Goal: Information Seeking & Learning: Check status

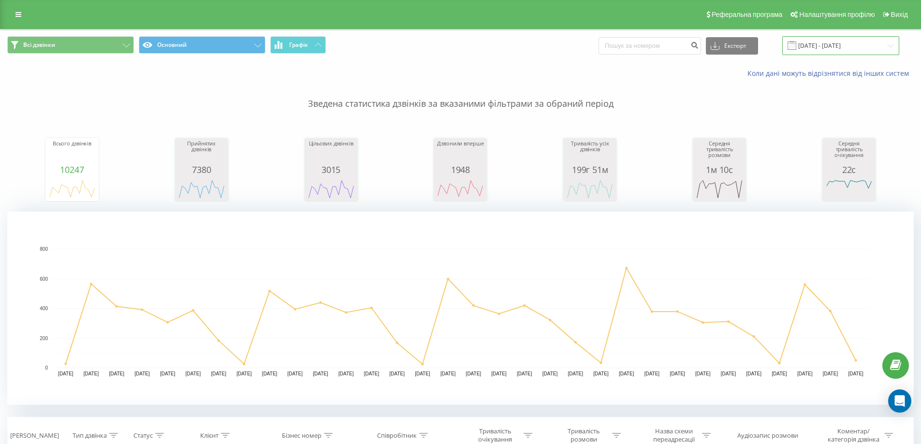
click at [841, 47] on input "[DATE] - [DATE]" at bounding box center [840, 45] width 117 height 19
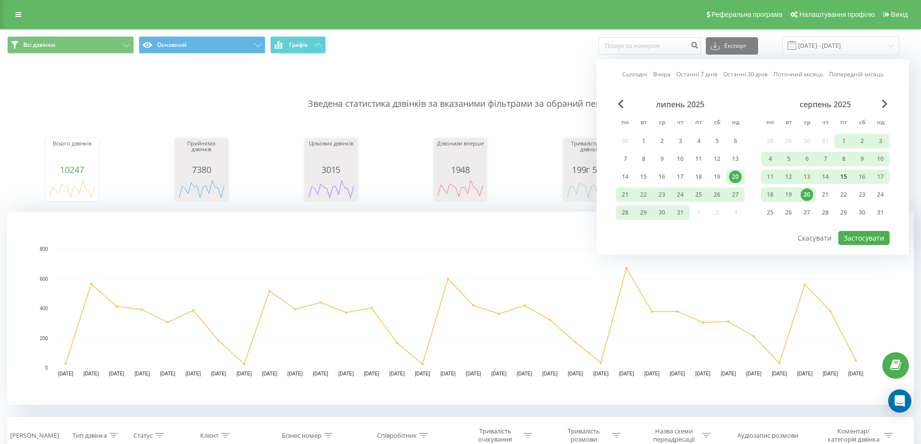
click at [845, 178] on div "15" at bounding box center [843, 177] width 13 height 13
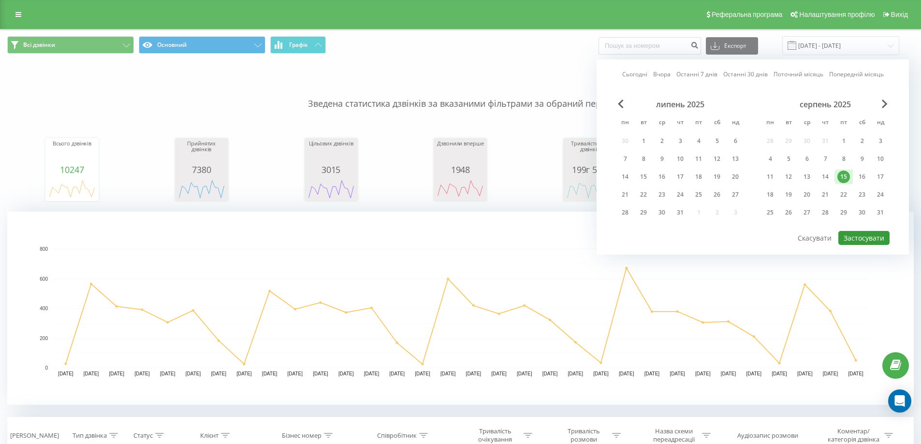
click at [872, 238] on button "Застосувати" at bounding box center [863, 238] width 51 height 14
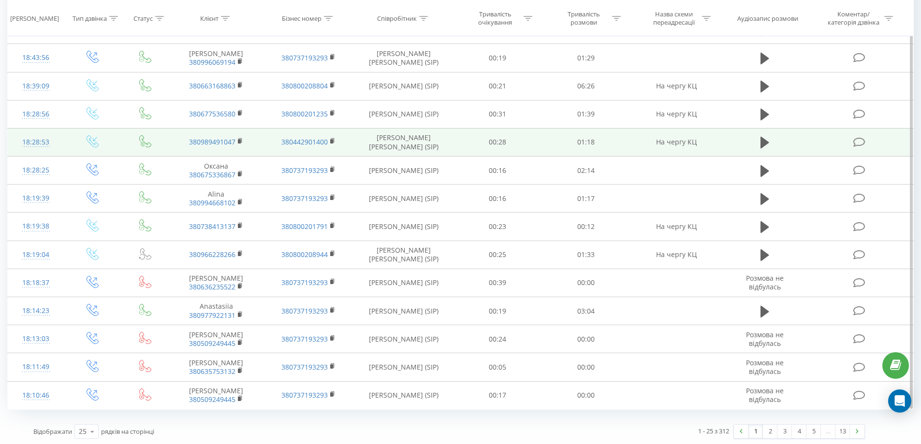
scroll to position [769, 0]
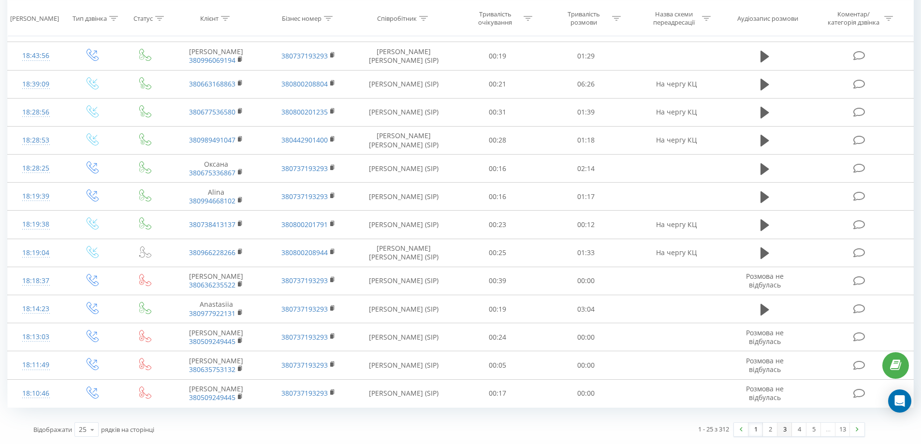
click at [779, 429] on link "3" at bounding box center [784, 430] width 14 height 14
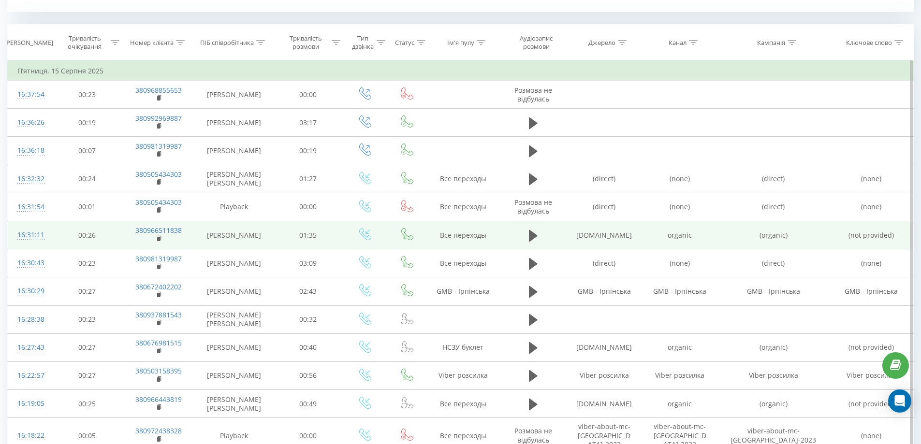
scroll to position [538, 0]
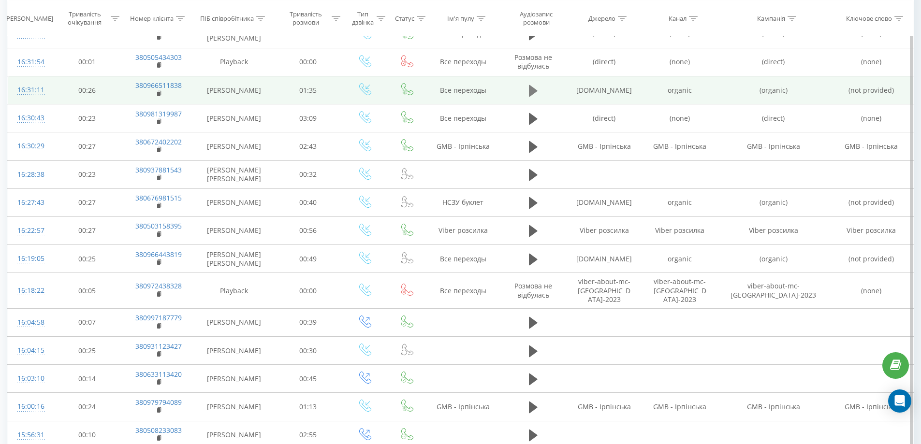
click at [529, 89] on icon at bounding box center [533, 91] width 9 height 14
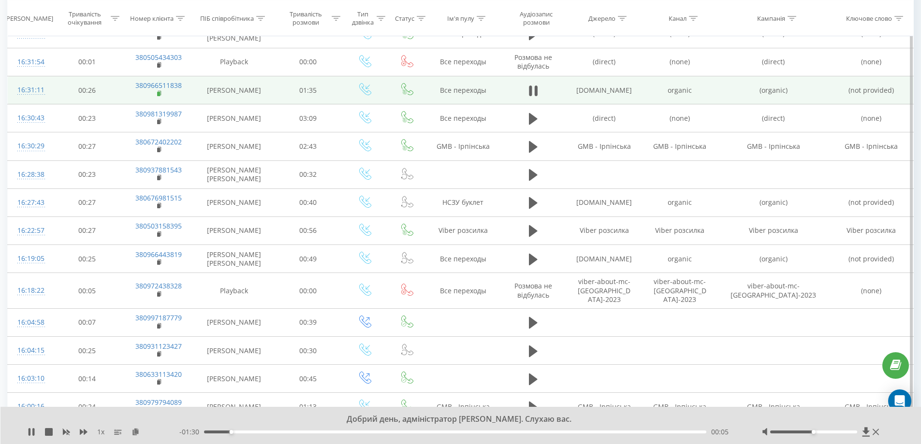
click at [158, 95] on rect at bounding box center [158, 94] width 3 height 4
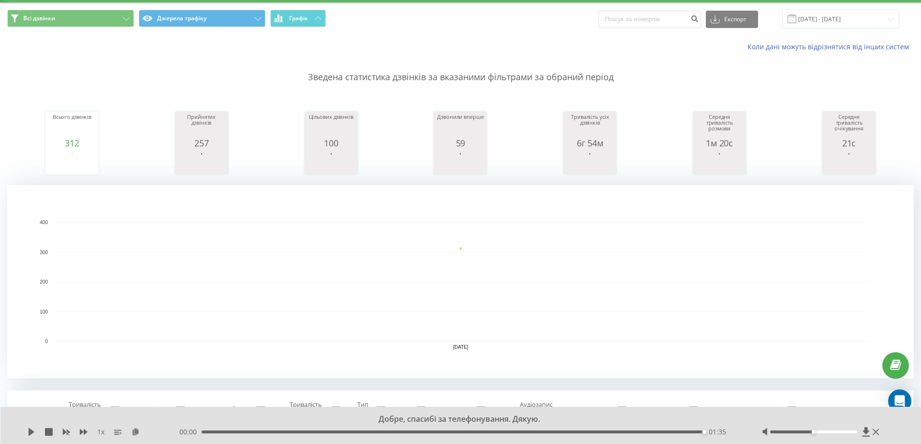
scroll to position [0, 0]
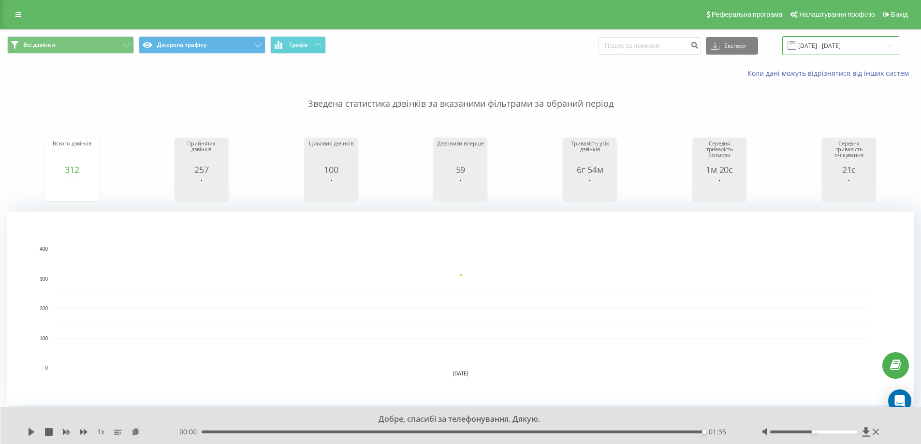
click at [831, 44] on input "15.08.2025 - 15.08.2025" at bounding box center [840, 45] width 117 height 19
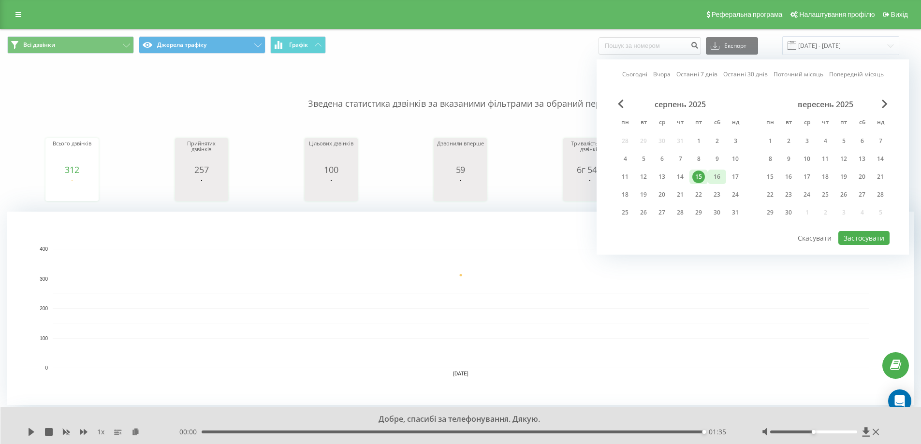
click at [720, 181] on div "16" at bounding box center [716, 177] width 13 height 13
click at [861, 239] on button "Застосувати" at bounding box center [863, 238] width 51 height 14
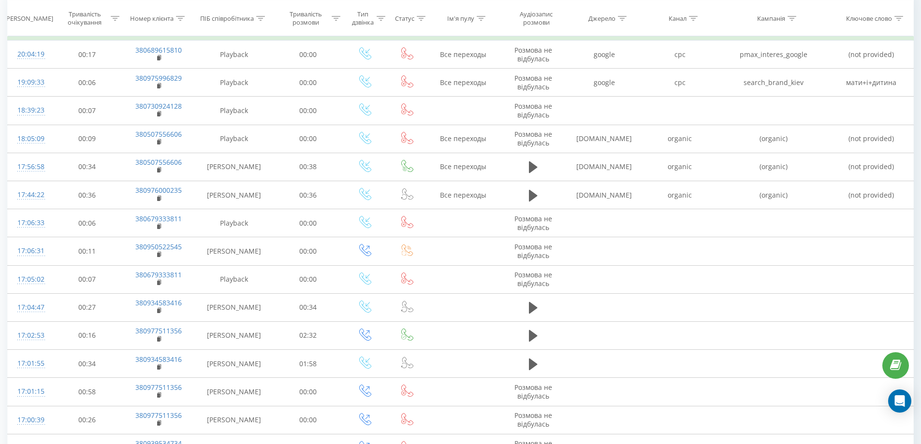
scroll to position [483, 0]
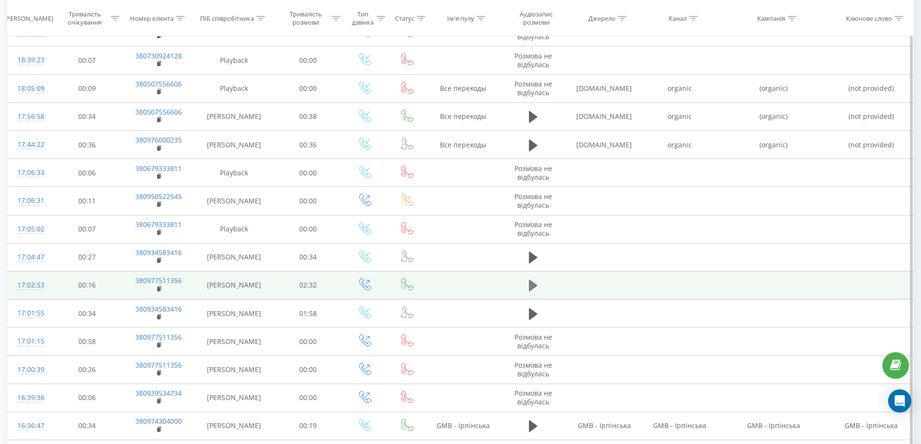
click at [531, 288] on icon at bounding box center [533, 286] width 9 height 12
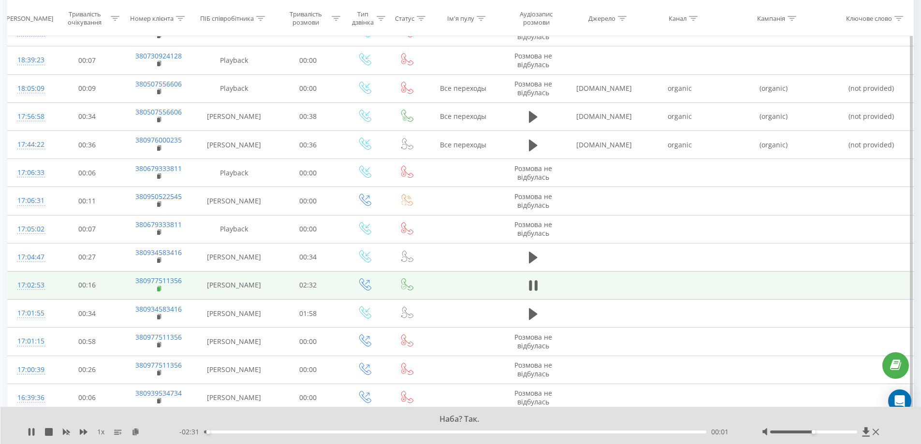
click at [158, 288] on rect at bounding box center [158, 289] width 3 height 4
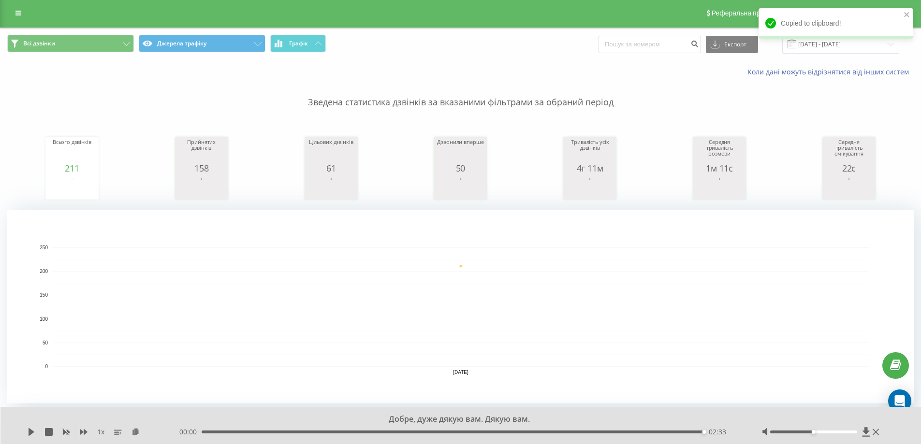
scroll to position [0, 0]
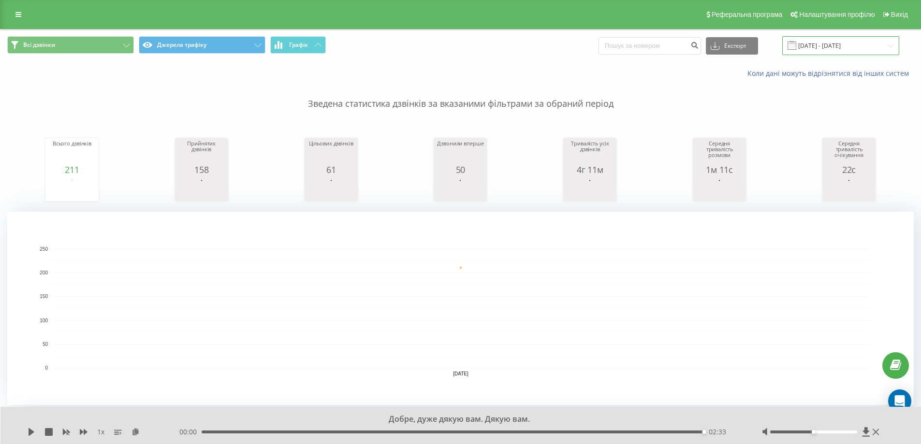
click at [825, 46] on input "16.08.2025 - 16.08.2025" at bounding box center [840, 45] width 117 height 19
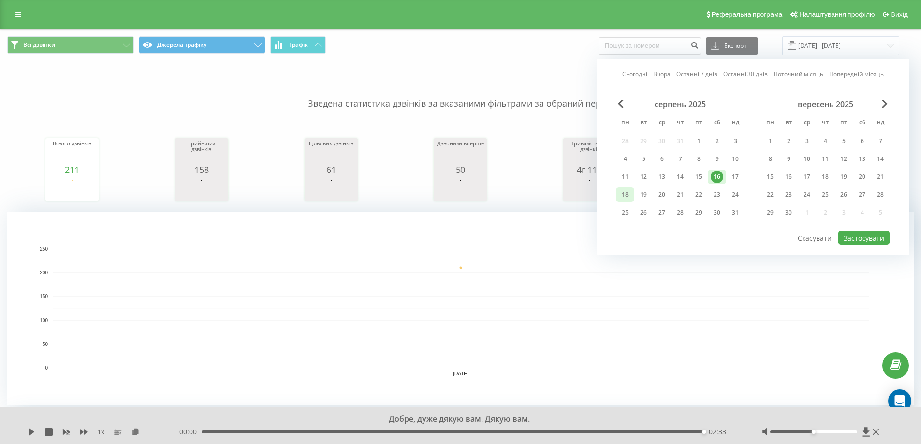
click at [622, 194] on div "18" at bounding box center [625, 194] width 13 height 13
click at [869, 242] on button "Застосувати" at bounding box center [863, 238] width 51 height 14
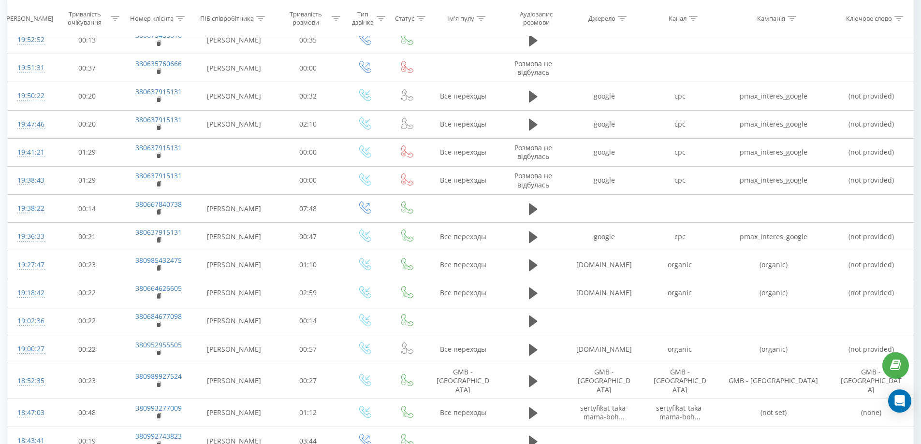
scroll to position [580, 0]
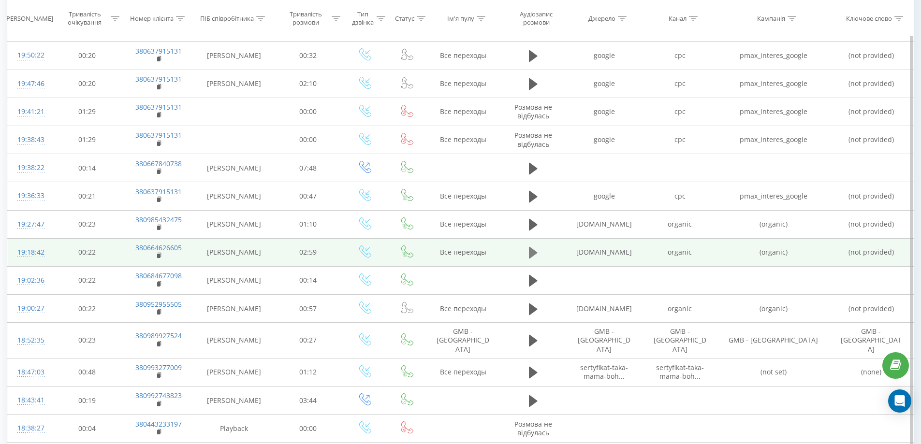
click at [532, 247] on icon at bounding box center [533, 253] width 9 height 12
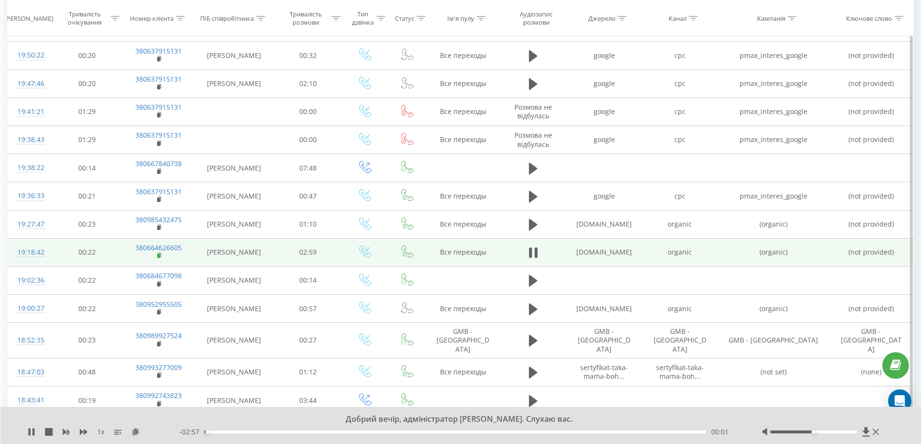
click at [158, 254] on rect at bounding box center [158, 256] width 3 height 4
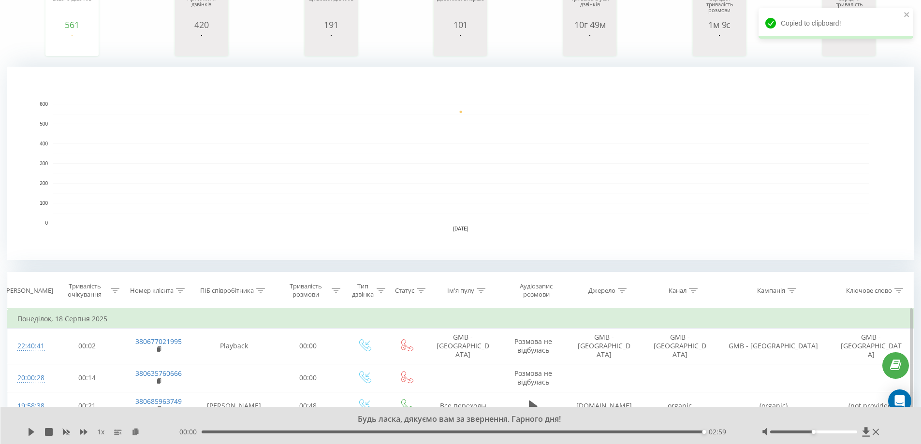
scroll to position [0, 0]
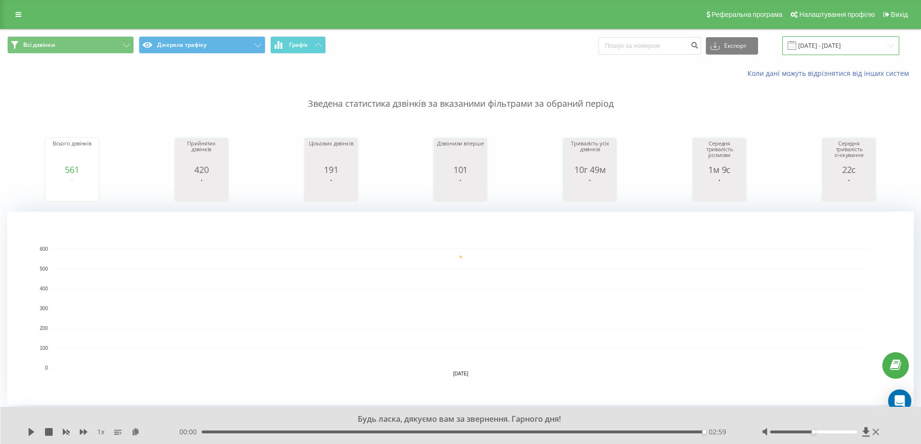
click at [836, 52] on input "18.08.2025 - 18.08.2025" at bounding box center [840, 45] width 117 height 19
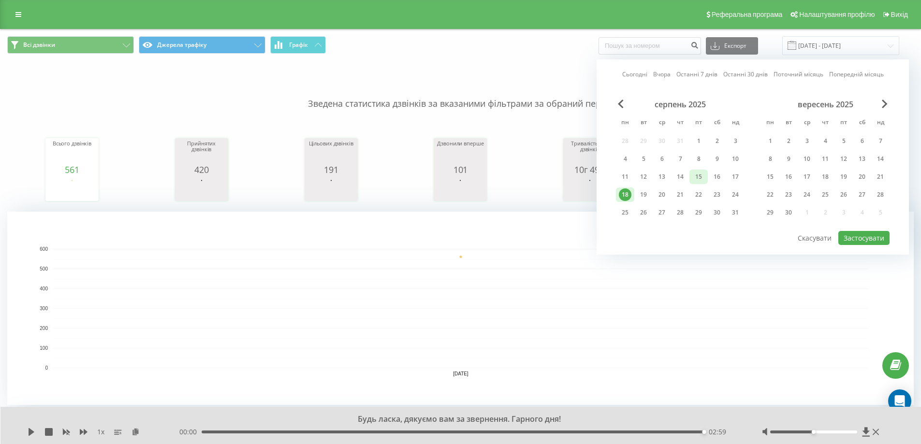
click at [704, 175] on div "15" at bounding box center [698, 177] width 13 height 13
click at [875, 236] on button "Застосувати" at bounding box center [863, 238] width 51 height 14
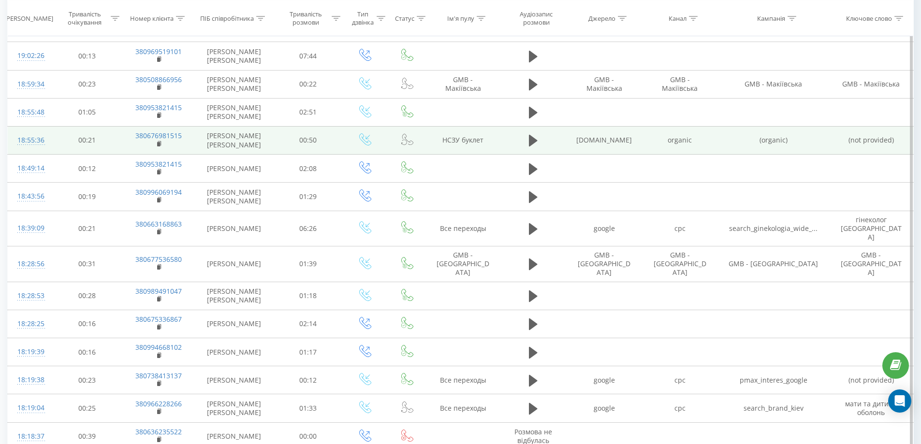
scroll to position [769, 0]
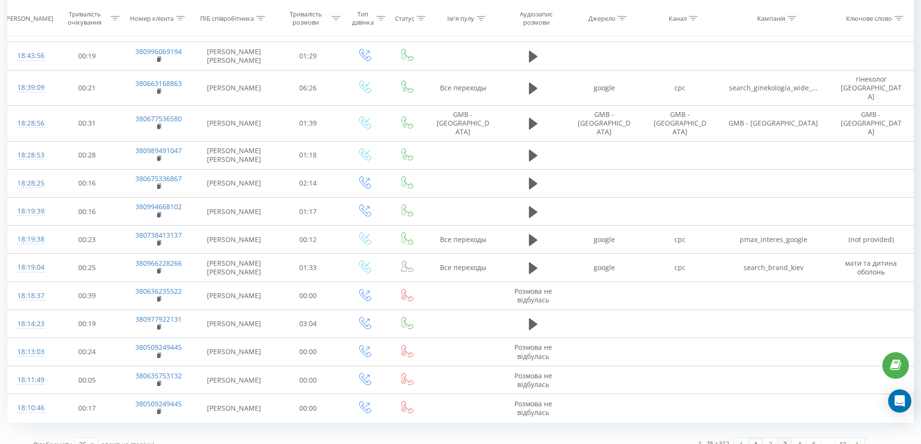
click at [784, 438] on link "3" at bounding box center [784, 445] width 14 height 14
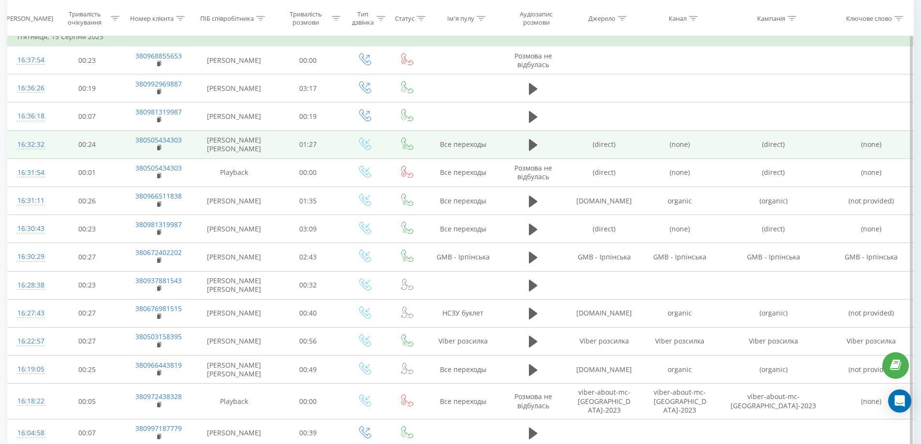
scroll to position [393, 0]
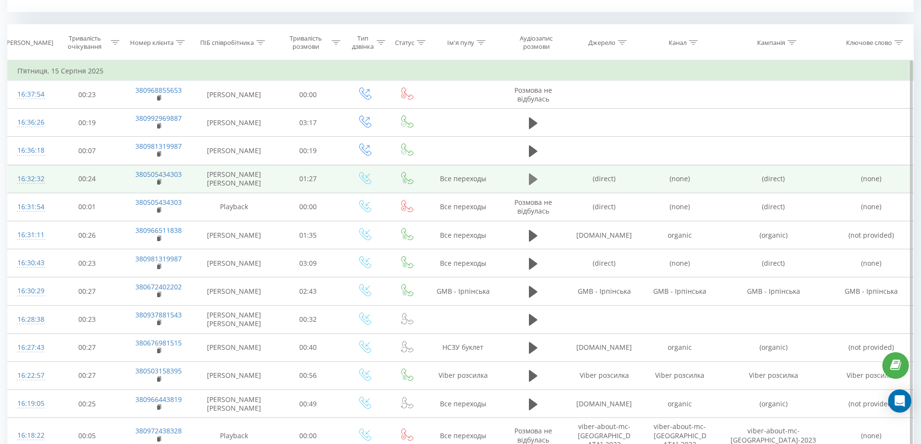
click at [537, 177] on button at bounding box center [533, 179] width 14 height 14
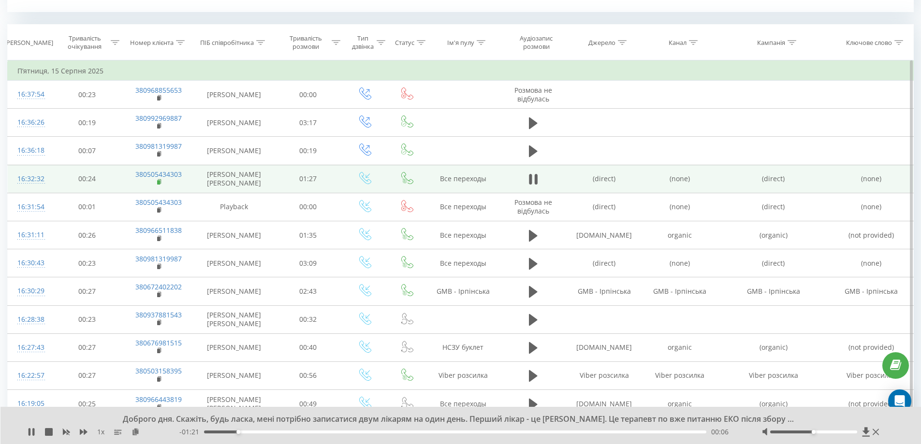
click at [159, 181] on rect at bounding box center [158, 182] width 3 height 4
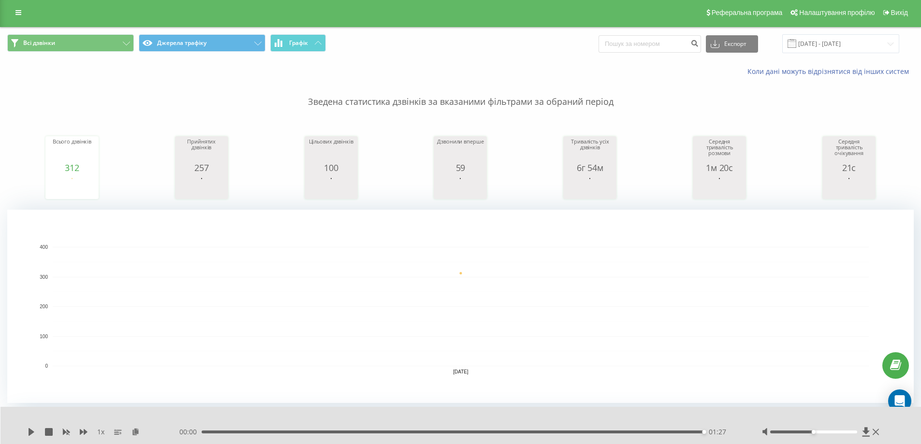
scroll to position [0, 0]
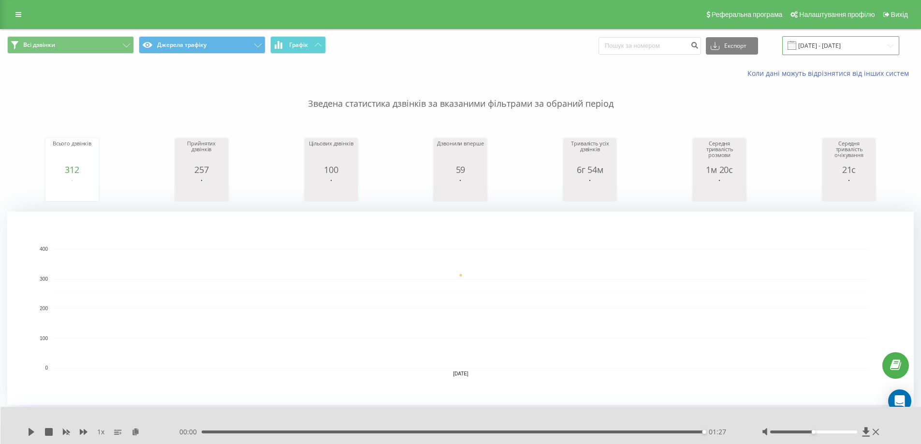
click at [821, 47] on input "15.08.2025 - 15.08.2025" at bounding box center [840, 45] width 117 height 19
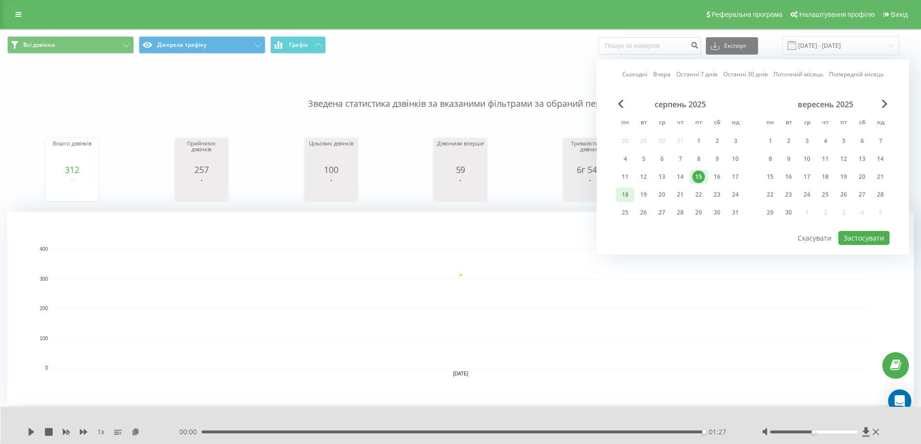
click at [621, 199] on div "18" at bounding box center [625, 194] width 13 height 13
click at [849, 243] on button "Застосувати" at bounding box center [863, 238] width 51 height 14
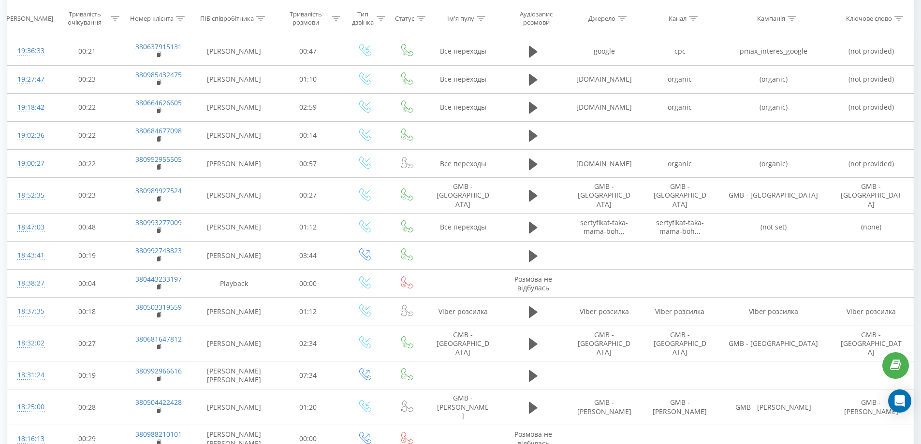
scroll to position [769, 0]
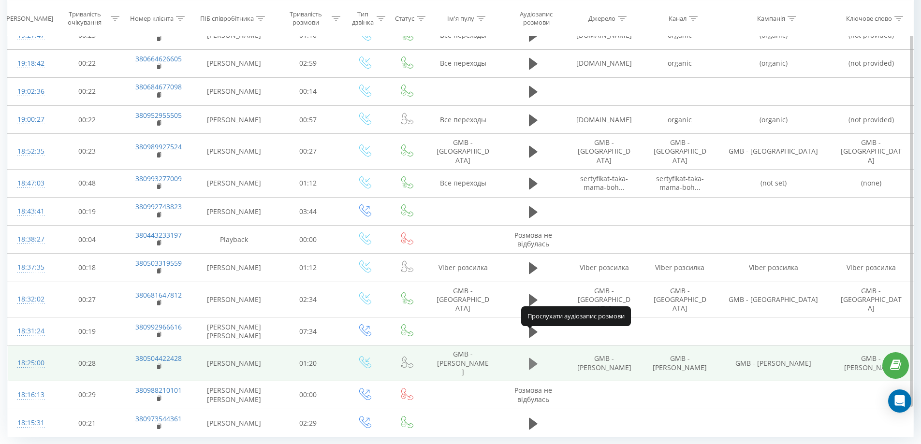
click at [531, 358] on icon at bounding box center [533, 364] width 9 height 12
click at [532, 357] on icon at bounding box center [533, 364] width 9 height 14
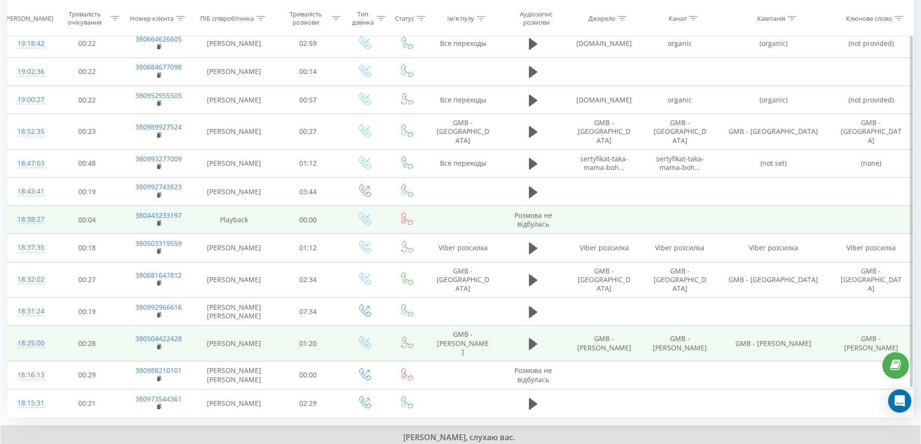
scroll to position [806, 0]
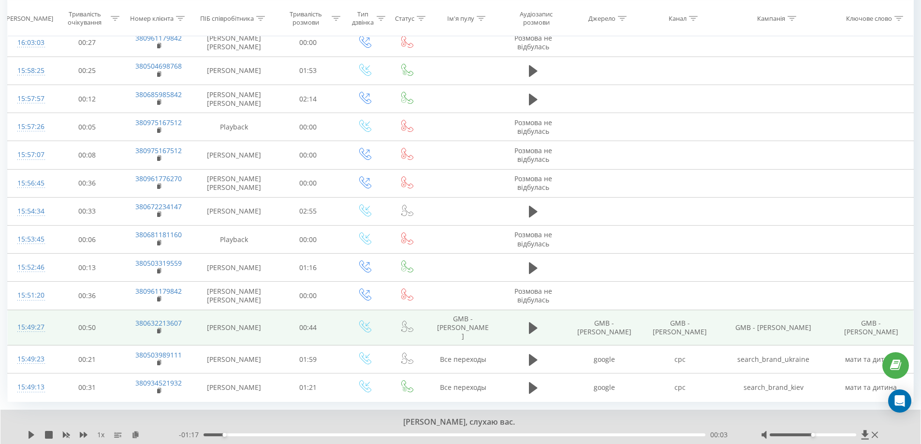
scroll to position [806, 0]
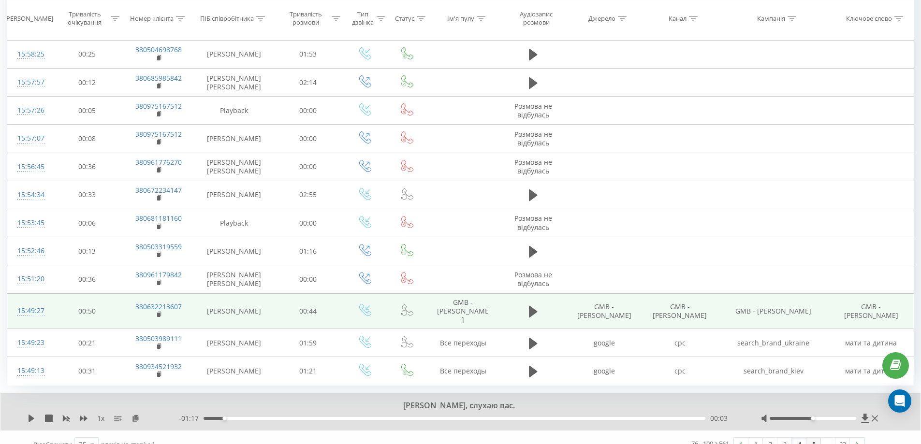
click at [812, 438] on link "5" at bounding box center [813, 445] width 14 height 14
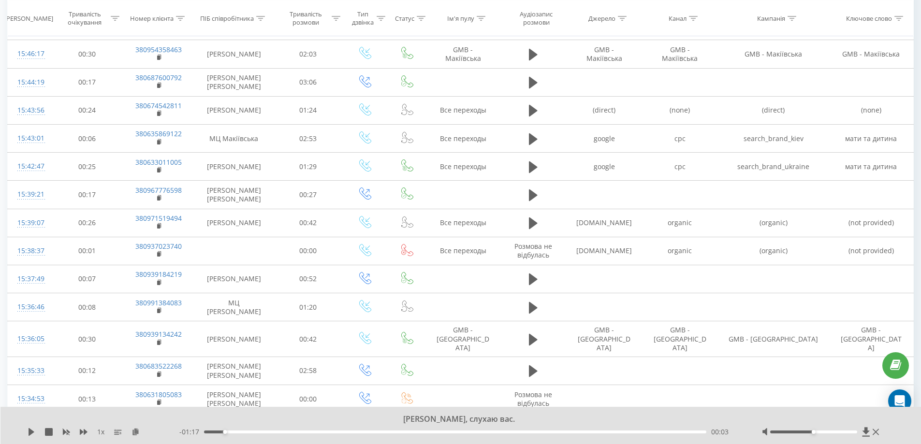
scroll to position [538, 0]
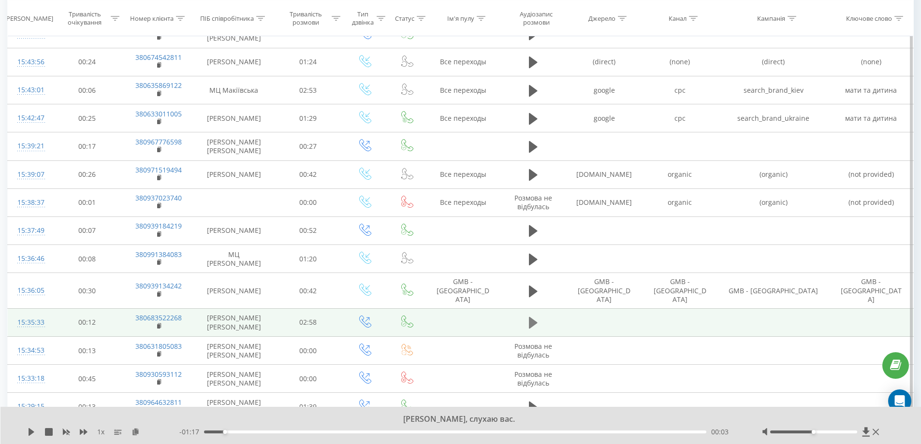
click at [529, 319] on icon at bounding box center [533, 323] width 9 height 14
click at [158, 324] on rect at bounding box center [158, 326] width 3 height 4
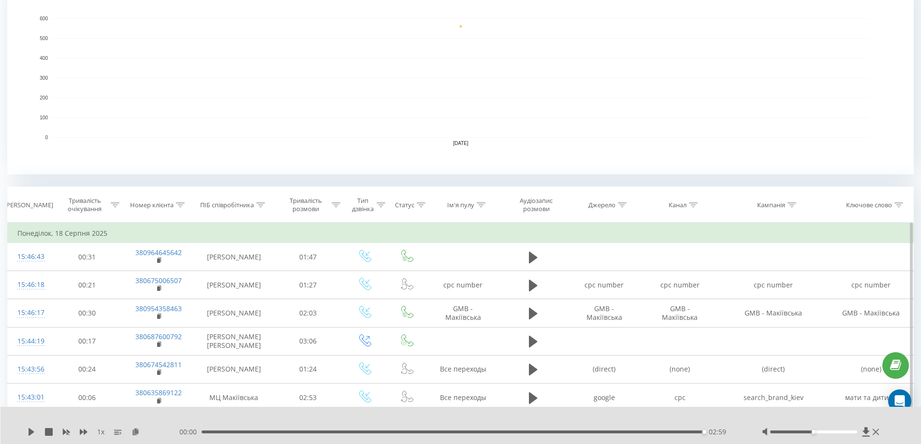
scroll to position [0, 0]
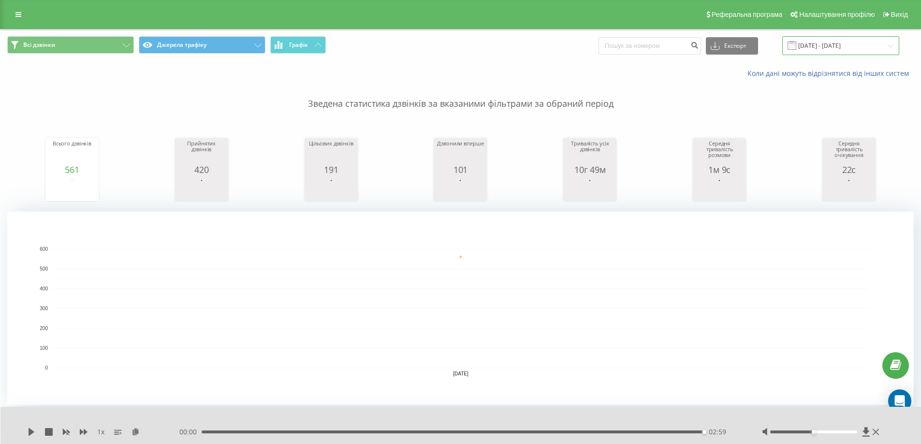
click at [844, 45] on input "18.08.2025 - 18.08.2025" at bounding box center [840, 45] width 117 height 19
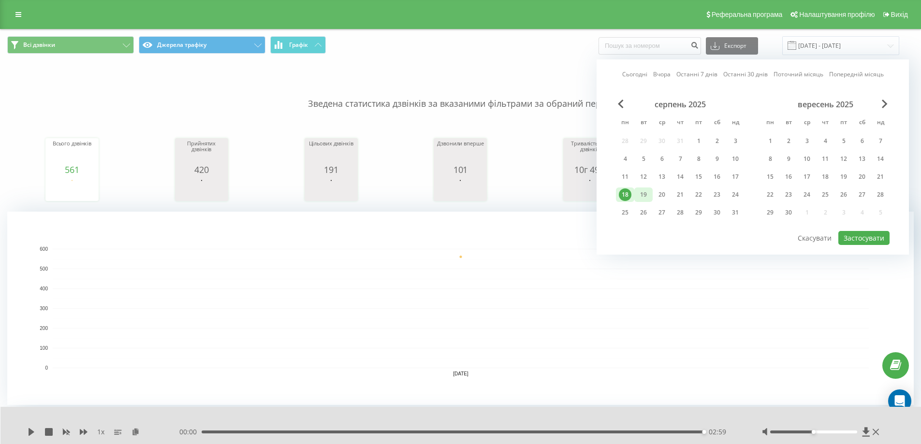
click at [644, 193] on div "19" at bounding box center [643, 194] width 13 height 13
click at [872, 236] on button "Застосувати" at bounding box center [863, 238] width 51 height 14
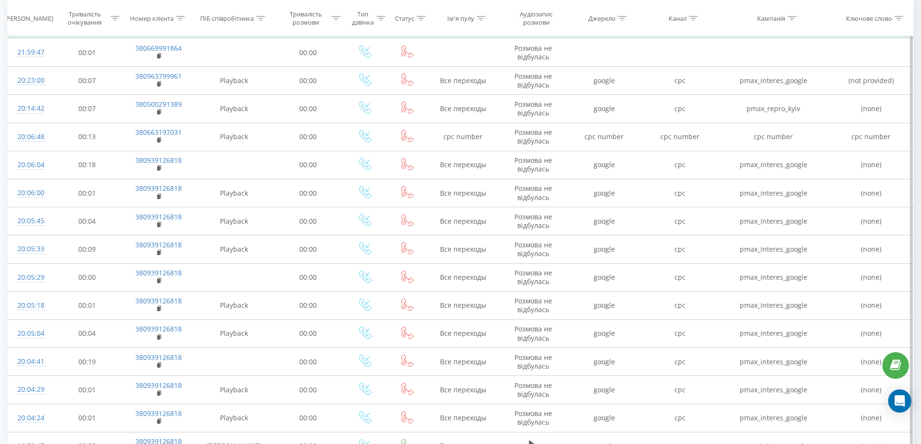
scroll to position [769, 0]
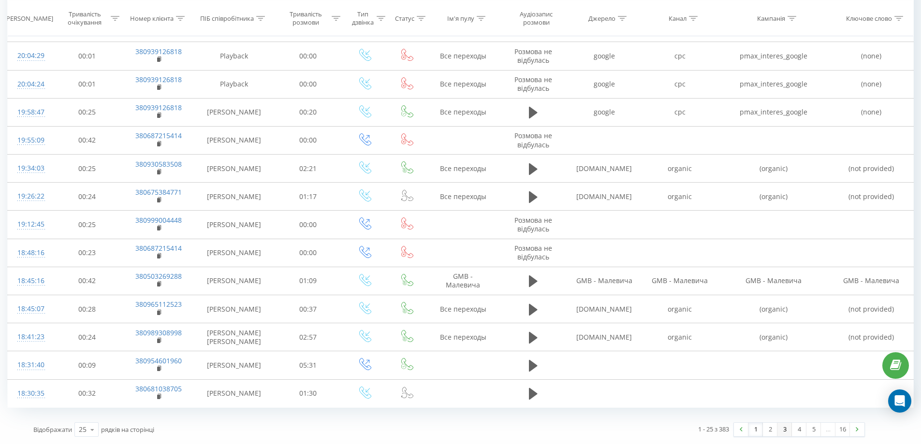
click at [786, 430] on link "3" at bounding box center [784, 430] width 14 height 14
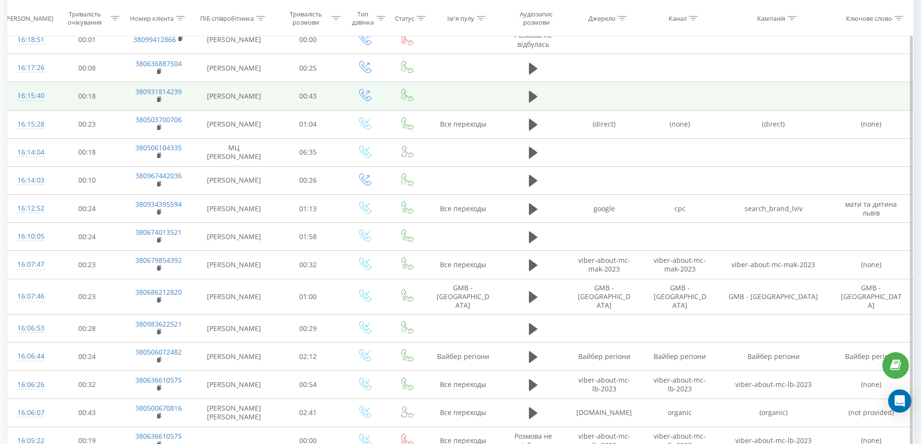
scroll to position [769, 0]
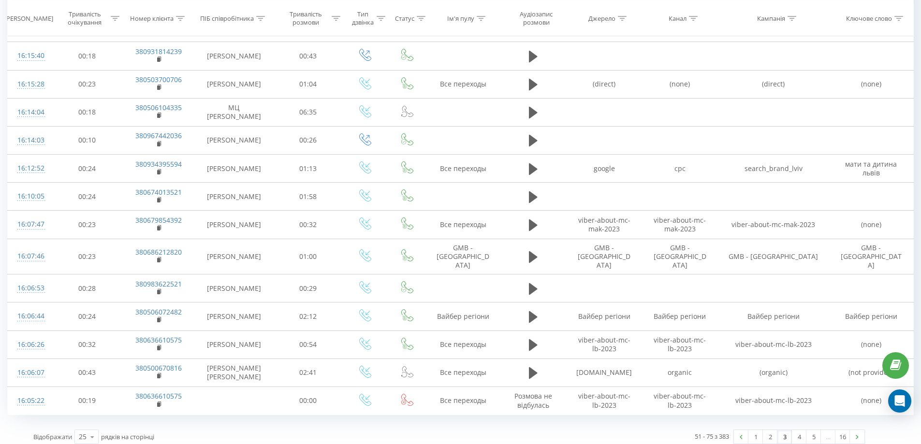
click at [811, 432] on link "5" at bounding box center [813, 437] width 14 height 14
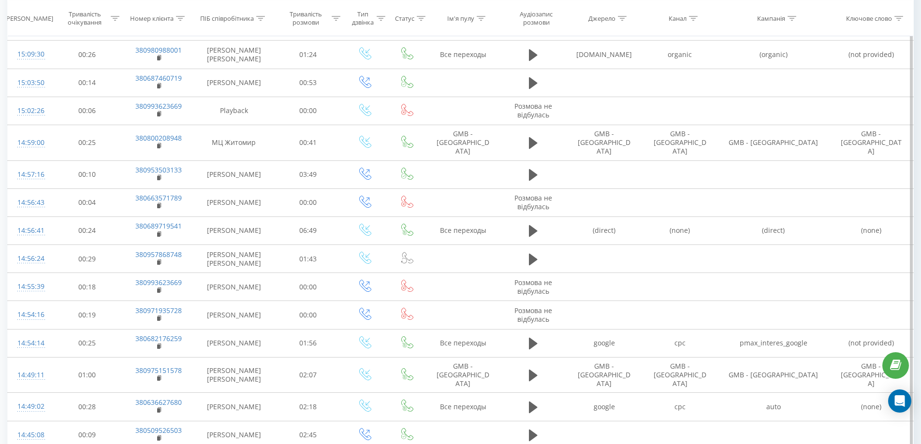
scroll to position [634, 0]
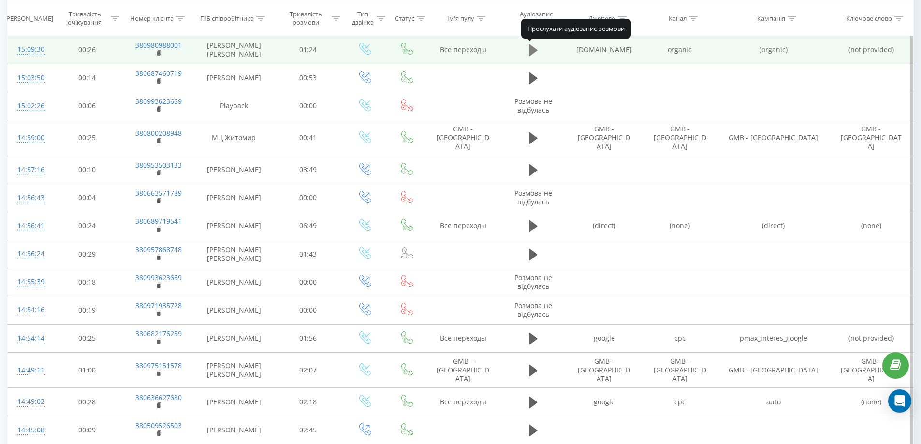
click at [530, 51] on icon at bounding box center [533, 50] width 9 height 12
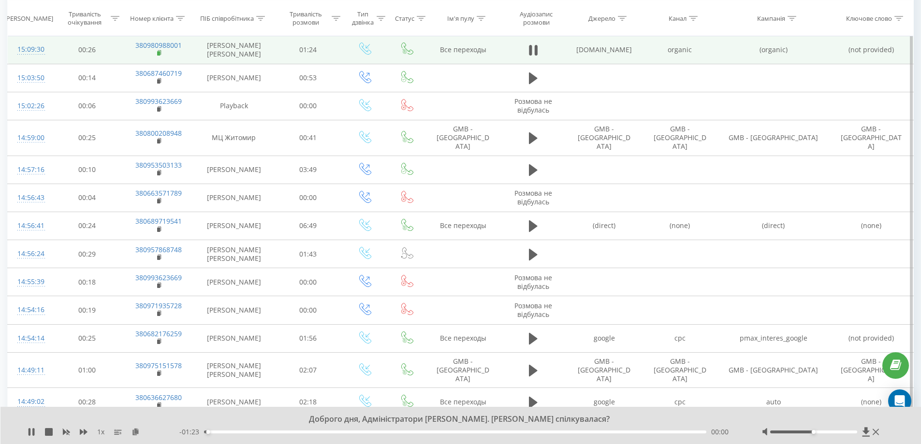
click at [159, 54] on rect at bounding box center [158, 53] width 3 height 4
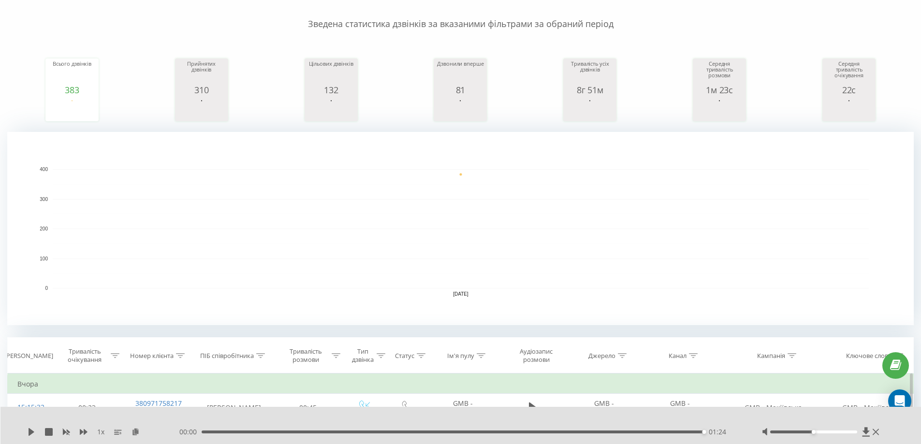
scroll to position [0, 0]
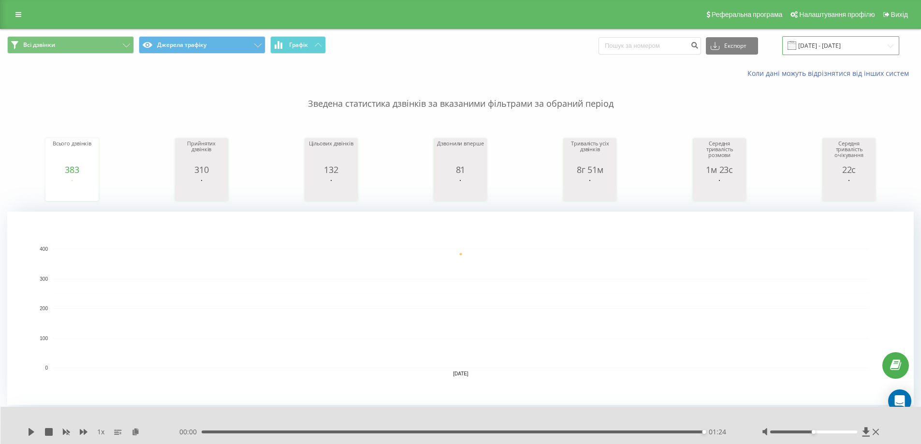
click at [843, 48] on input "19.08.2025 - 19.08.2025" at bounding box center [840, 45] width 117 height 19
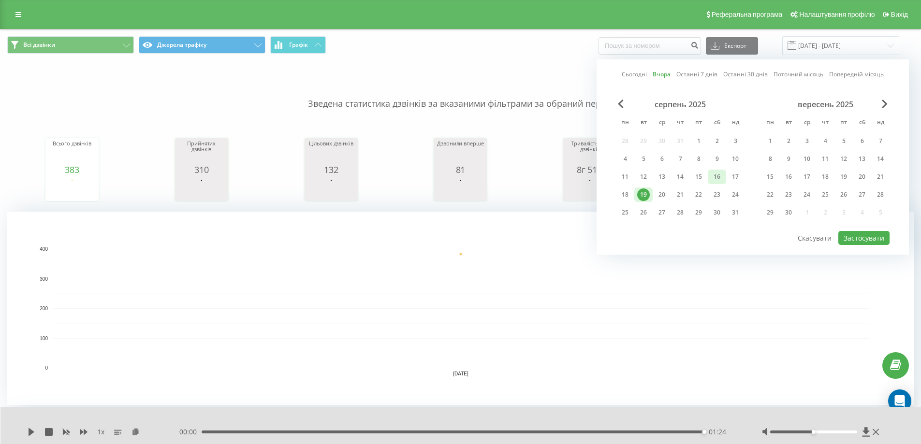
click at [720, 176] on div "16" at bounding box center [716, 177] width 13 height 13
click at [849, 238] on button "Застосувати" at bounding box center [863, 238] width 51 height 14
type input "16.08.2025 - 16.08.2025"
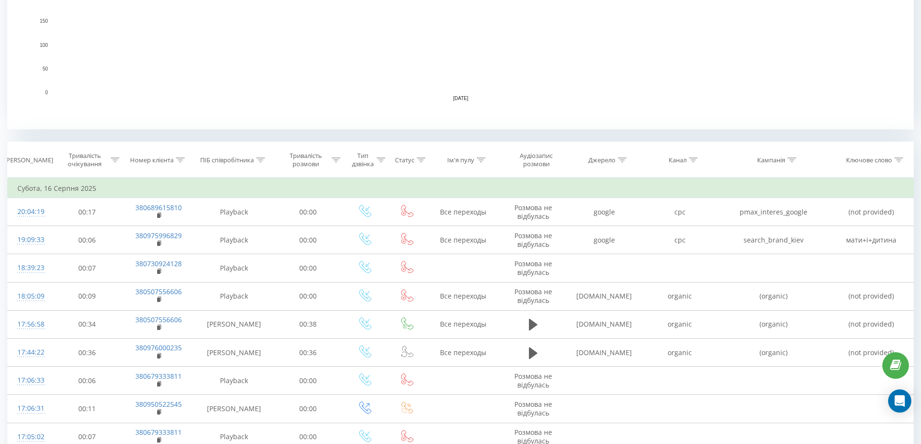
scroll to position [290, 0]
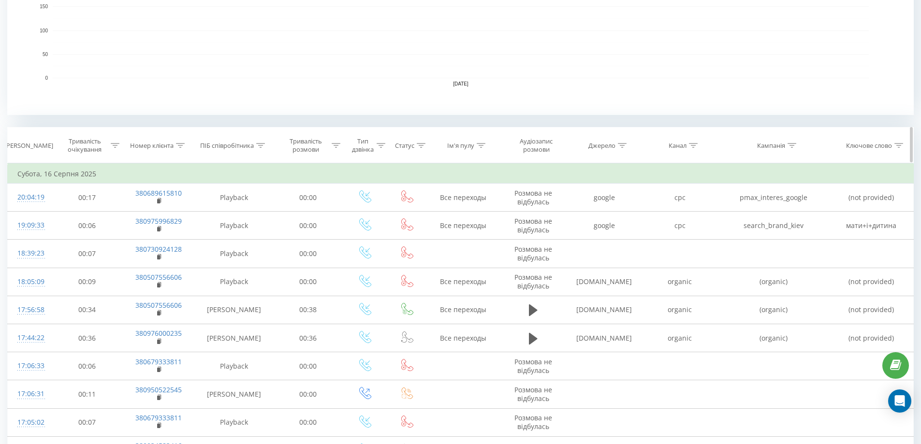
click at [180, 146] on icon at bounding box center [180, 145] width 9 height 5
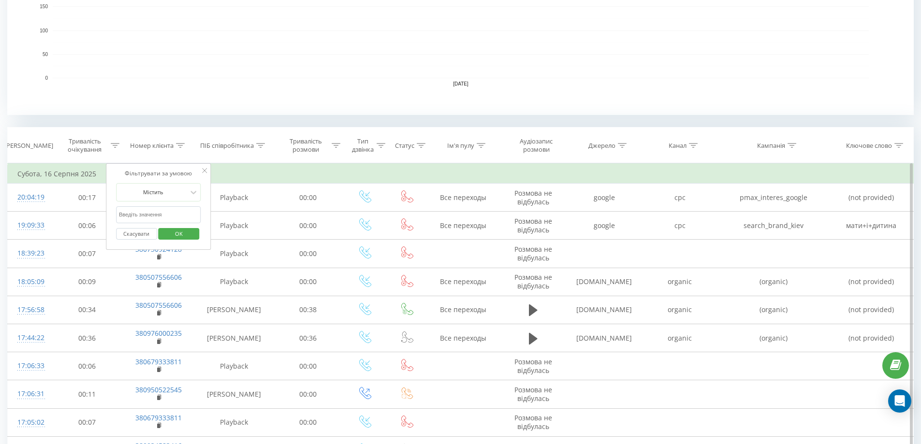
click at [161, 215] on input "text" at bounding box center [158, 214] width 85 height 17
paste input "0(63)258-14-14"
click at [163, 233] on button "OK" at bounding box center [178, 234] width 41 height 12
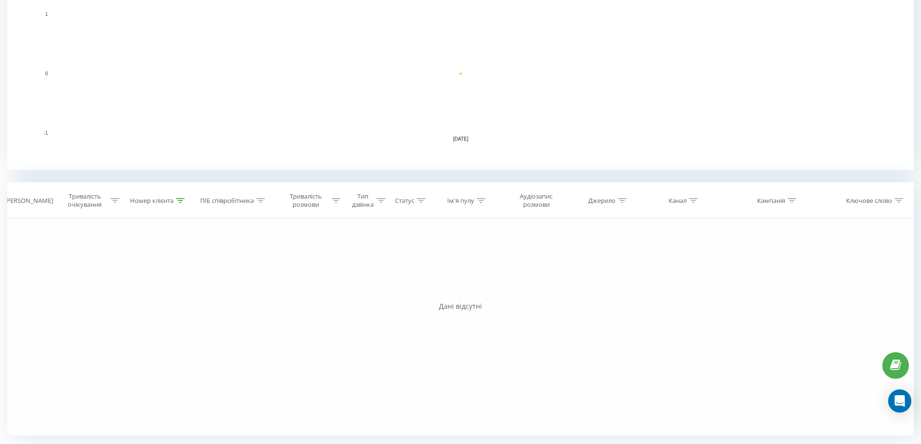
scroll to position [235, 0]
click at [178, 200] on icon at bounding box center [180, 200] width 9 height 5
click at [125, 267] on input "0(63)258-14-14" at bounding box center [158, 269] width 85 height 17
click at [130, 268] on input "063)258-14-14" at bounding box center [158, 269] width 85 height 17
click at [139, 267] on input "063258-14-14" at bounding box center [158, 269] width 85 height 17
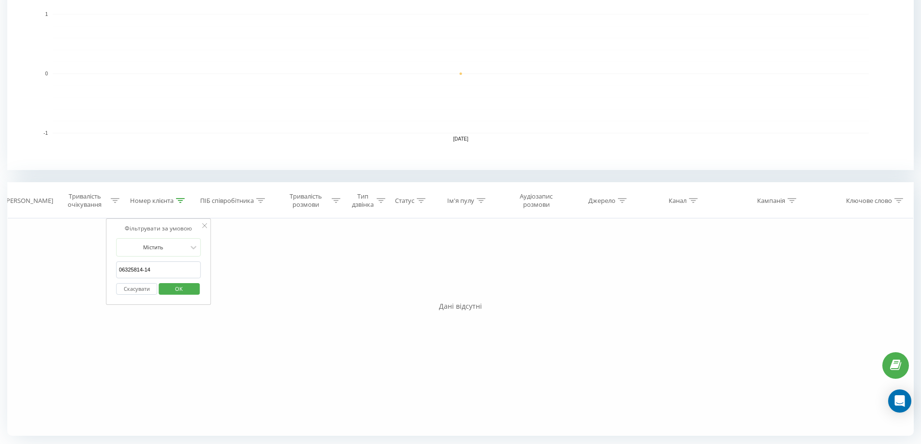
click at [144, 268] on input "06325814-14" at bounding box center [158, 269] width 85 height 17
type input "0632581414"
click at [165, 289] on button "OK" at bounding box center [178, 289] width 41 height 12
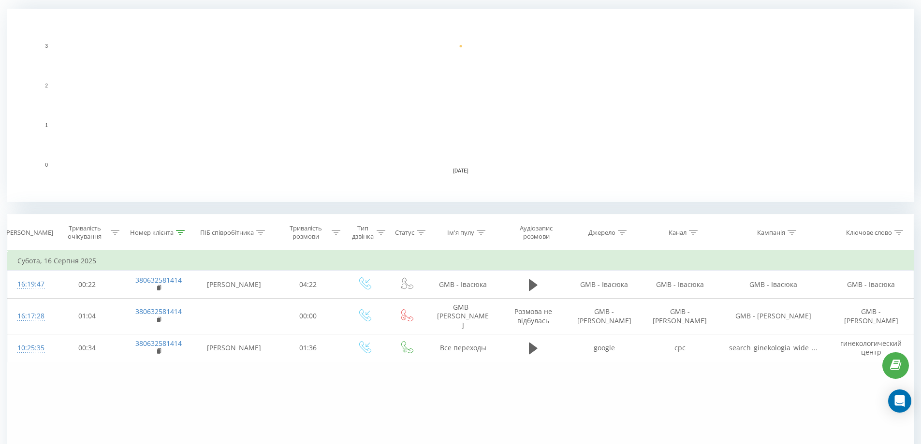
scroll to position [263, 0]
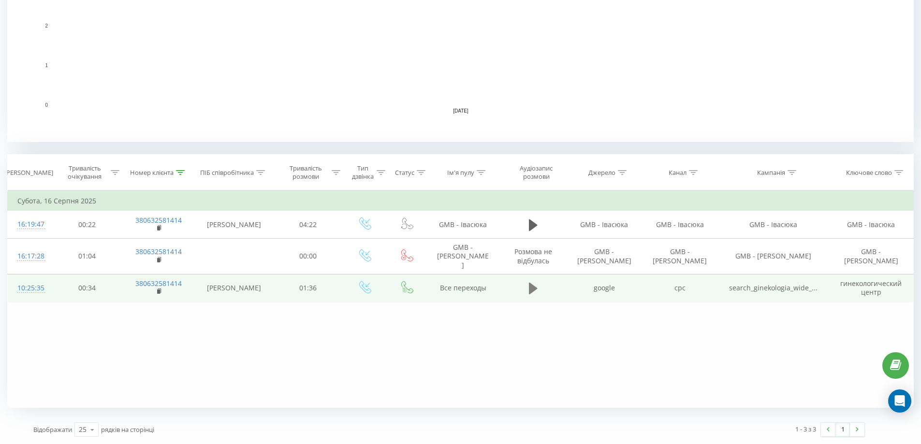
click at [530, 284] on icon at bounding box center [533, 289] width 9 height 12
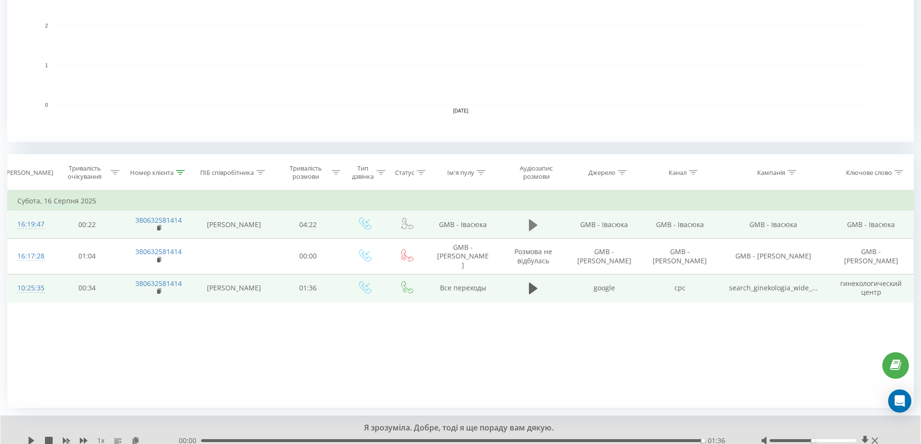
click at [534, 228] on icon at bounding box center [533, 225] width 9 height 14
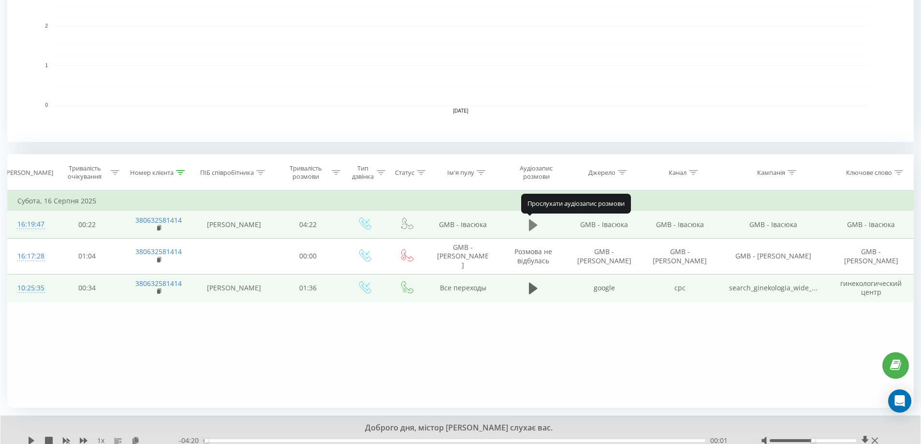
click at [532, 225] on icon at bounding box center [533, 225] width 9 height 12
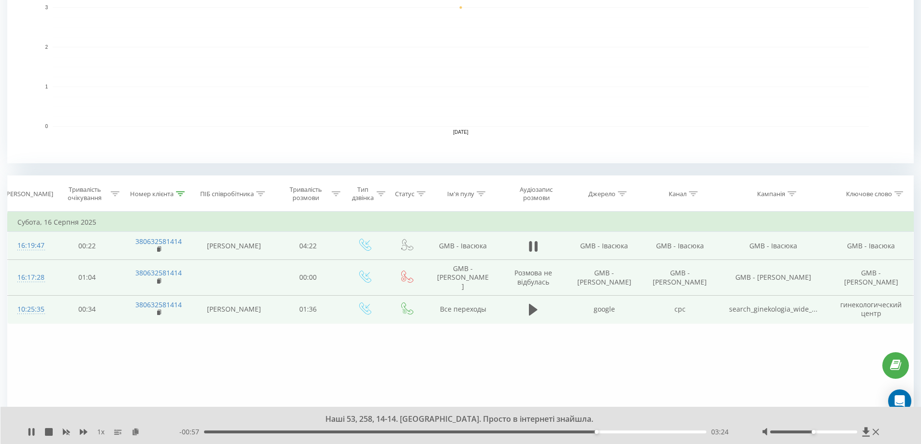
scroll to position [0, 0]
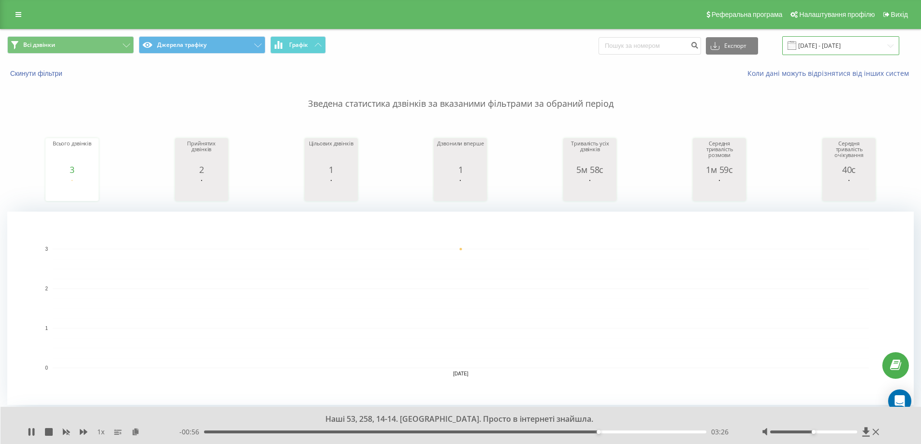
click at [819, 49] on input "16.08.2025 - 16.08.2025" at bounding box center [840, 45] width 117 height 19
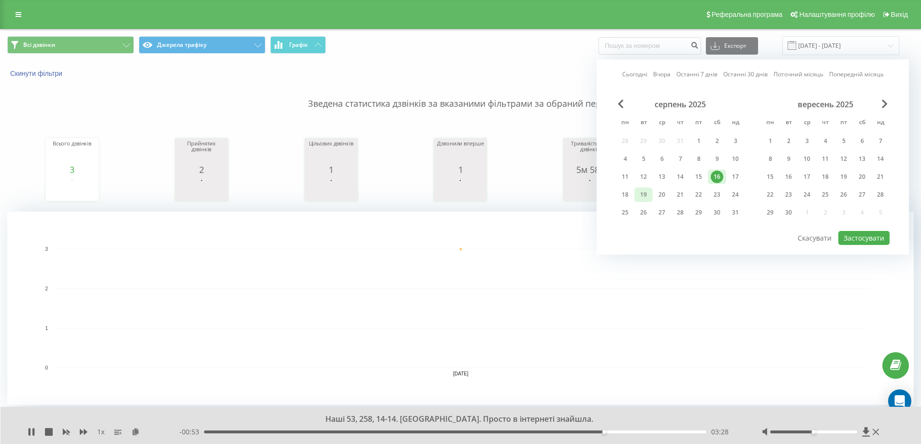
click at [643, 197] on div "19" at bounding box center [643, 194] width 13 height 13
click at [865, 240] on button "Застосувати" at bounding box center [863, 238] width 51 height 14
type input "19.08.2025 - 19.08.2025"
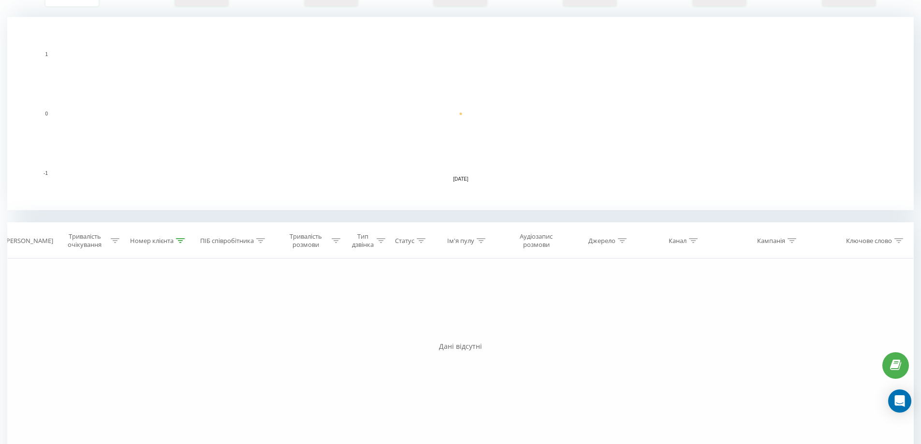
scroll to position [235, 0]
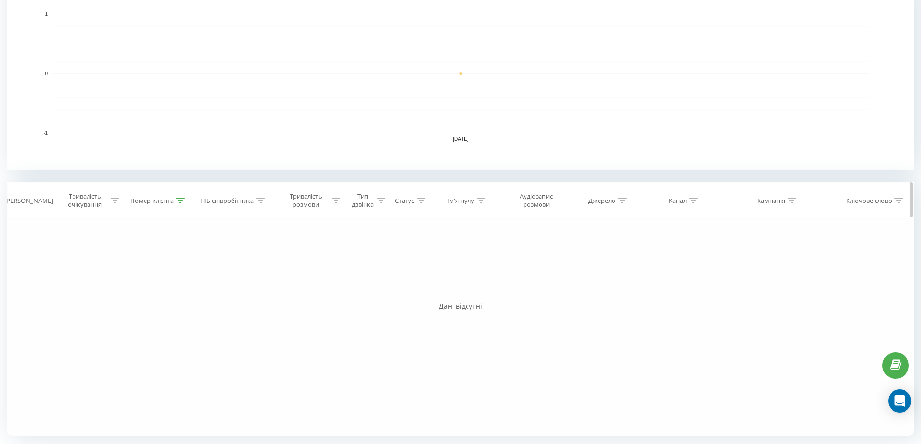
click at [179, 199] on icon at bounding box center [180, 200] width 9 height 5
click at [137, 291] on button "Скасувати" at bounding box center [136, 289] width 41 height 12
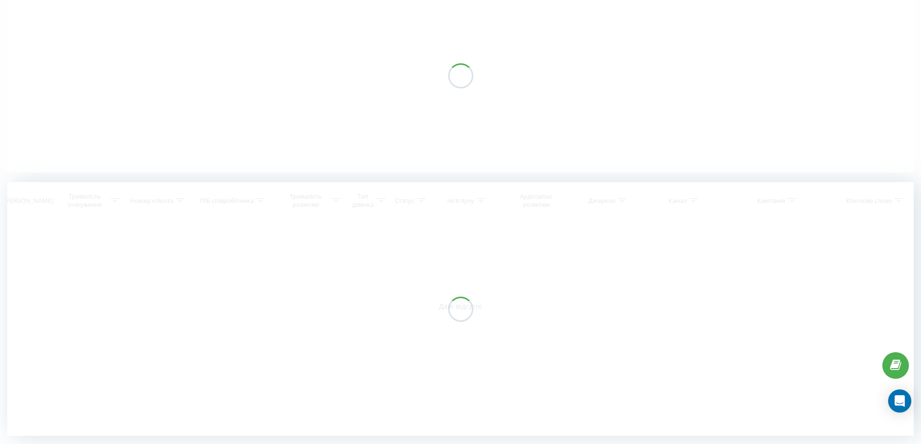
scroll to position [99, 0]
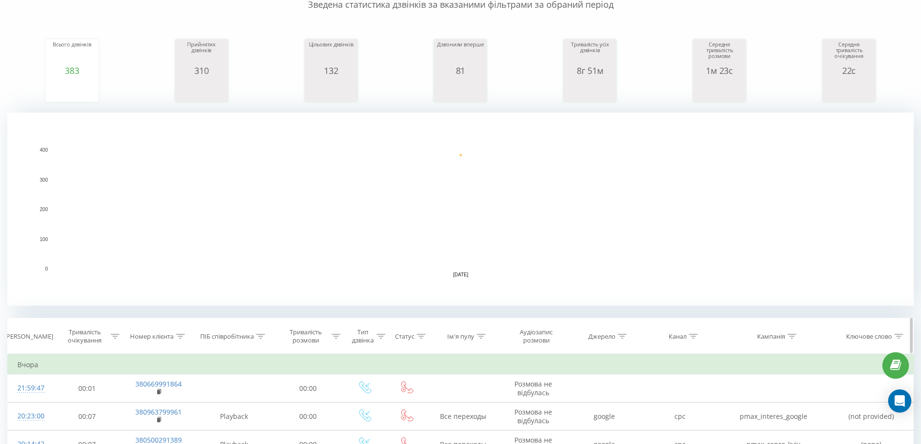
click at [178, 337] on icon at bounding box center [180, 336] width 9 height 5
click at [169, 404] on input "0632581414" at bounding box center [158, 405] width 85 height 17
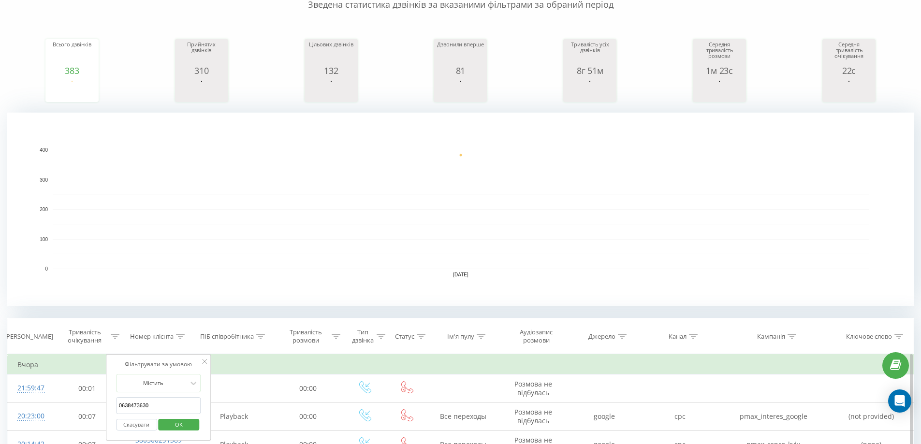
type input "0638473630"
click at [172, 428] on span "OK" at bounding box center [178, 424] width 27 height 15
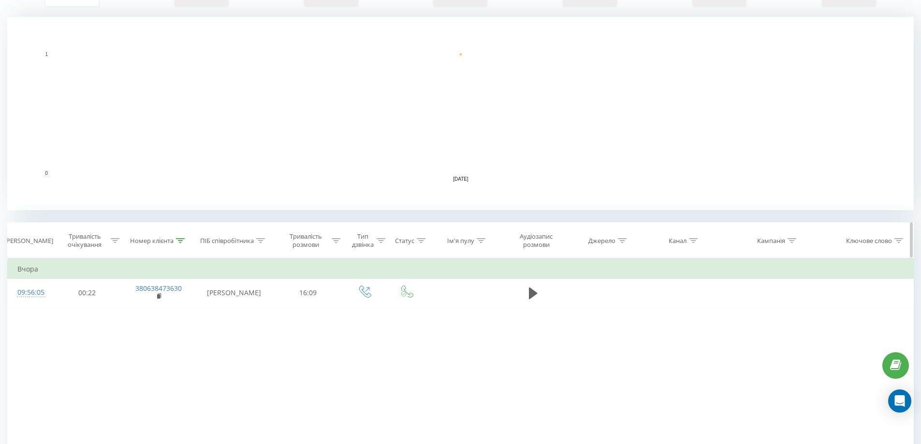
scroll to position [196, 0]
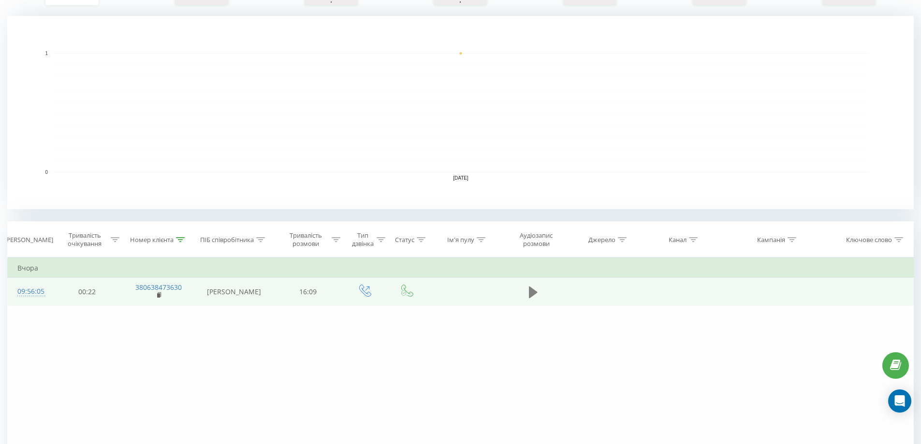
click at [533, 292] on icon at bounding box center [533, 292] width 9 height 12
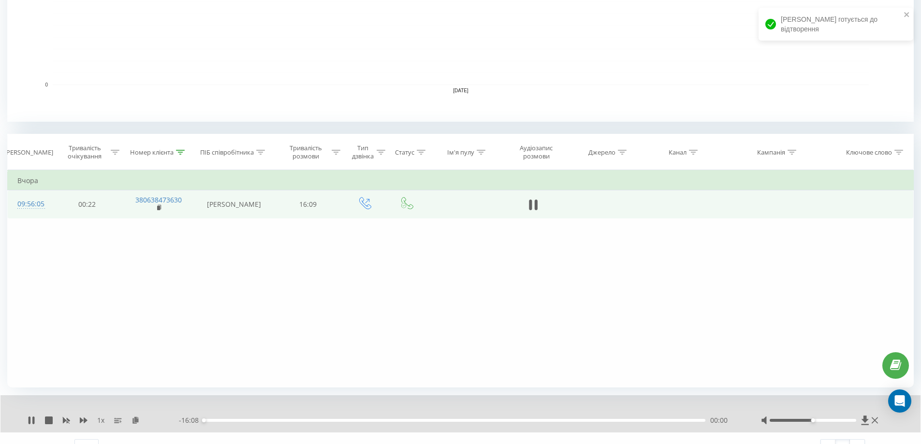
scroll to position [300, 0]
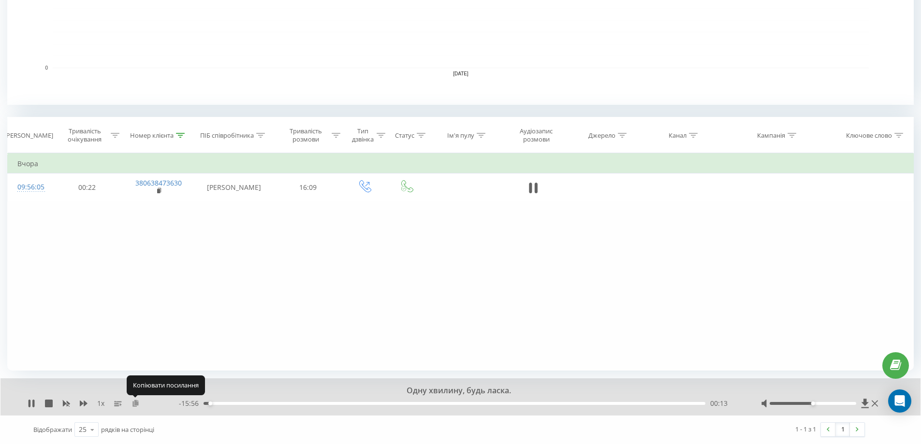
click at [137, 404] on icon at bounding box center [135, 403] width 8 height 7
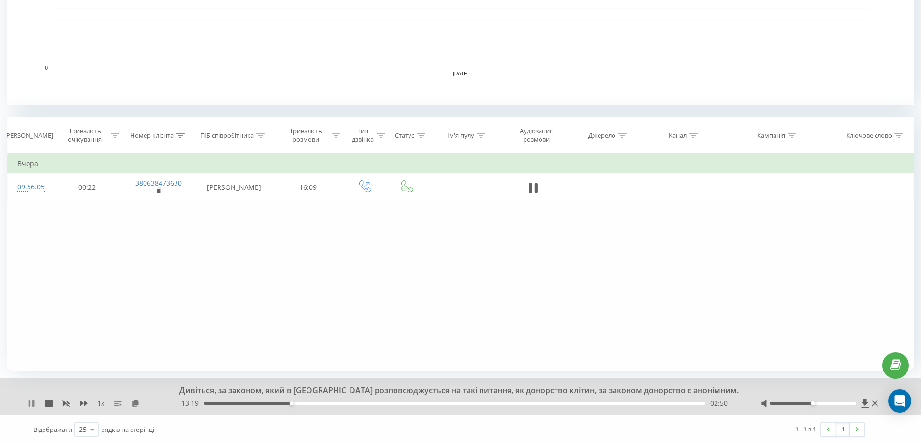
click at [30, 403] on icon at bounding box center [30, 404] width 2 height 8
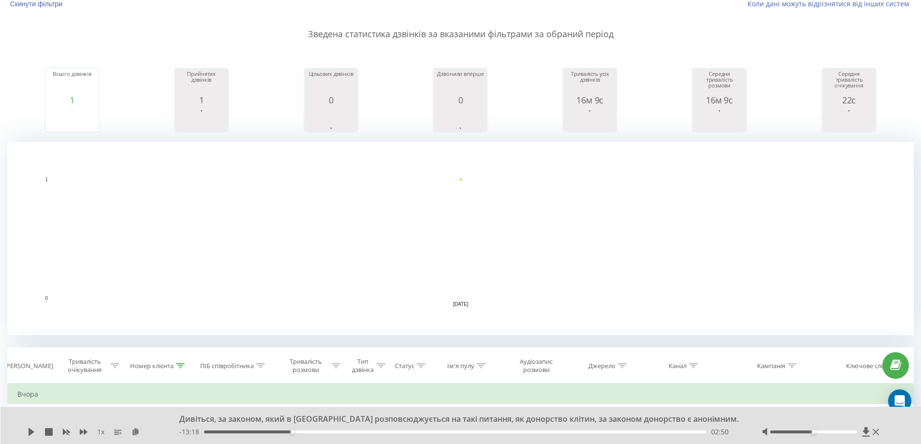
scroll to position [0, 0]
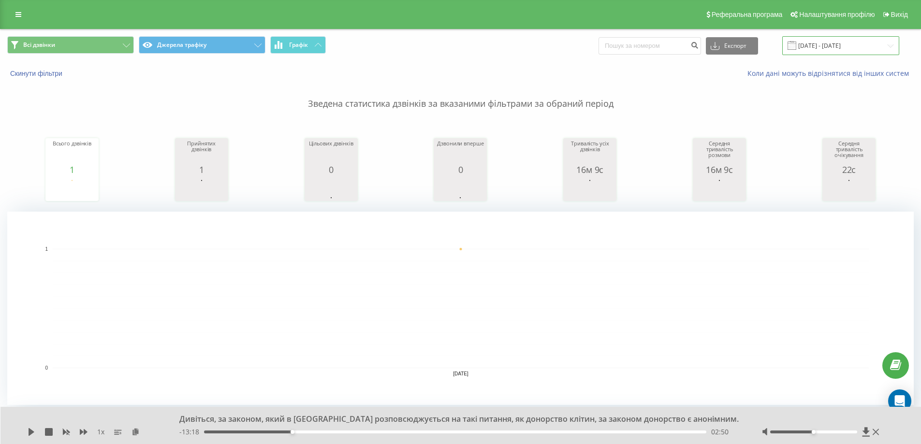
click at [823, 48] on input "19.08.2025 - 19.08.2025" at bounding box center [840, 45] width 117 height 19
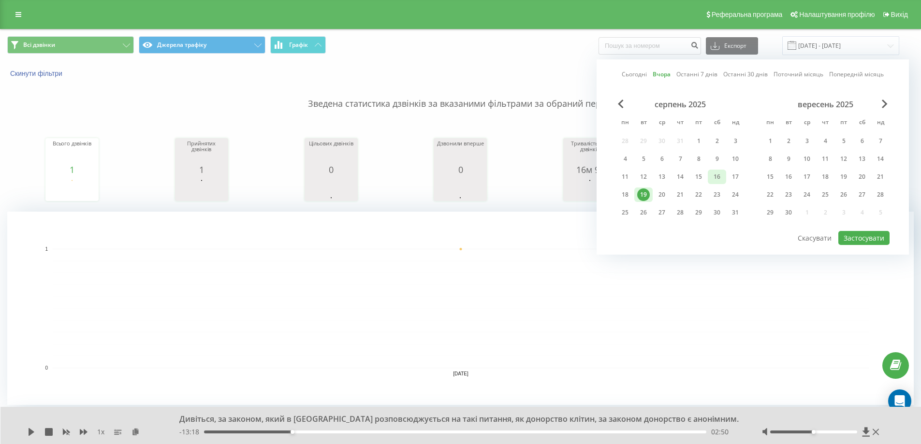
click at [720, 177] on div "16" at bounding box center [716, 177] width 13 height 13
click at [865, 240] on button "Застосувати" at bounding box center [863, 238] width 51 height 14
type input "16.08.2025 - 16.08.2025"
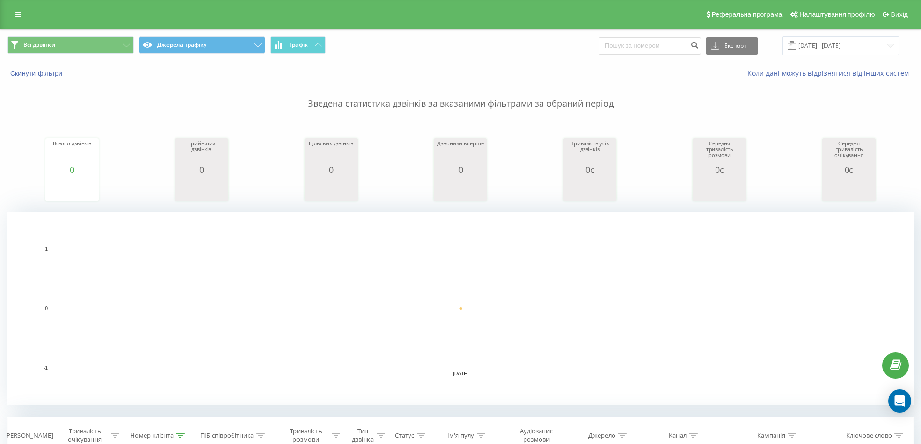
scroll to position [193, 0]
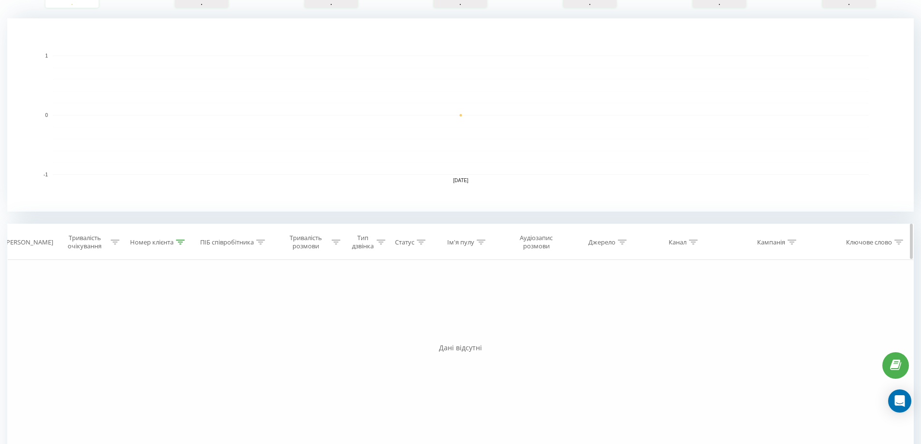
click at [181, 244] on icon at bounding box center [180, 242] width 9 height 5
click at [147, 331] on button "Скасувати" at bounding box center [136, 331] width 41 height 12
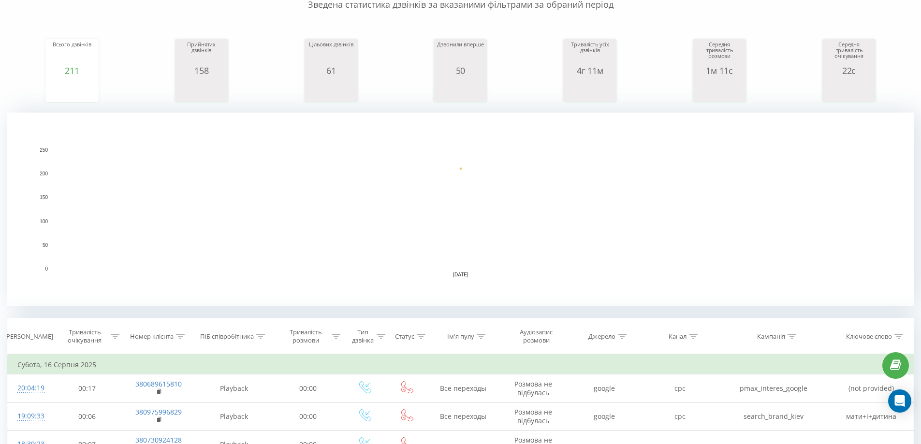
scroll to position [196, 0]
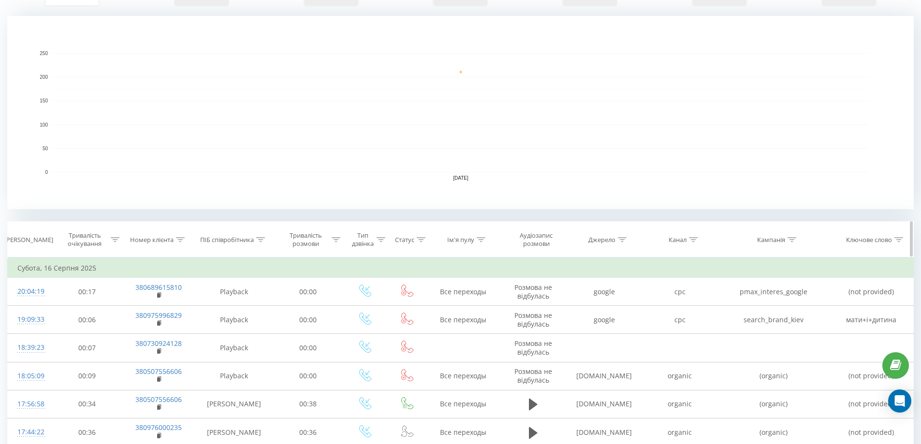
click at [178, 240] on icon at bounding box center [180, 239] width 9 height 5
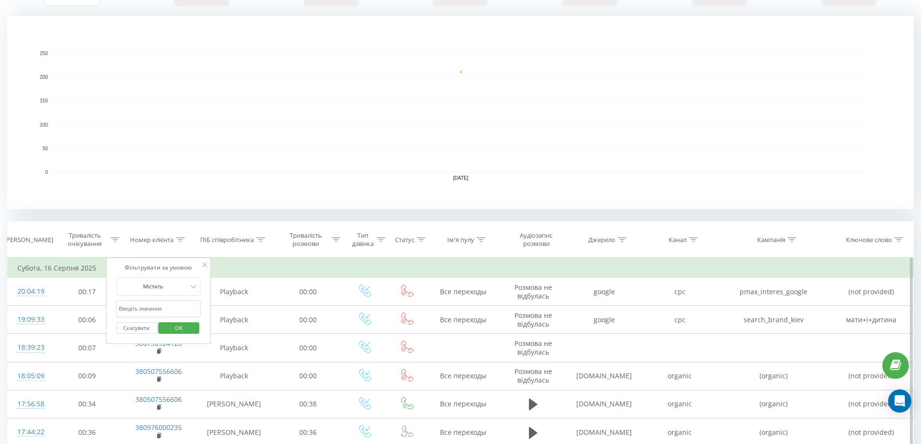
click at [146, 317] on div "Скасувати OK" at bounding box center [158, 328] width 85 height 22
click at [146, 310] on input "0638473630" at bounding box center [158, 309] width 85 height 17
paste input "063258-14-14"
click at [179, 327] on span "OK" at bounding box center [178, 327] width 27 height 15
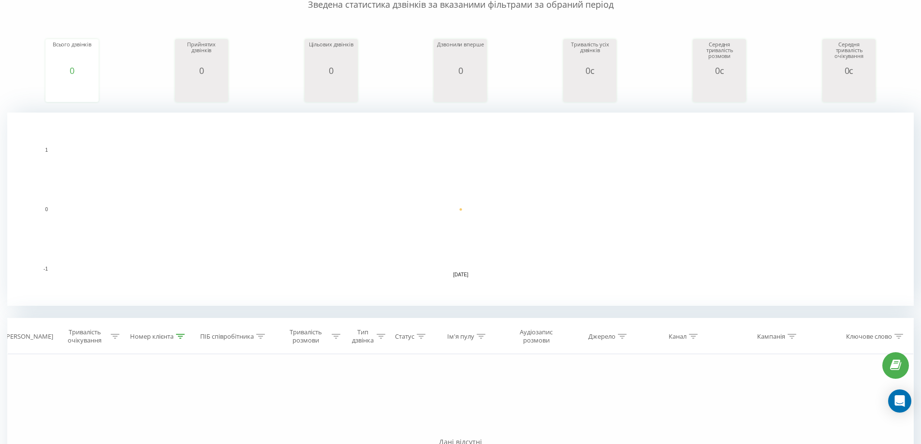
scroll to position [235, 0]
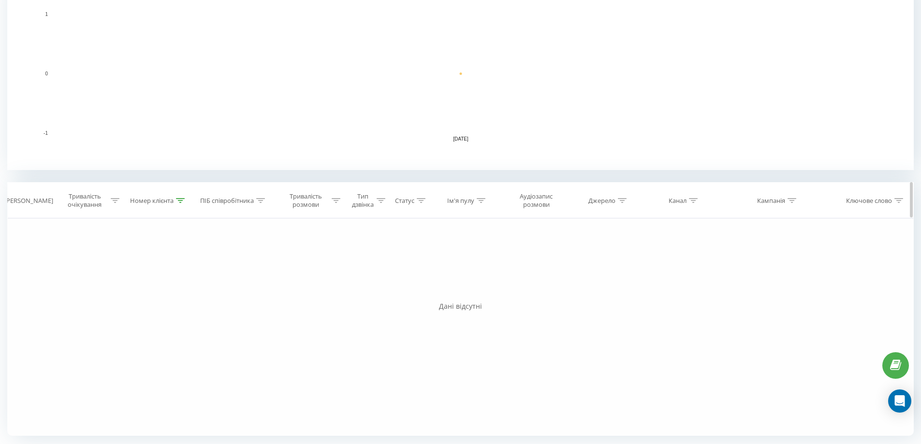
click at [179, 200] on icon at bounding box center [180, 200] width 9 height 5
click at [138, 269] on input "063258-14-14" at bounding box center [158, 269] width 85 height 17
click at [146, 270] on input "06325814-14" at bounding box center [158, 269] width 85 height 17
click at [145, 269] on input "06325814-14" at bounding box center [158, 269] width 85 height 17
type input "0632581414"
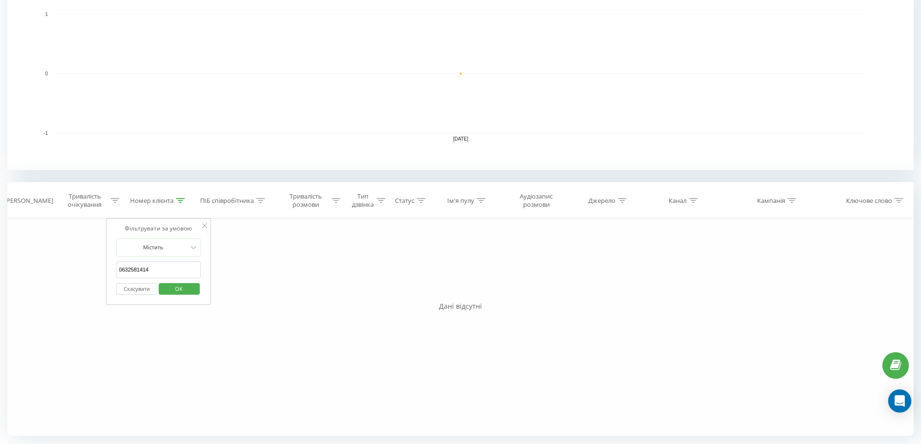
click at [166, 290] on span "OK" at bounding box center [178, 288] width 27 height 15
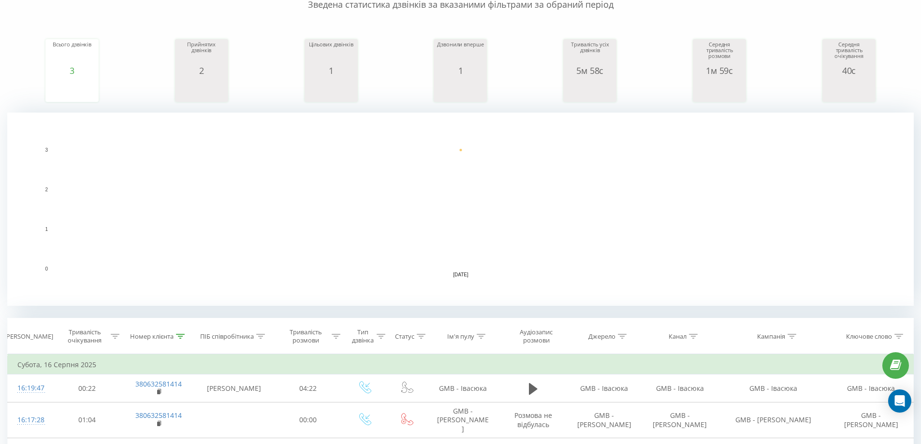
scroll to position [263, 0]
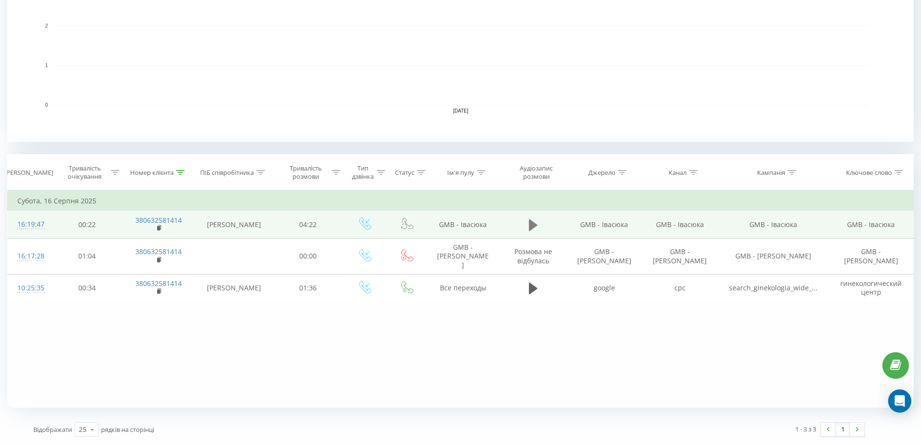
click at [532, 227] on icon at bounding box center [533, 225] width 9 height 12
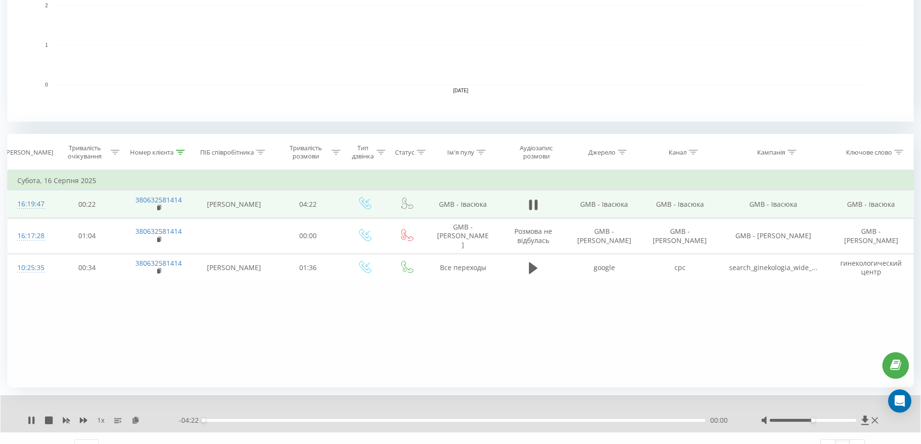
scroll to position [300, 0]
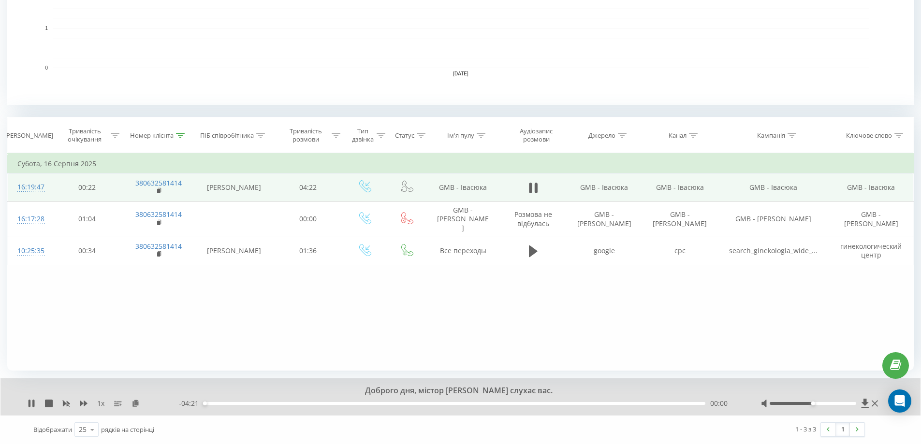
click at [532, 403] on div "00:00" at bounding box center [454, 403] width 502 height 3
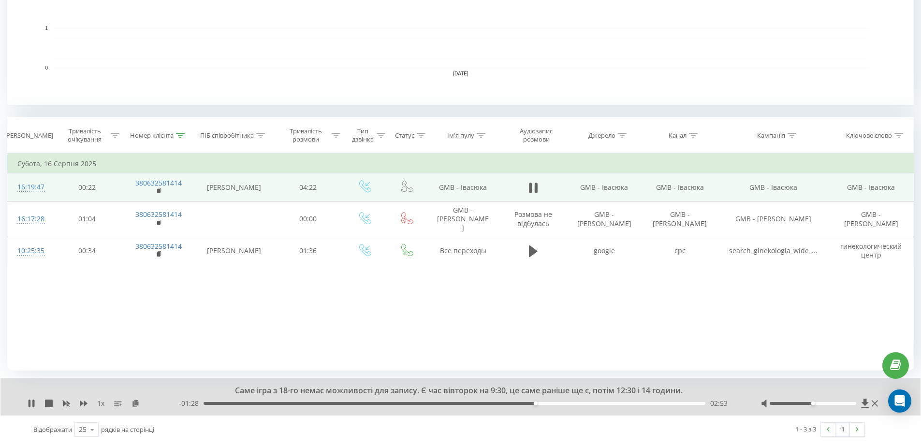
click at [543, 403] on div "02:53" at bounding box center [454, 403] width 502 height 3
click at [563, 404] on div "03:01" at bounding box center [454, 403] width 502 height 3
click at [581, 403] on div "03:09" at bounding box center [454, 403] width 502 height 3
click at [179, 136] on icon at bounding box center [180, 135] width 9 height 5
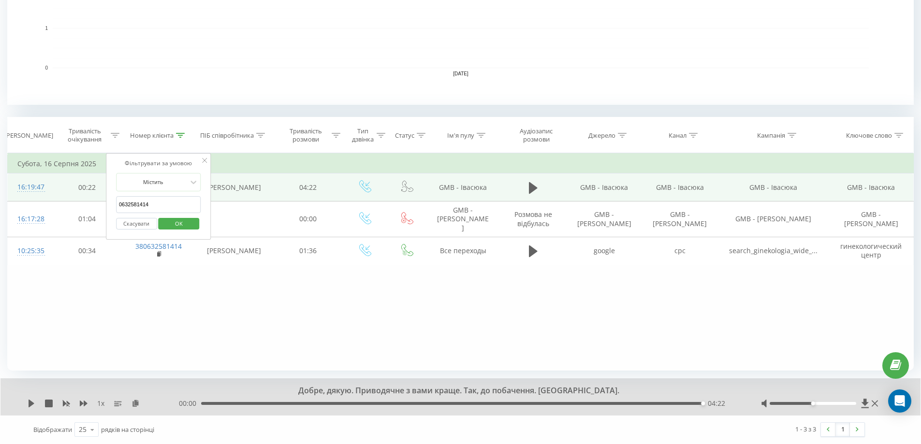
click at [150, 226] on button "Скасувати" at bounding box center [136, 224] width 41 height 12
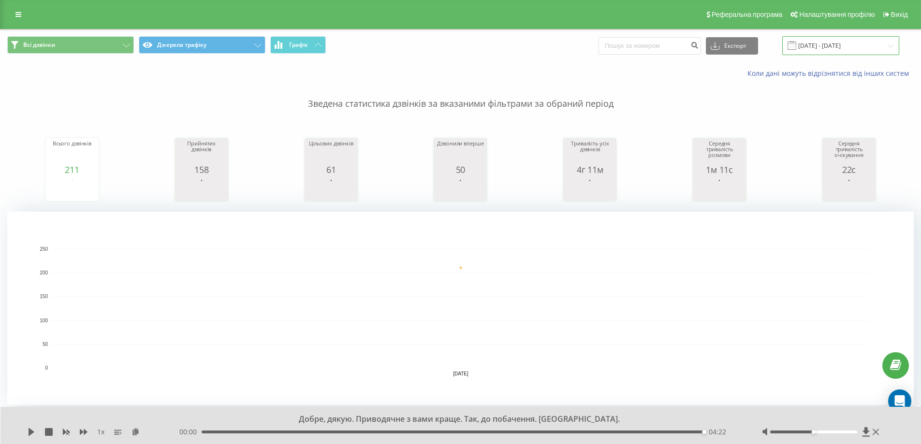
click at [832, 48] on input "16.08.2025 - 16.08.2025" at bounding box center [840, 45] width 117 height 19
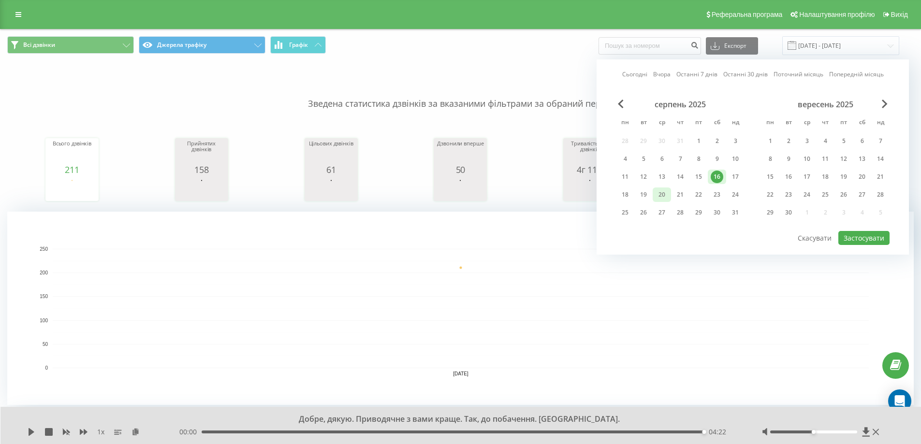
click at [665, 195] on div "20" at bounding box center [661, 194] width 13 height 13
click at [867, 242] on button "Застосувати" at bounding box center [863, 238] width 51 height 14
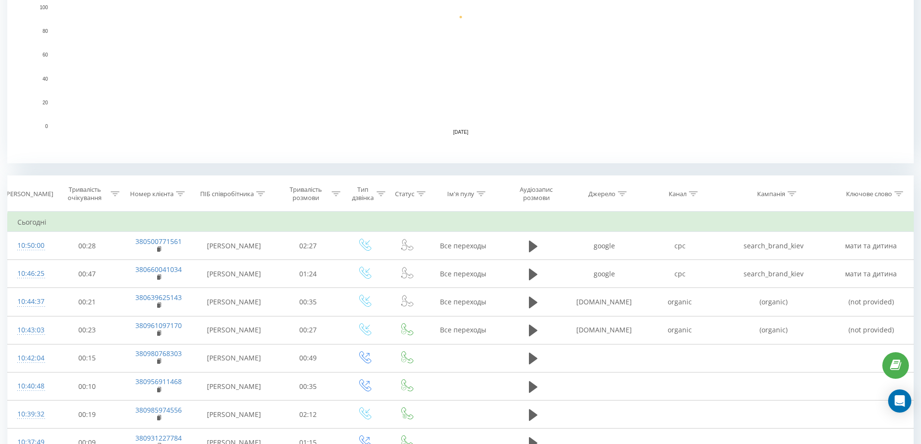
scroll to position [580, 0]
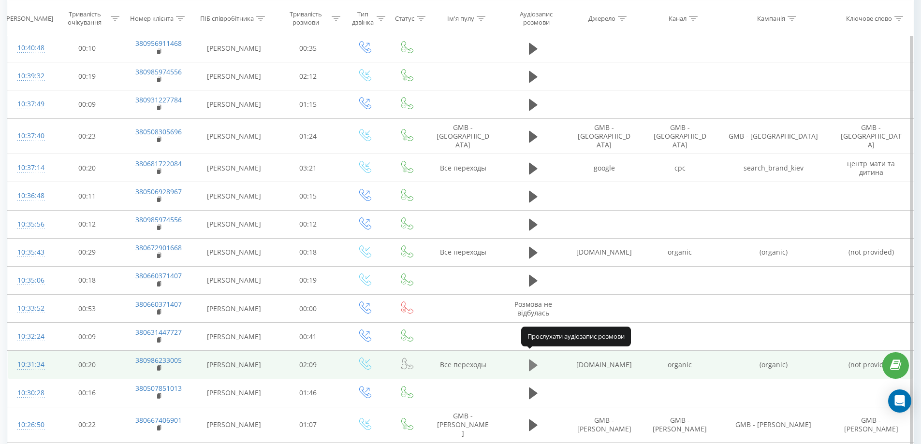
click at [529, 360] on icon at bounding box center [533, 366] width 9 height 12
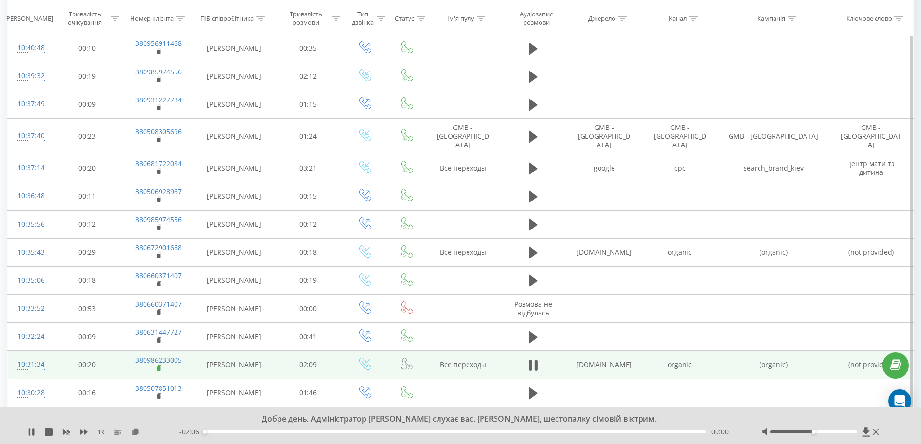
click at [158, 366] on rect at bounding box center [158, 368] width 3 height 4
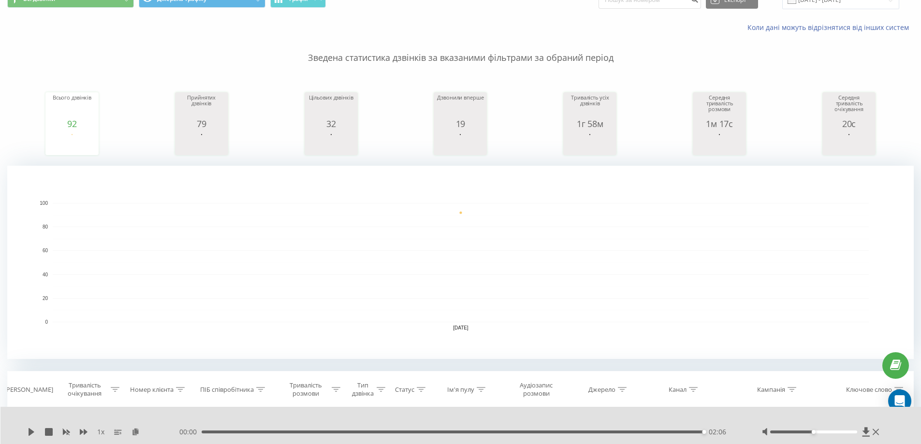
scroll to position [0, 0]
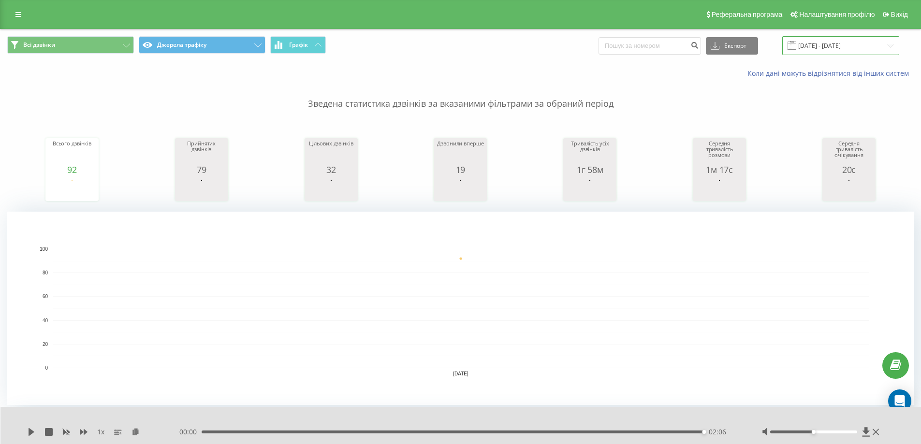
click at [829, 48] on input "[DATE] - [DATE]" at bounding box center [840, 45] width 117 height 19
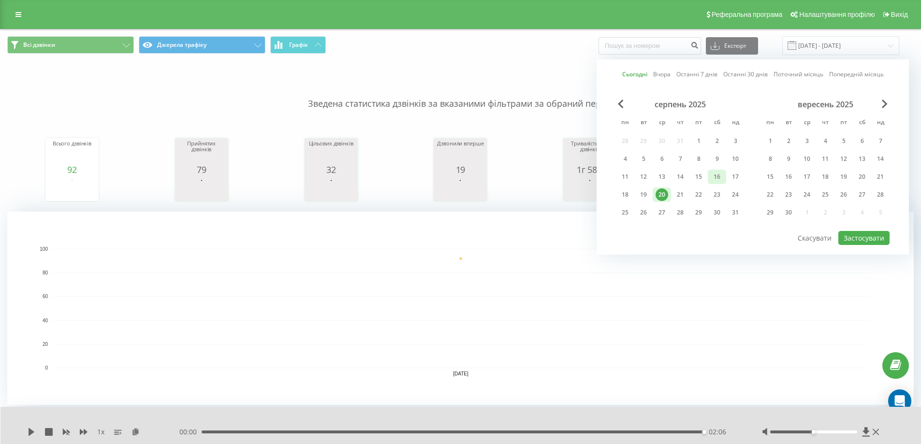
click at [719, 181] on div "16" at bounding box center [716, 177] width 13 height 13
click at [853, 240] on button "Застосувати" at bounding box center [863, 238] width 51 height 14
type input "16.08.2025 - 16.08.2025"
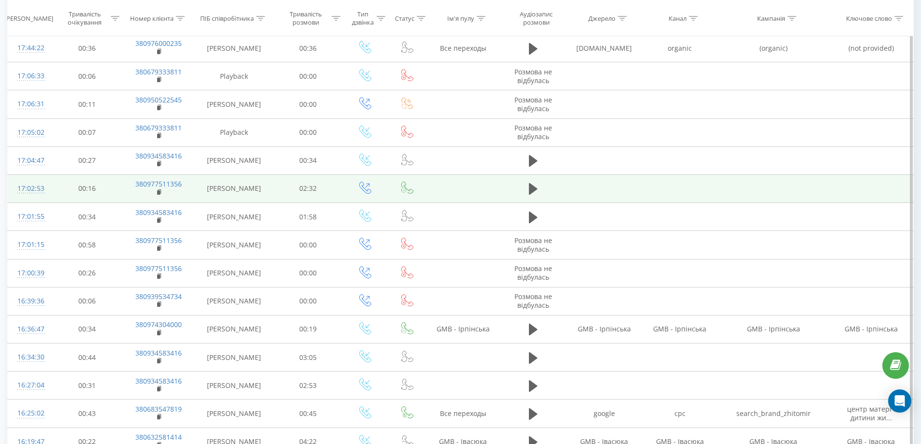
scroll to position [769, 0]
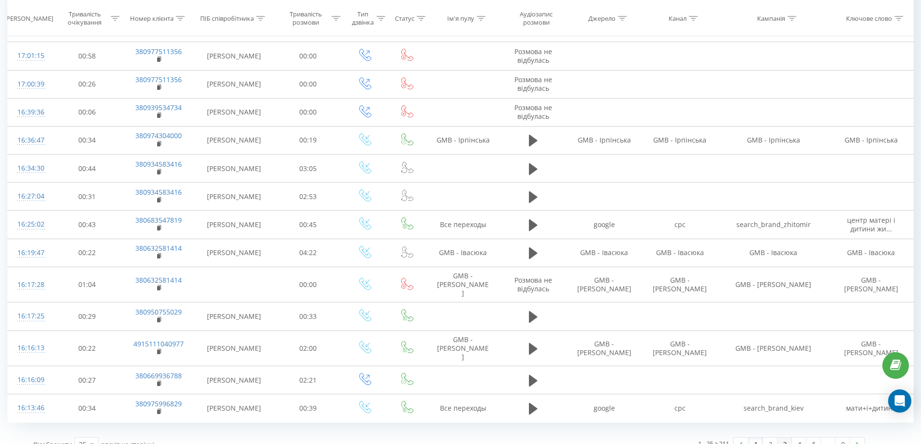
click at [778, 438] on link "3" at bounding box center [784, 445] width 14 height 14
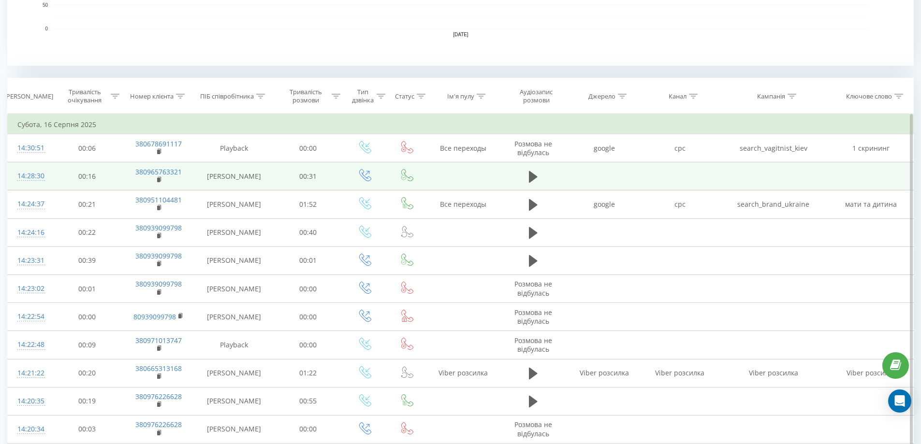
scroll to position [296, 0]
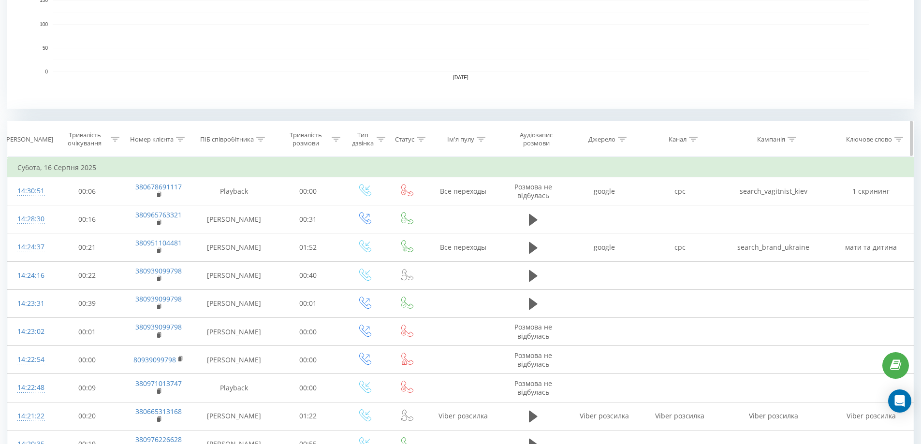
click at [263, 138] on icon at bounding box center [260, 139] width 9 height 5
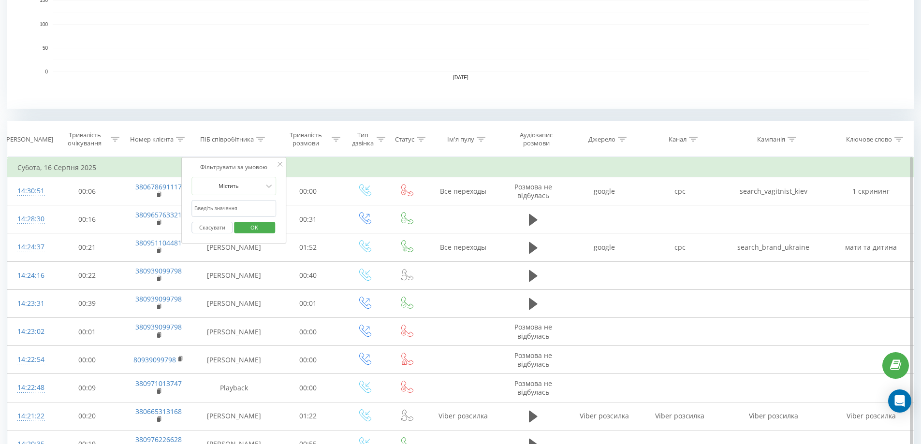
click at [225, 204] on input "text" at bounding box center [233, 208] width 85 height 17
type input "пискун"
click at [253, 227] on span "OK" at bounding box center [254, 227] width 27 height 15
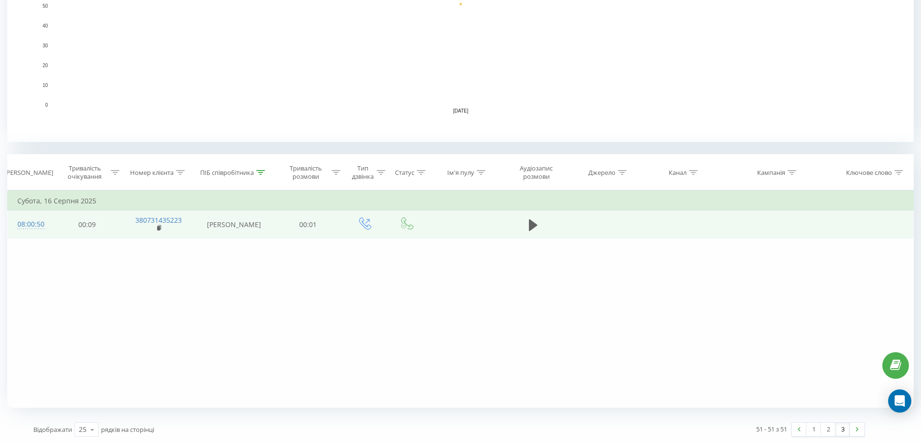
scroll to position [263, 0]
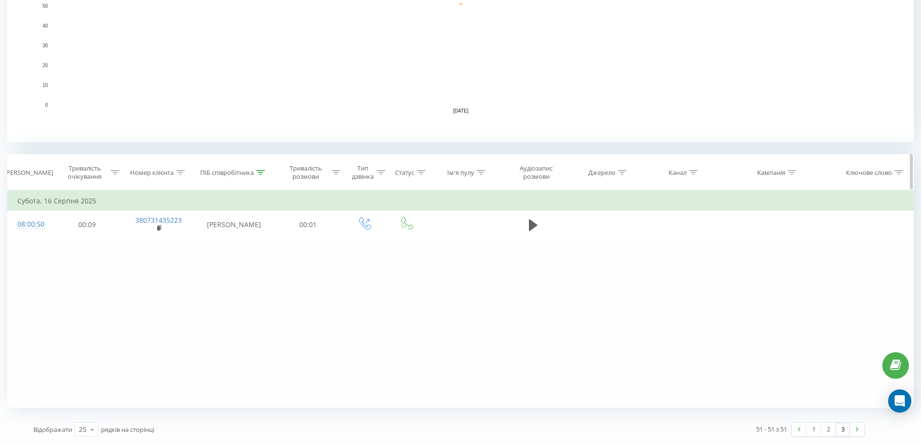
click at [261, 173] on icon at bounding box center [261, 172] width 9 height 5
click at [217, 260] on button "Скасувати" at bounding box center [211, 261] width 41 height 12
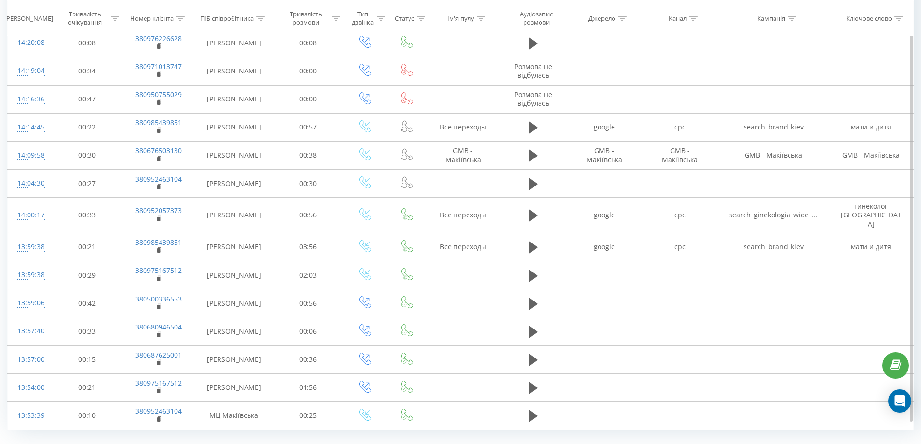
scroll to position [769, 0]
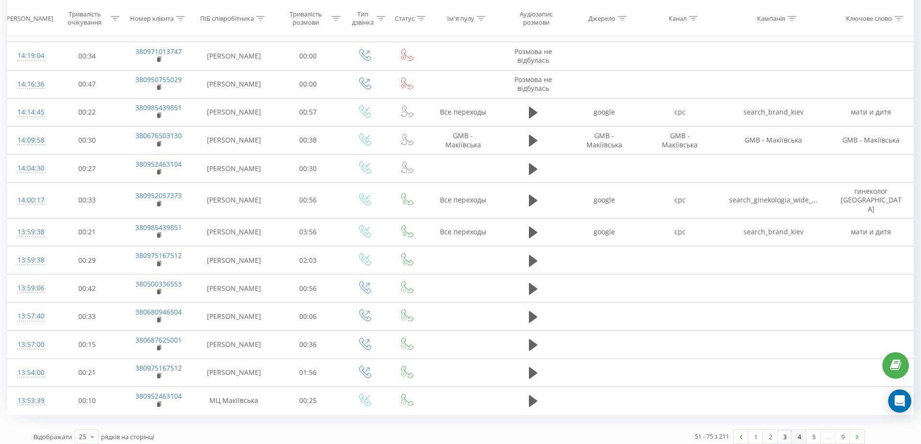
click at [795, 434] on link "4" at bounding box center [798, 437] width 14 height 14
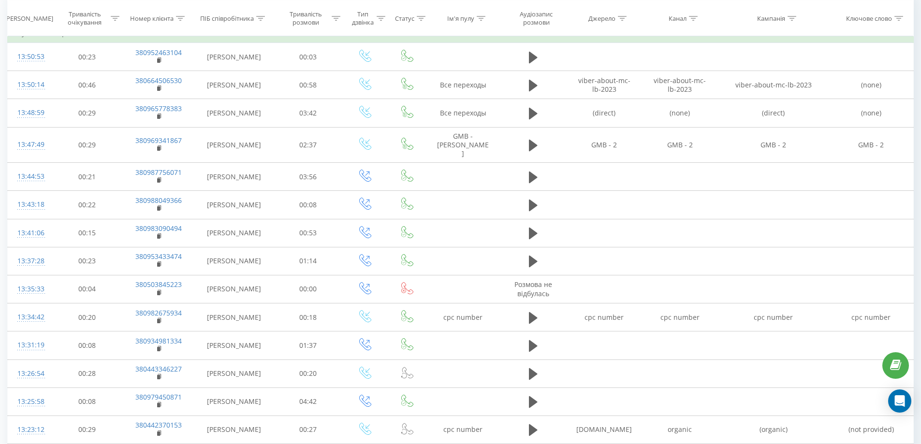
scroll to position [334, 0]
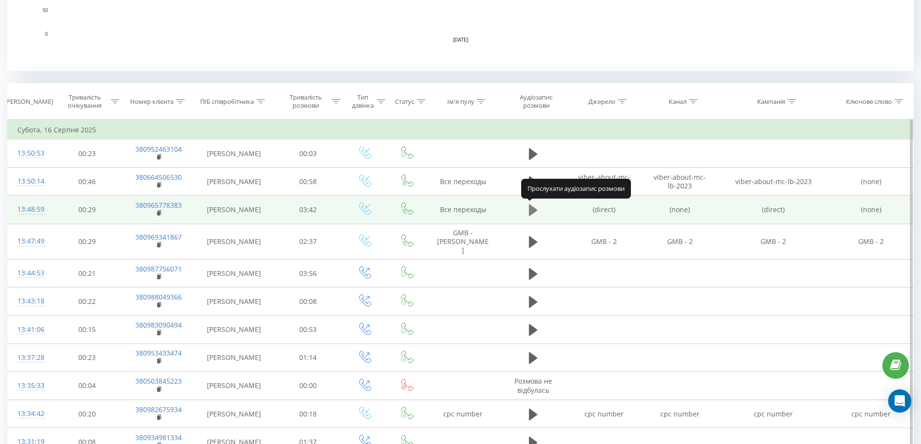
click at [534, 214] on icon at bounding box center [533, 210] width 9 height 14
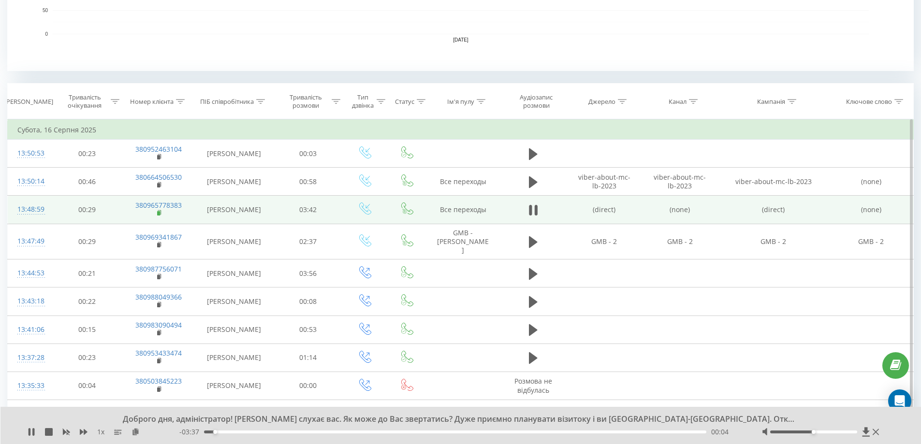
click at [158, 214] on rect at bounding box center [158, 213] width 3 height 4
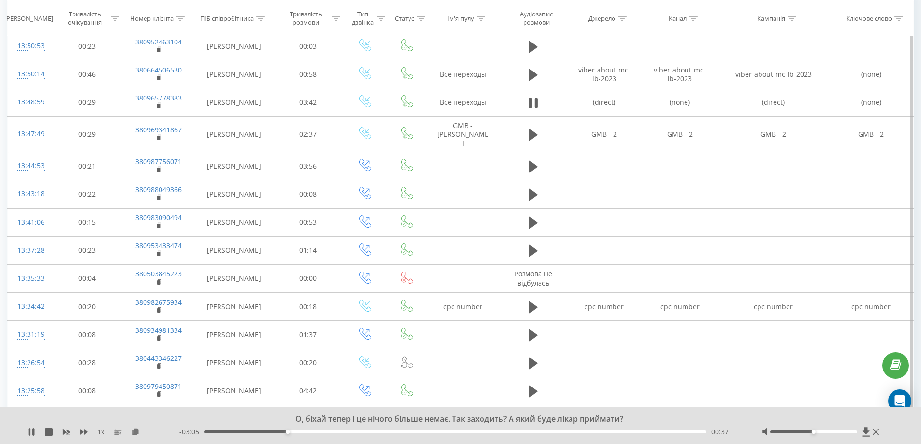
scroll to position [382, 0]
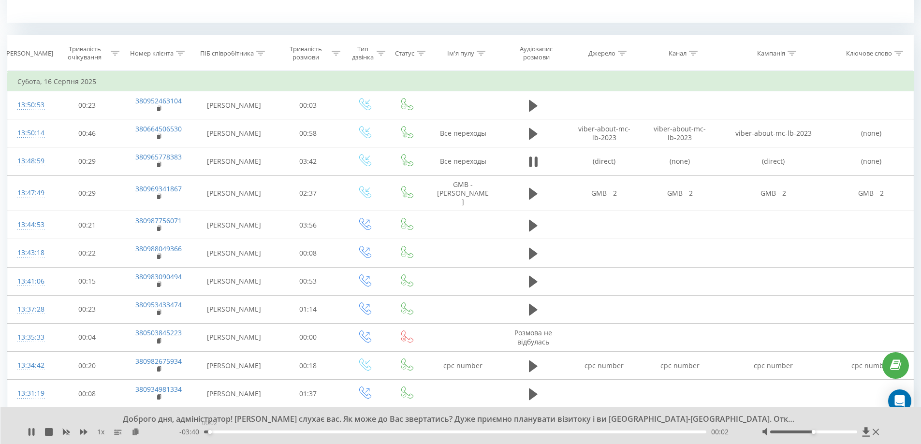
drag, startPoint x: 299, startPoint y: 432, endPoint x: 209, endPoint y: 431, distance: 89.4
click at [209, 431] on div "00:02" at bounding box center [210, 432] width 4 height 4
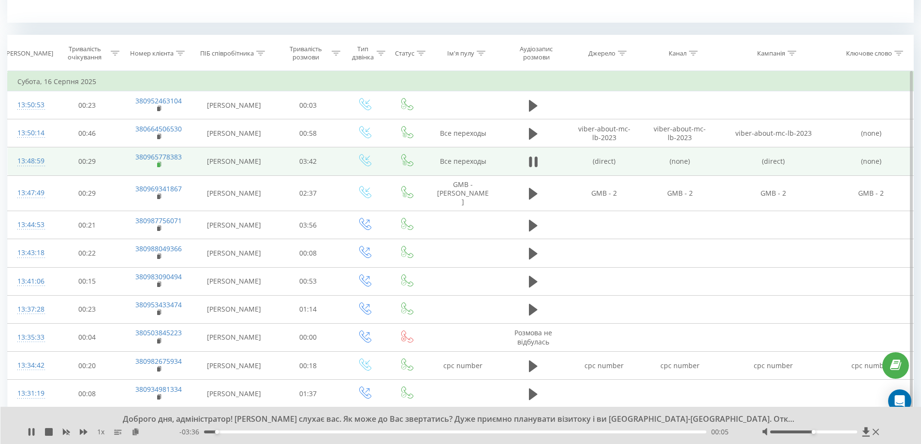
click at [159, 165] on rect at bounding box center [158, 165] width 3 height 4
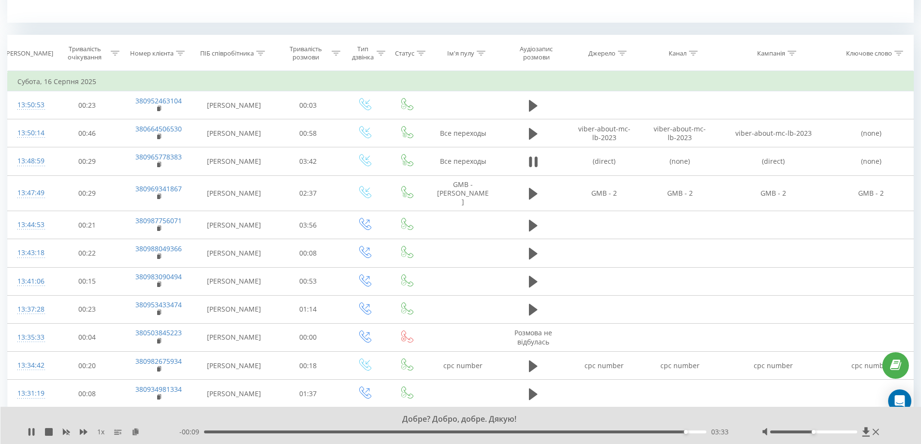
click at [584, 431] on div "03:33" at bounding box center [455, 432] width 503 height 3
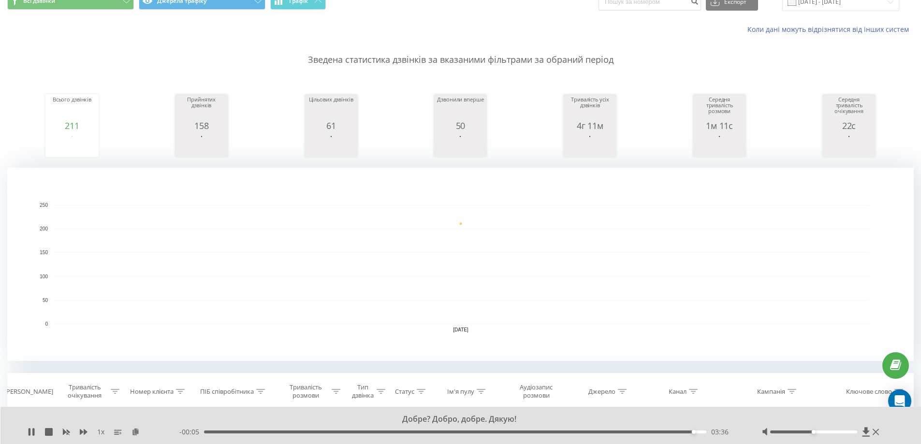
scroll to position [0, 0]
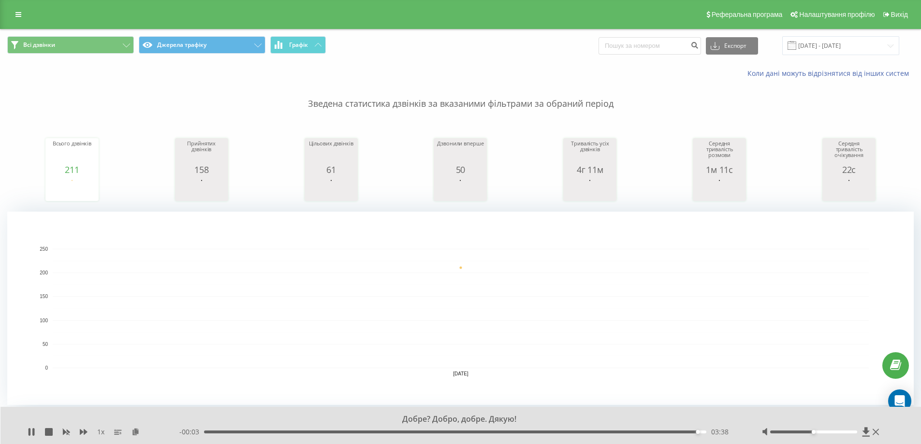
click at [32, 437] on div "Добре? Добро, добре. Дякую! 1 x - 00:03 03:38 03:38" at bounding box center [460, 425] width 921 height 37
click at [831, 46] on input "16.08.2025 - 16.08.2025" at bounding box center [840, 45] width 117 height 19
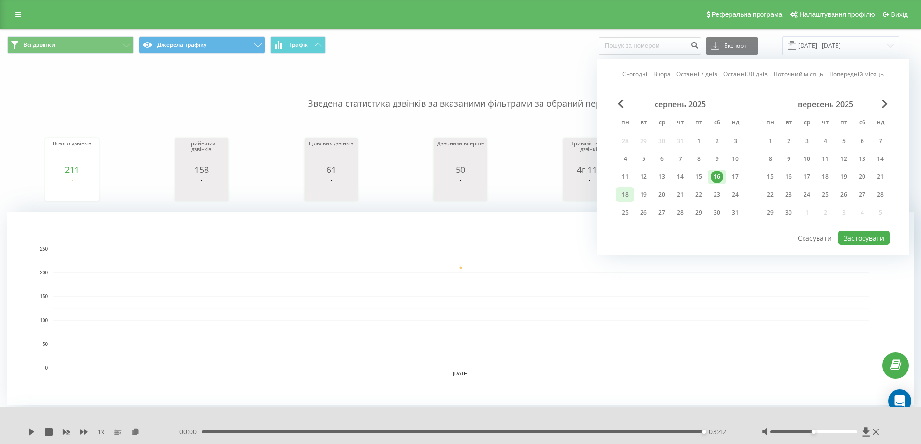
click at [620, 193] on div "18" at bounding box center [625, 194] width 13 height 13
click at [874, 240] on button "Застосувати" at bounding box center [863, 238] width 51 height 14
type input "18.08.2025 - 18.08.2025"
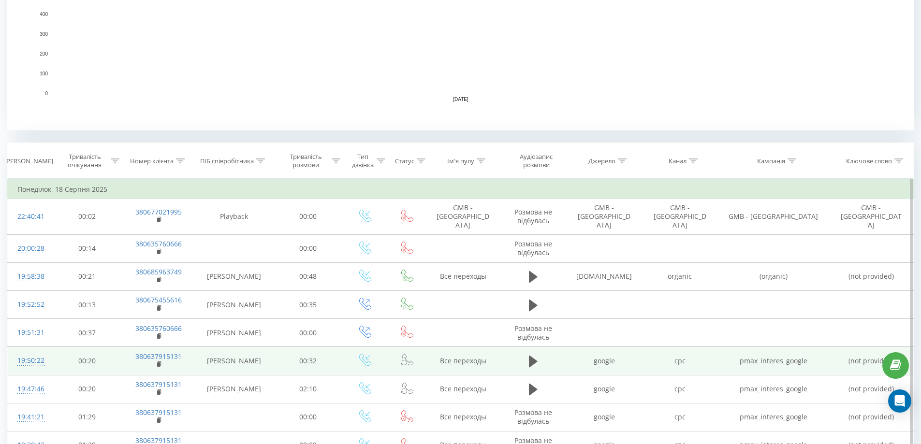
scroll to position [242, 0]
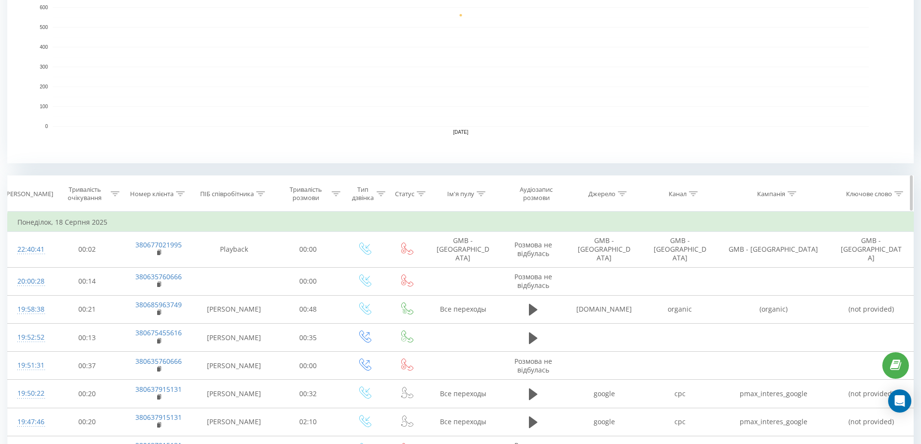
click at [260, 192] on icon at bounding box center [260, 193] width 9 height 5
click at [242, 260] on input "text" at bounding box center [233, 263] width 85 height 17
type input "пискун"
click at [246, 283] on span "OK" at bounding box center [254, 281] width 27 height 15
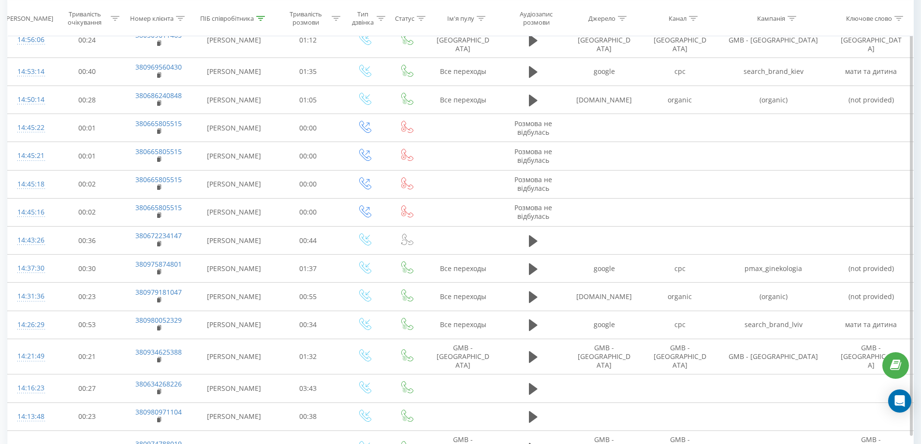
scroll to position [769, 0]
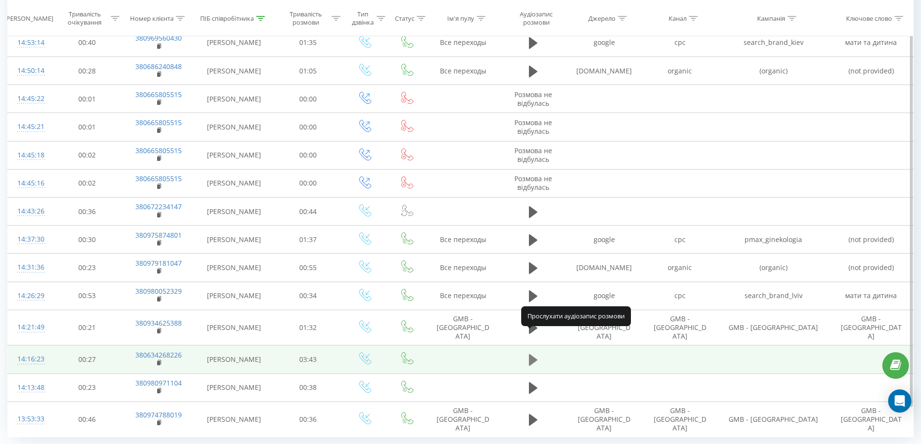
click at [530, 354] on icon at bounding box center [533, 360] width 9 height 12
click at [158, 361] on rect at bounding box center [158, 363] width 3 height 4
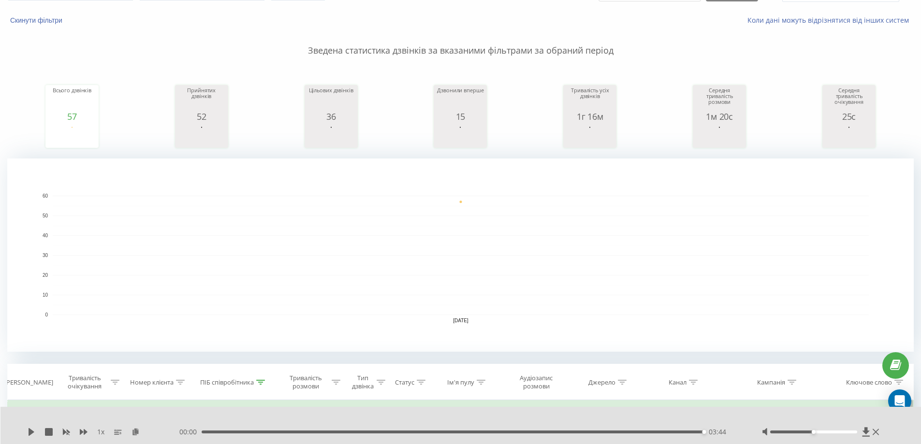
scroll to position [0, 0]
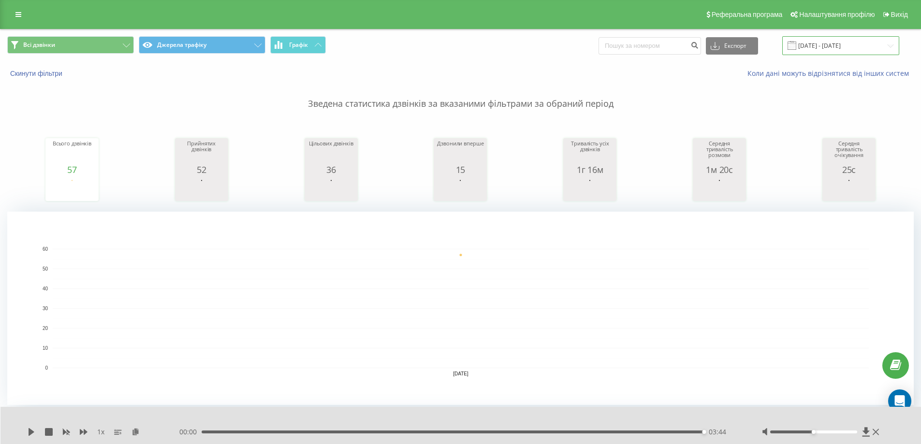
click at [813, 42] on input "18.08.2025 - 18.08.2025" at bounding box center [840, 45] width 117 height 19
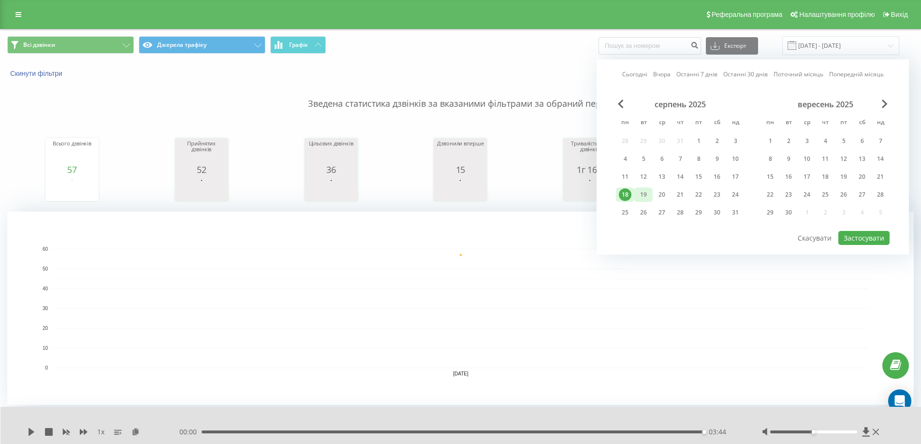
click at [645, 196] on div "19" at bounding box center [643, 194] width 13 height 13
click at [850, 243] on button "Застосувати" at bounding box center [863, 238] width 51 height 14
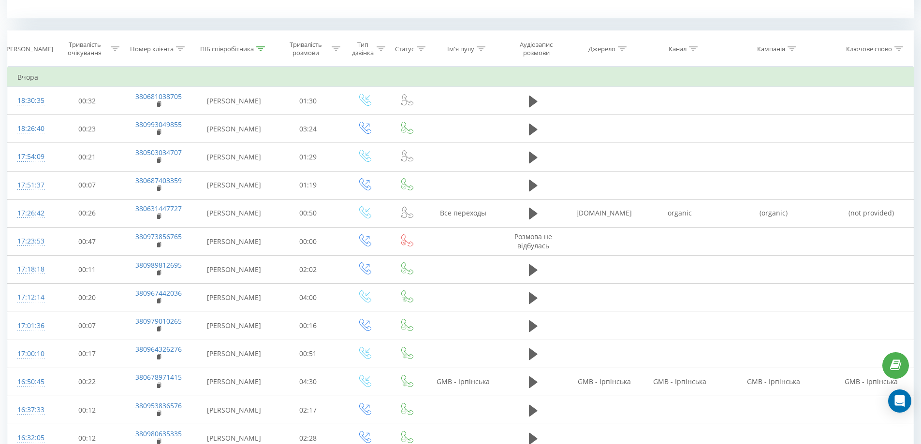
scroll to position [769, 0]
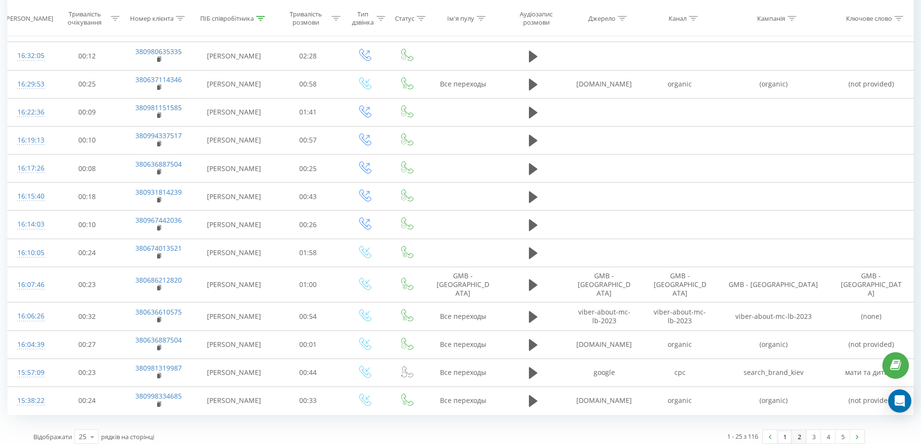
click at [799, 434] on link "2" at bounding box center [798, 437] width 14 height 14
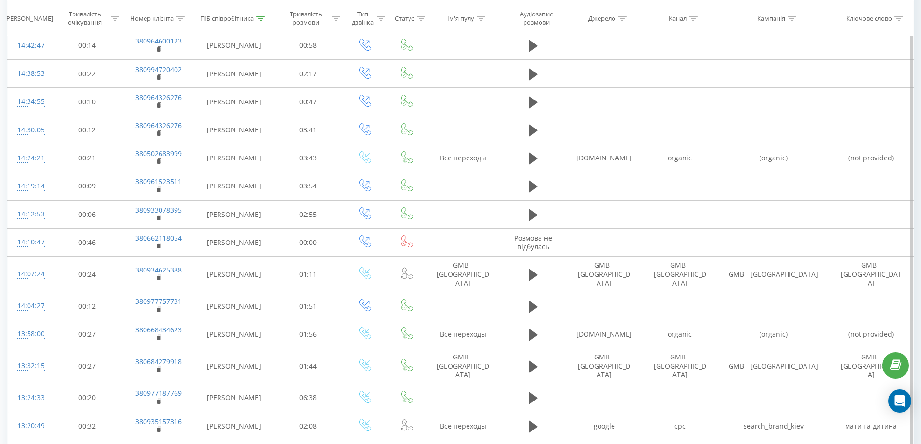
scroll to position [769, 0]
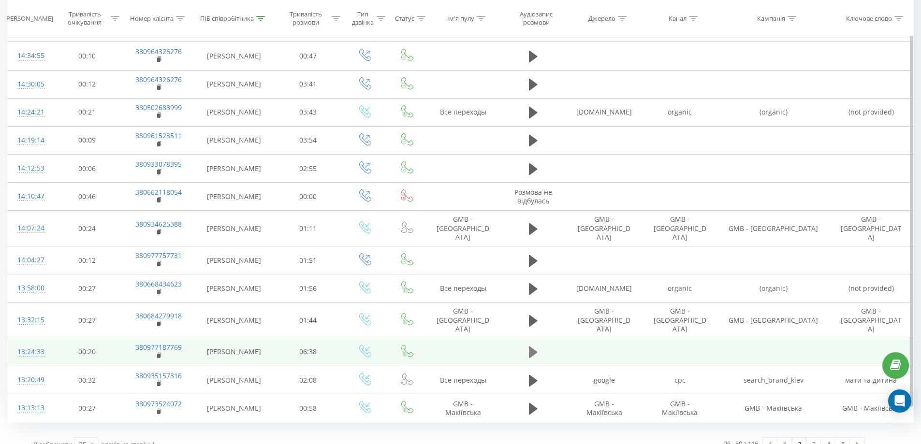
click at [532, 346] on icon at bounding box center [533, 352] width 9 height 12
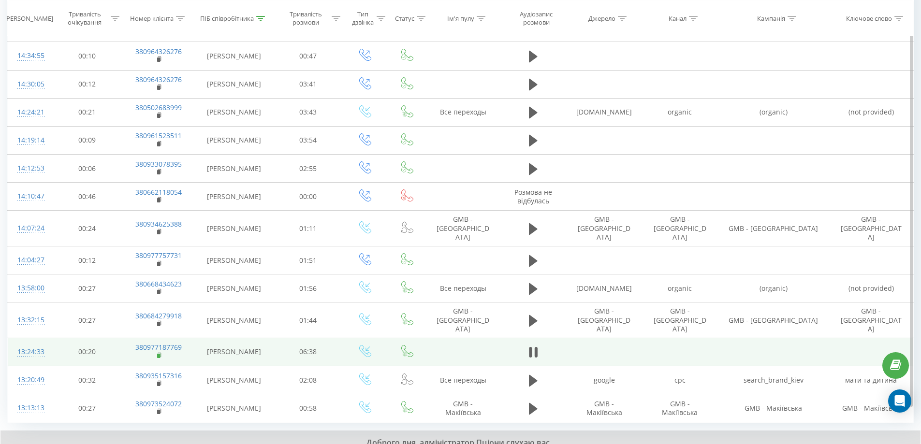
click at [158, 354] on rect at bounding box center [158, 356] width 3 height 4
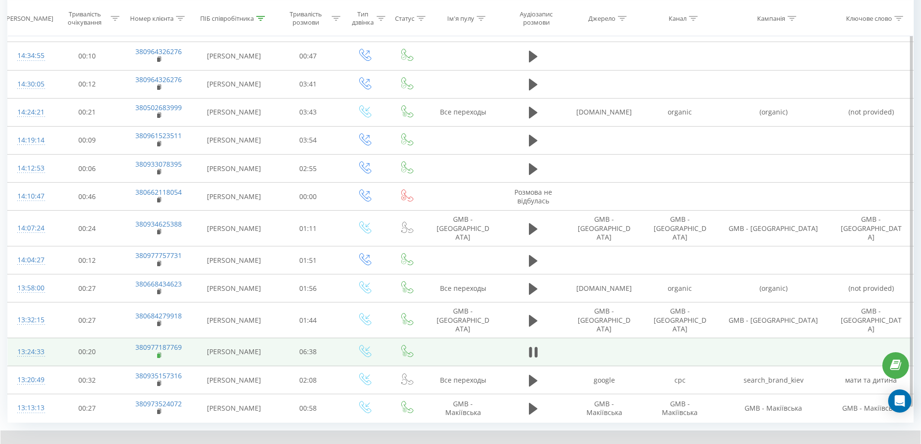
click at [159, 354] on rect at bounding box center [158, 356] width 3 height 4
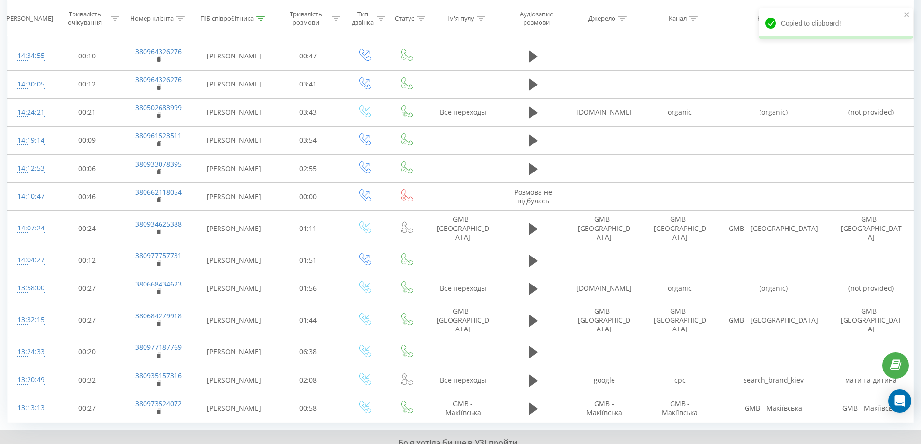
drag, startPoint x: 704, startPoint y: 440, endPoint x: 326, endPoint y: 440, distance: 377.9
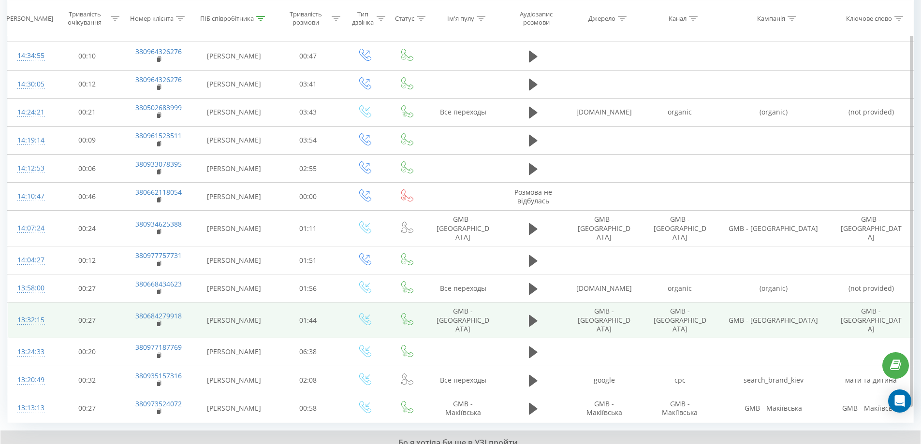
scroll to position [806, 0]
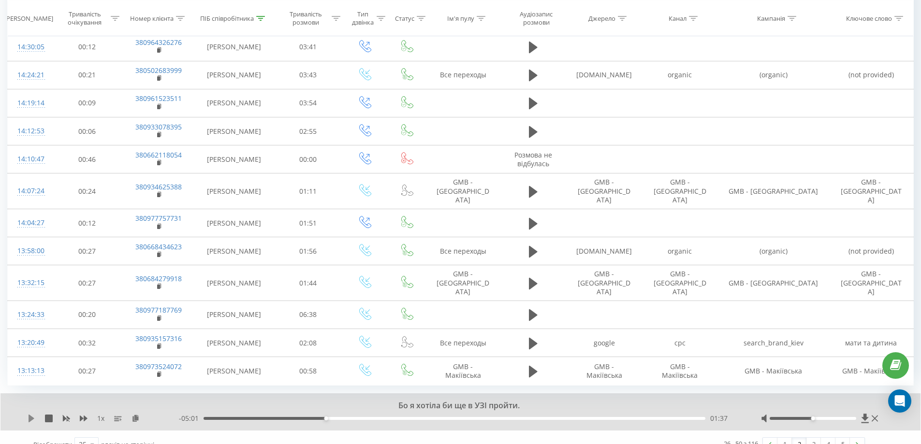
click at [29, 415] on icon at bounding box center [32, 419] width 6 height 8
click at [333, 417] on div "01:39" at bounding box center [454, 418] width 502 height 3
click at [346, 417] on div "01:53" at bounding box center [454, 418] width 502 height 3
click at [351, 417] on div "01:54" at bounding box center [454, 418] width 502 height 3
click at [362, 417] on div "01:58" at bounding box center [454, 418] width 502 height 3
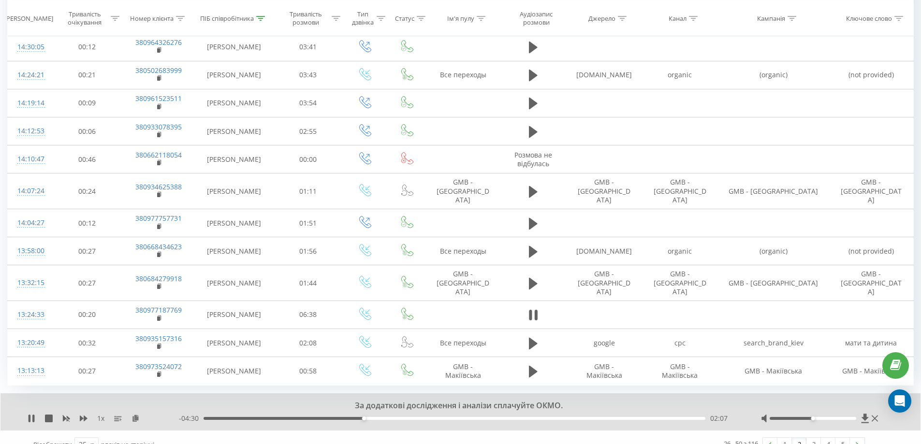
click at [368, 417] on div "02:07" at bounding box center [454, 418] width 502 height 3
click at [394, 417] on div "02:26" at bounding box center [454, 418] width 502 height 3
click at [402, 417] on div "02:33" at bounding box center [454, 418] width 502 height 3
click at [409, 417] on div "02:38" at bounding box center [454, 418] width 502 height 3
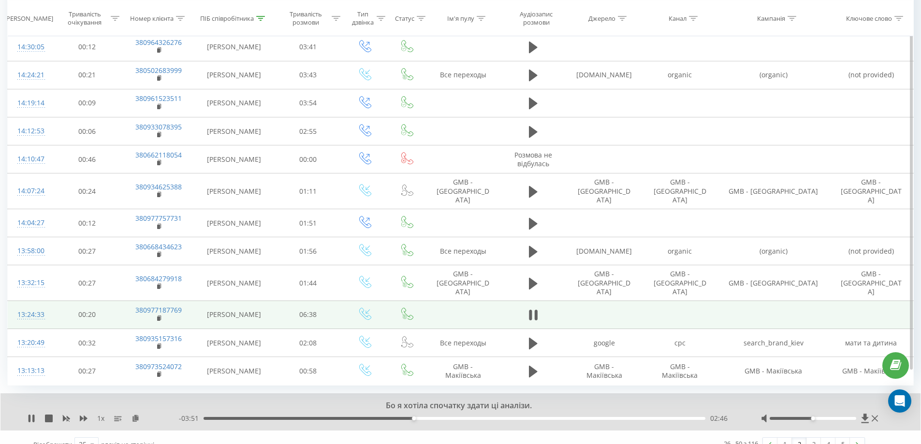
click at [31, 305] on div "13:24:33" at bounding box center [29, 314] width 25 height 19
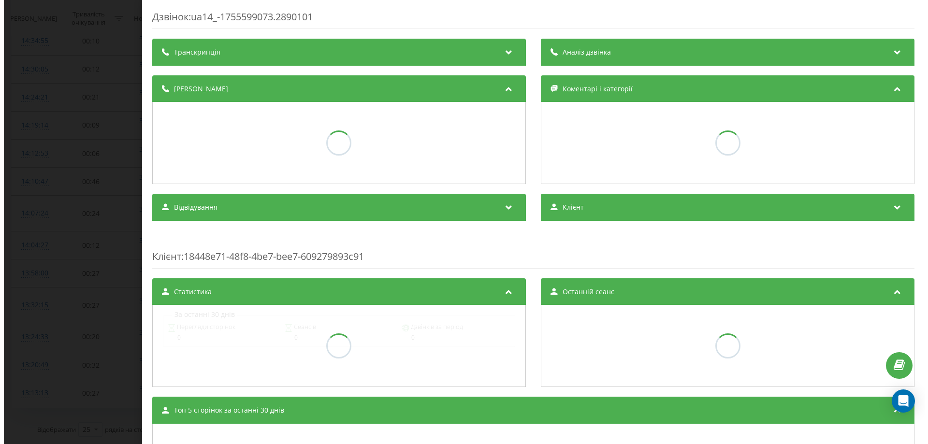
scroll to position [769, 0]
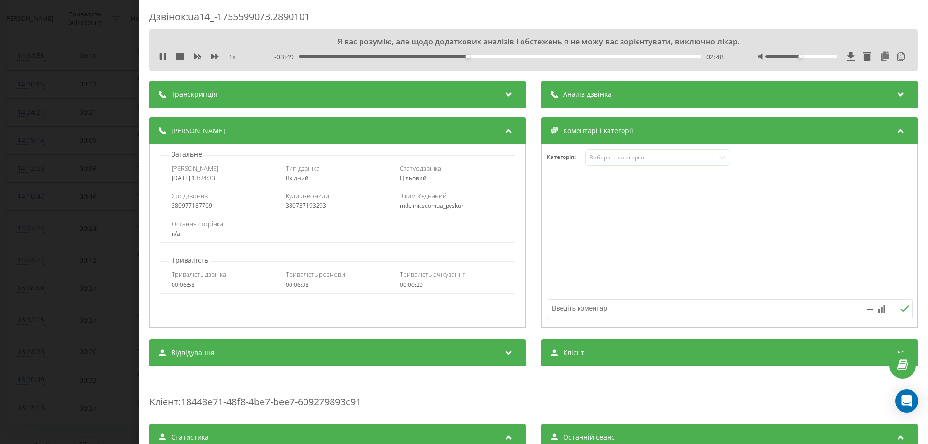
click at [599, 103] on div "Аналіз дзвінка" at bounding box center [729, 94] width 376 height 27
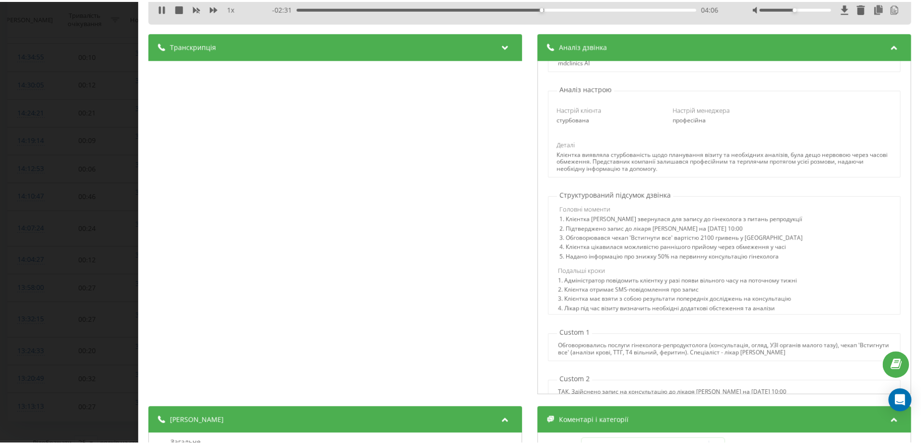
scroll to position [0, 0]
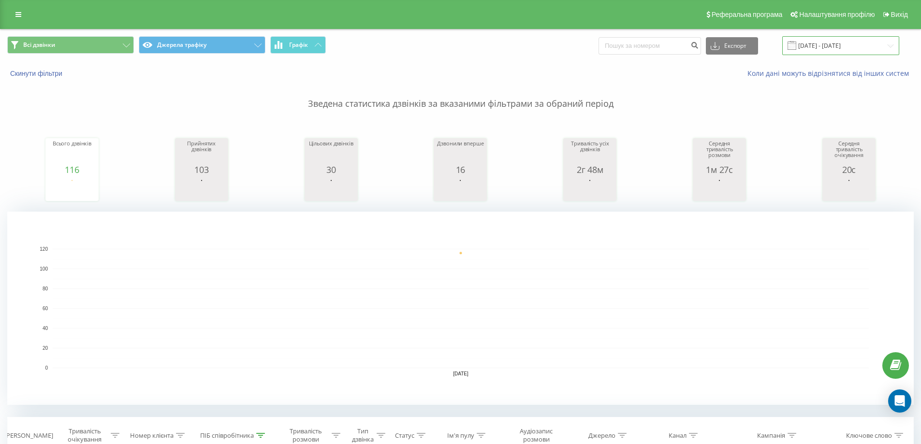
click at [833, 47] on input "19.08.2025 - 19.08.2025" at bounding box center [840, 45] width 117 height 19
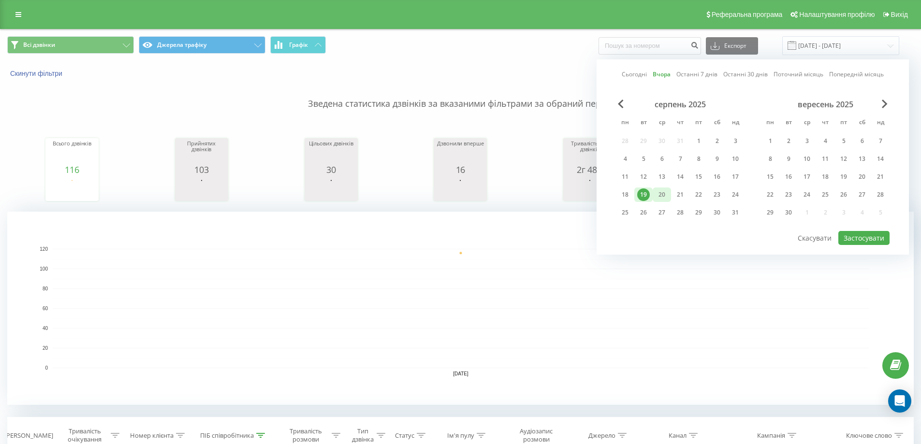
click at [663, 195] on div "20" at bounding box center [661, 194] width 13 height 13
click at [866, 236] on button "Застосувати" at bounding box center [863, 238] width 51 height 14
type input "[DATE] - [DATE]"
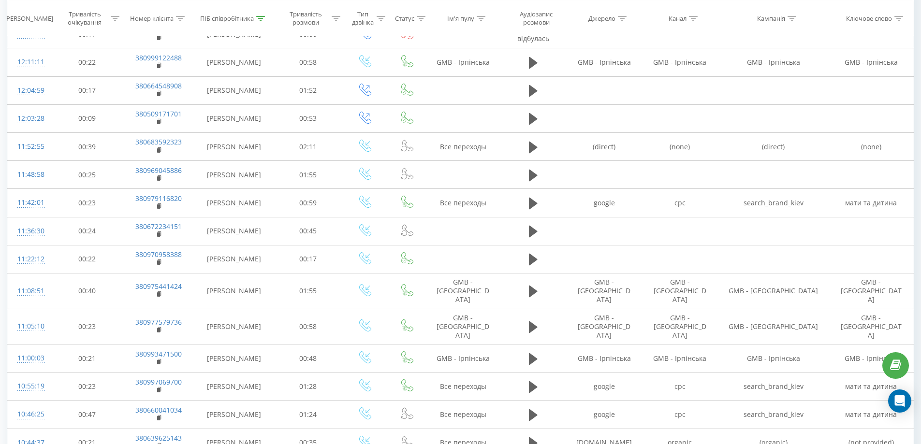
scroll to position [431, 0]
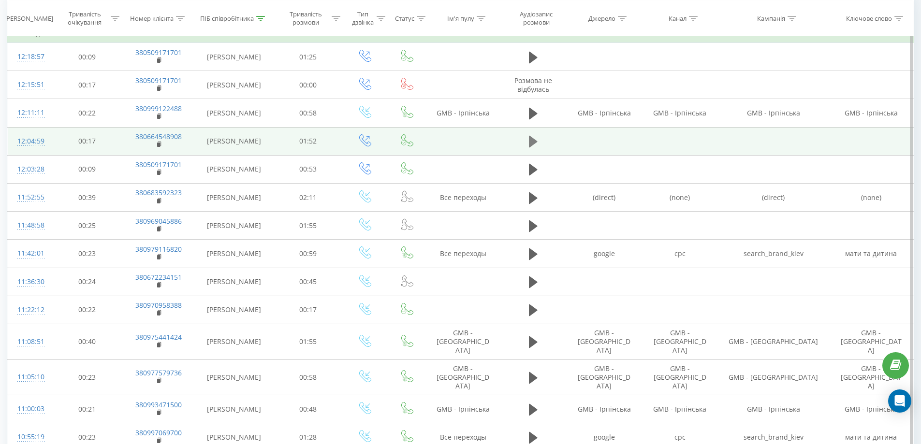
click at [534, 139] on icon at bounding box center [533, 142] width 9 height 14
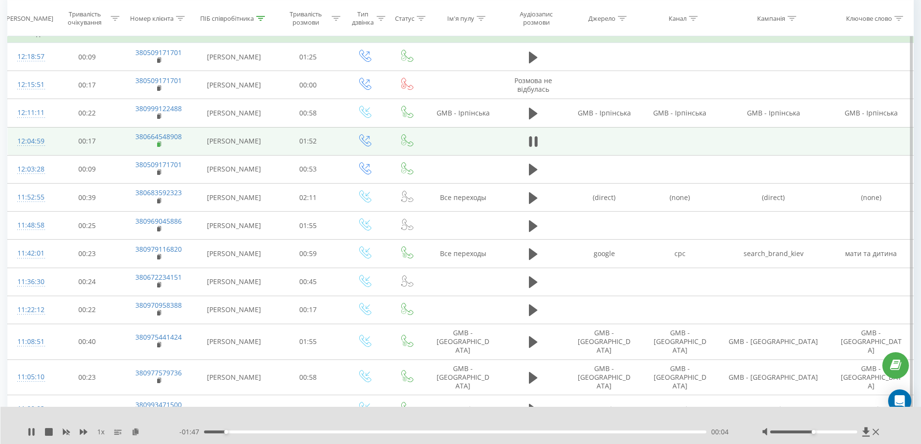
click at [159, 144] on rect at bounding box center [158, 145] width 3 height 4
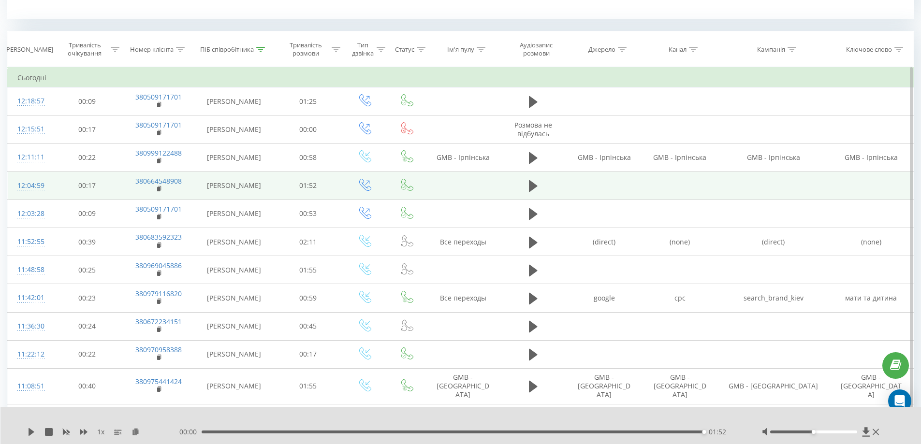
scroll to position [193, 0]
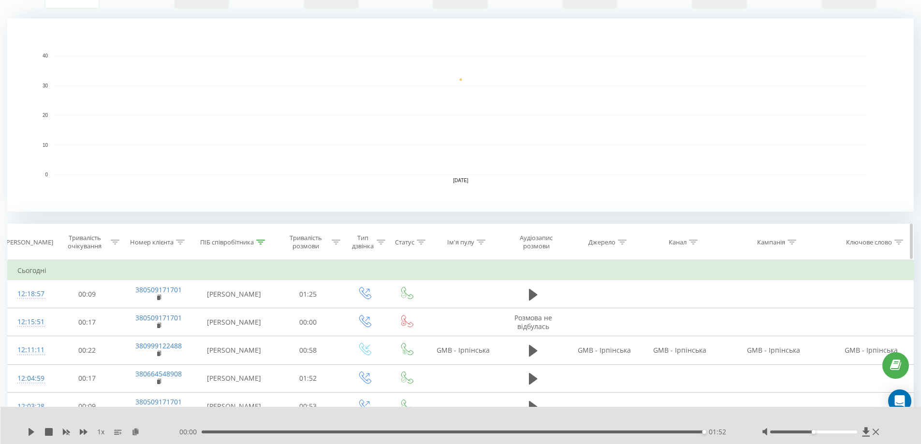
click at [260, 245] on div at bounding box center [260, 242] width 9 height 8
click at [230, 307] on input "пискун" at bounding box center [233, 311] width 85 height 17
type input "п"
click at [234, 312] on input "text" at bounding box center [233, 311] width 85 height 17
type input "жуко"
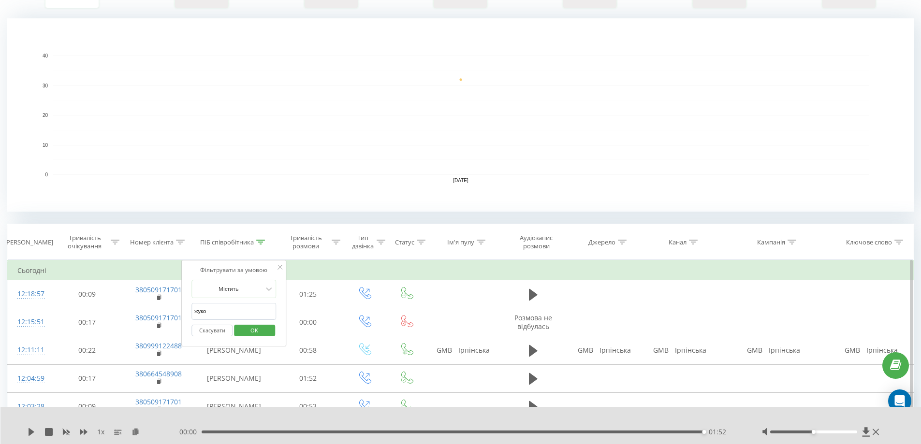
click at [245, 332] on span "OK" at bounding box center [254, 330] width 27 height 15
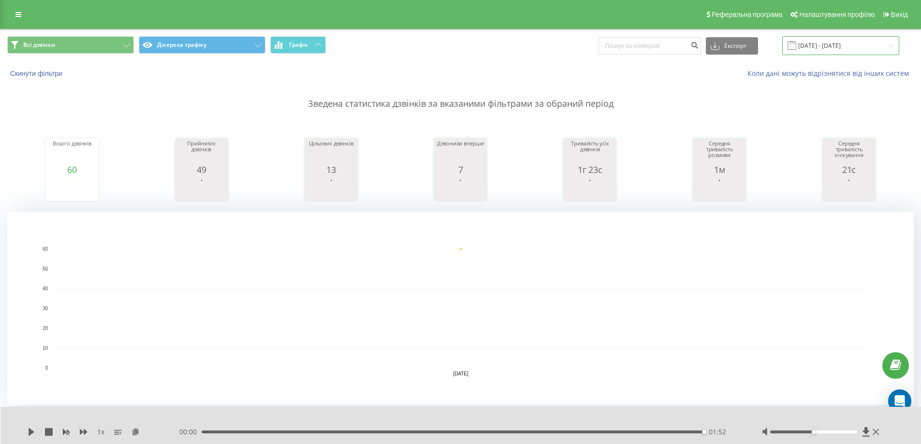
click at [837, 47] on input "[DATE] - [DATE]" at bounding box center [840, 45] width 117 height 19
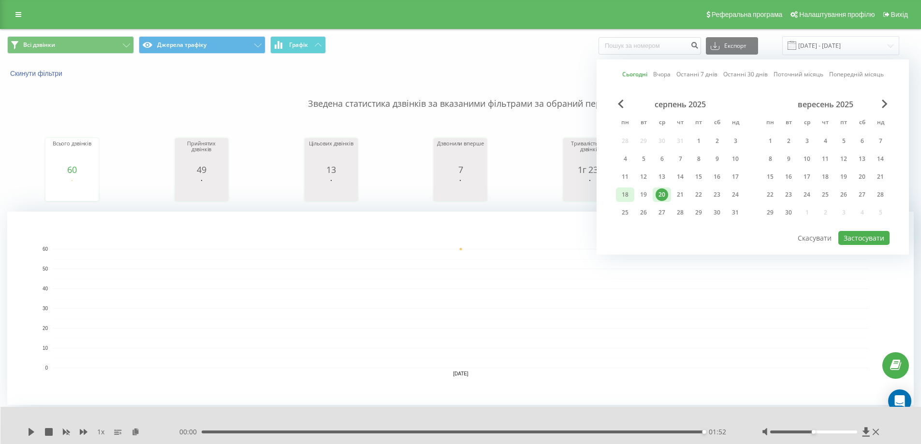
click at [624, 195] on div "18" at bounding box center [625, 194] width 13 height 13
click at [857, 243] on button "Застосувати" at bounding box center [863, 238] width 51 height 14
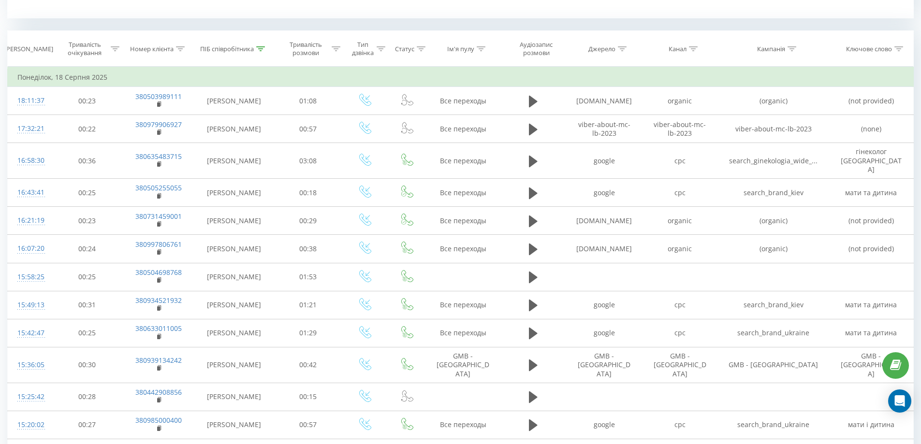
scroll to position [676, 0]
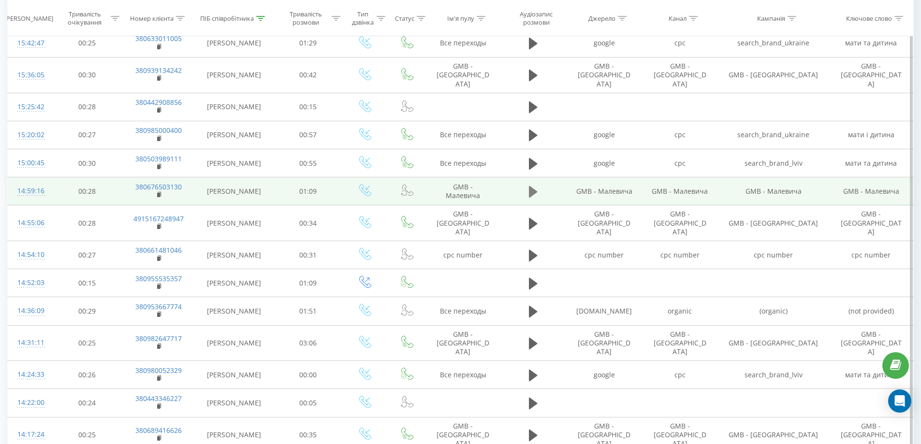
click at [533, 186] on icon at bounding box center [533, 192] width 9 height 12
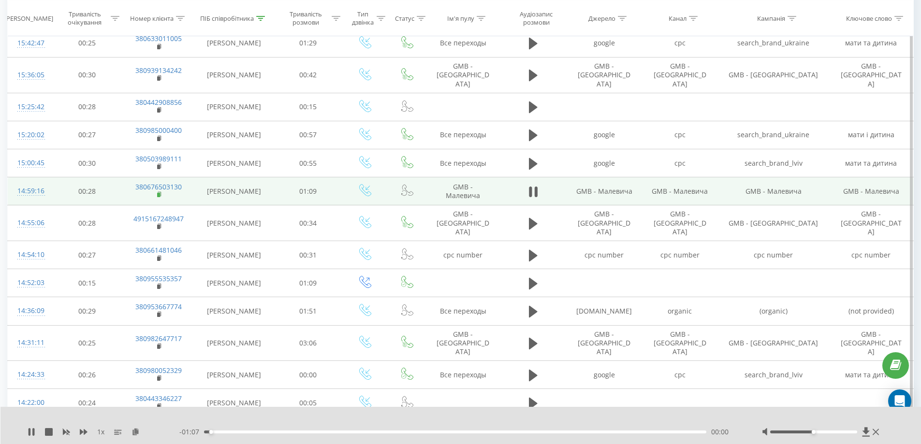
click at [158, 193] on rect at bounding box center [158, 195] width 3 height 4
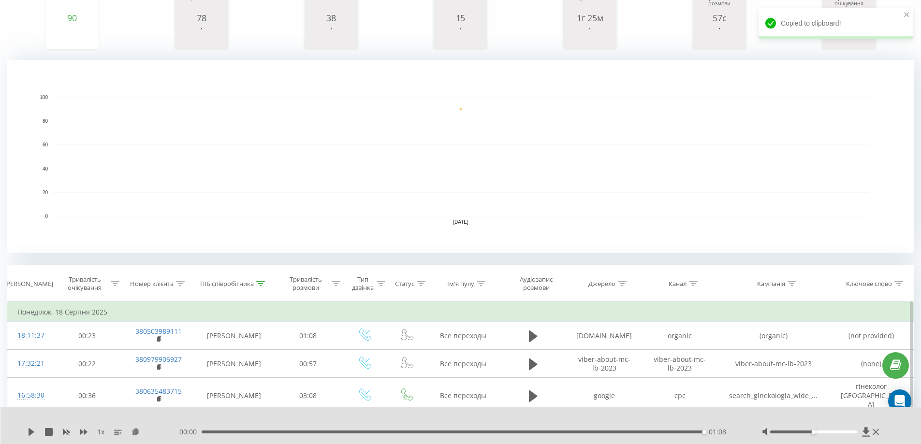
scroll to position [0, 0]
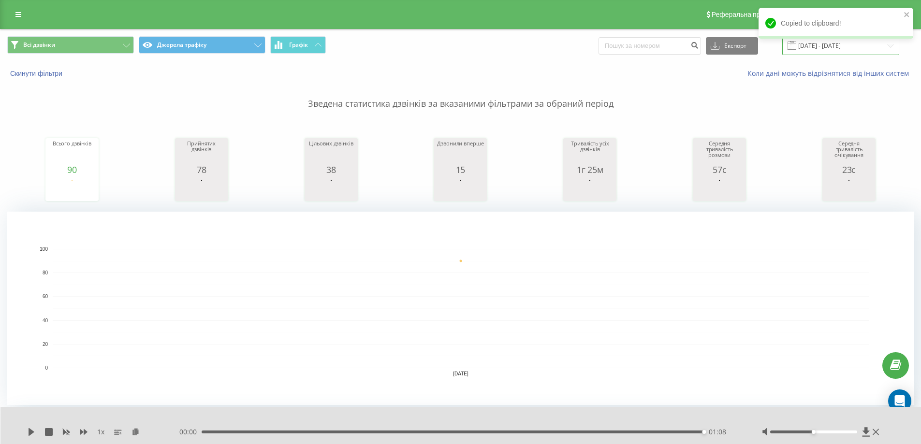
click at [822, 48] on input "18.08.2025 - 18.08.2025" at bounding box center [840, 45] width 117 height 19
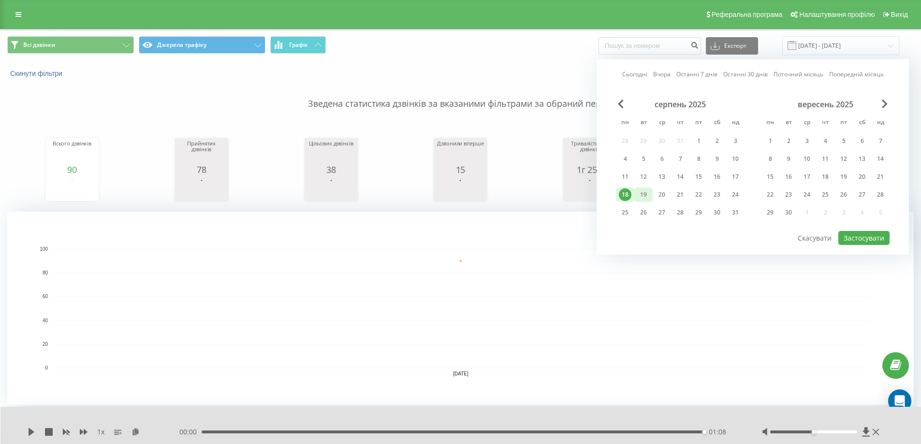
click at [647, 195] on div "19" at bounding box center [643, 194] width 13 height 13
click at [872, 239] on button "Застосувати" at bounding box center [863, 238] width 51 height 14
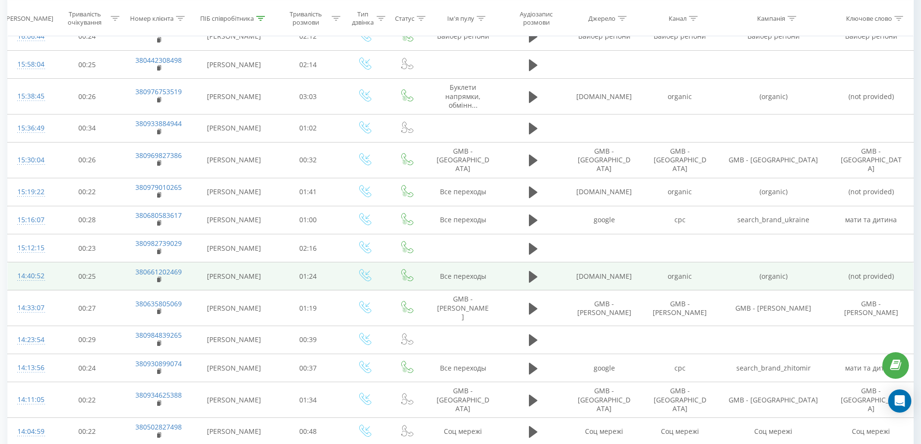
scroll to position [776, 0]
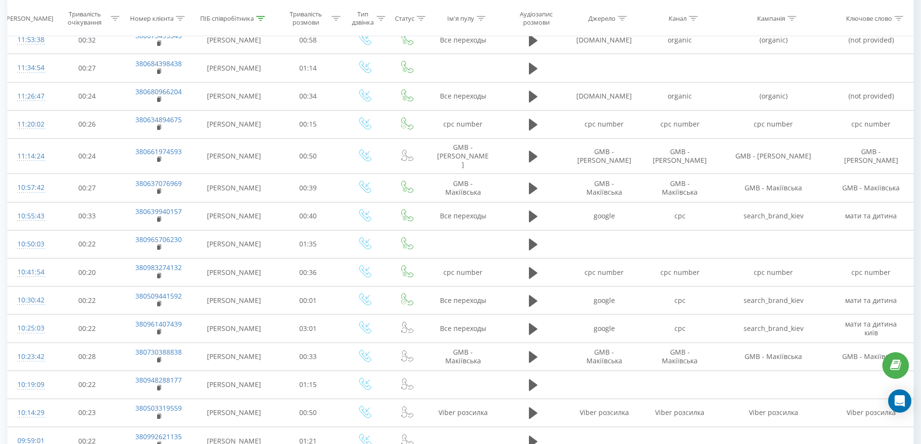
scroll to position [731, 0]
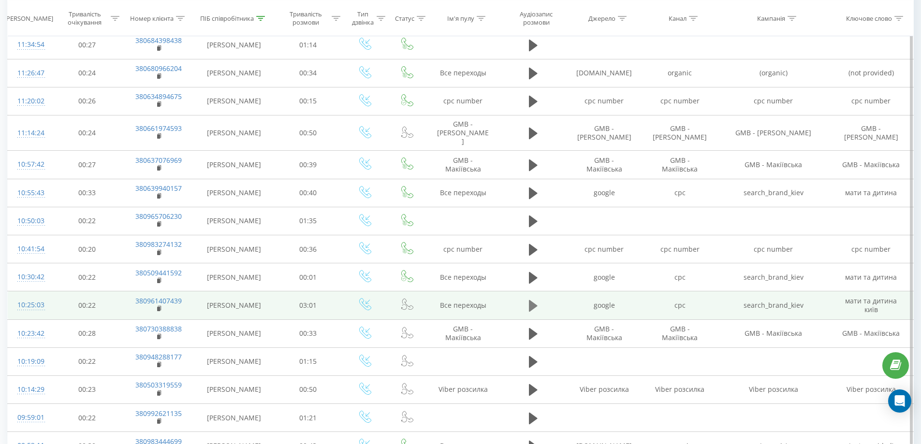
click at [534, 300] on icon at bounding box center [533, 306] width 9 height 12
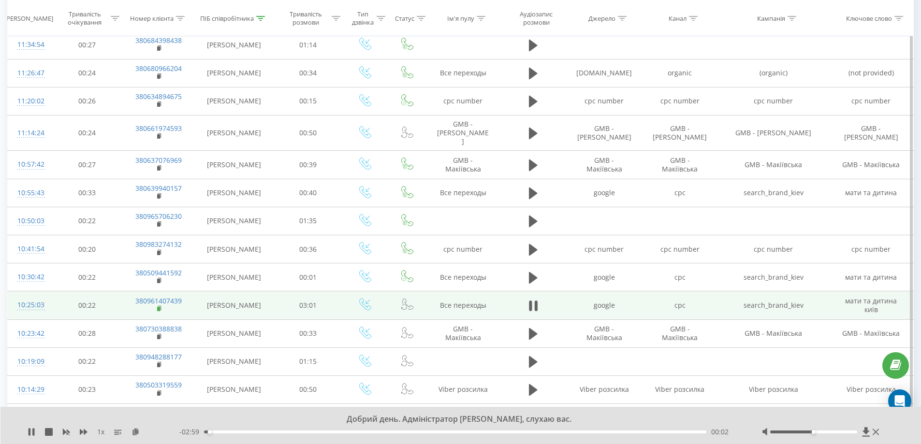
click at [158, 307] on rect at bounding box center [158, 309] width 3 height 4
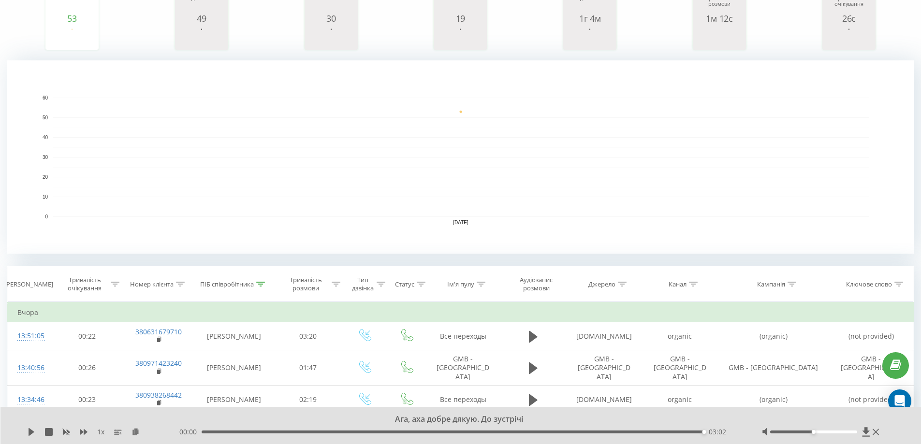
scroll to position [0, 0]
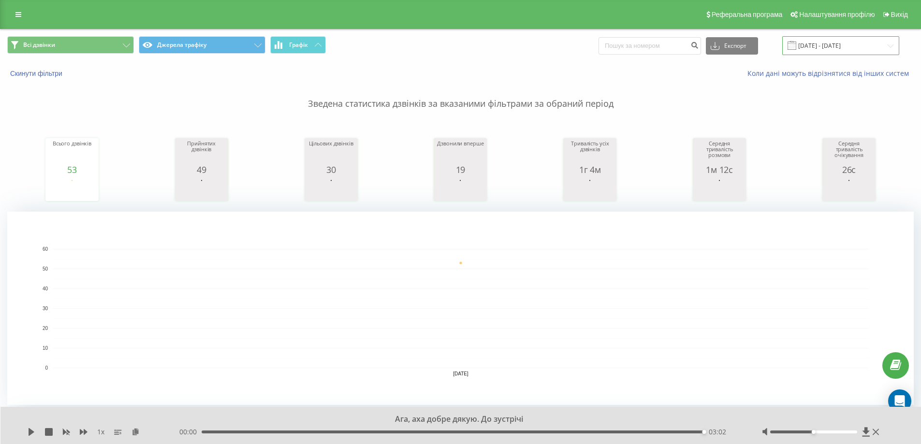
click at [821, 42] on input "19.08.2025 - 19.08.2025" at bounding box center [840, 45] width 117 height 19
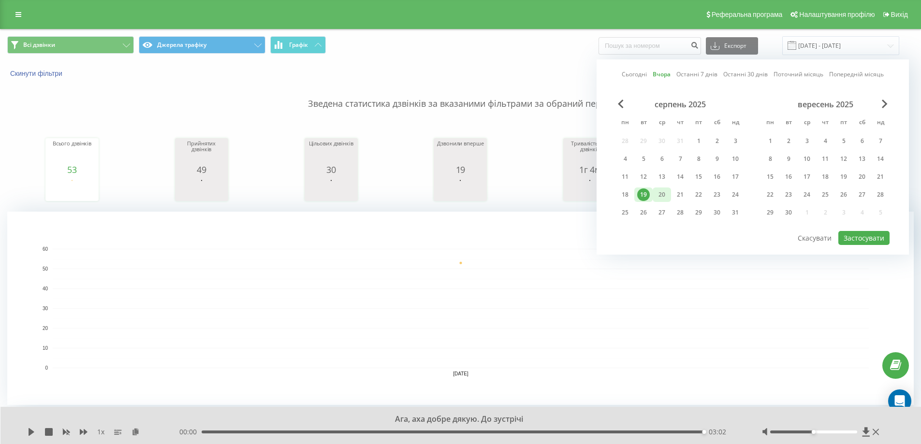
click at [661, 196] on div "20" at bounding box center [661, 194] width 13 height 13
click at [884, 238] on button "Застосувати" at bounding box center [863, 238] width 51 height 14
type input "[DATE] - [DATE]"
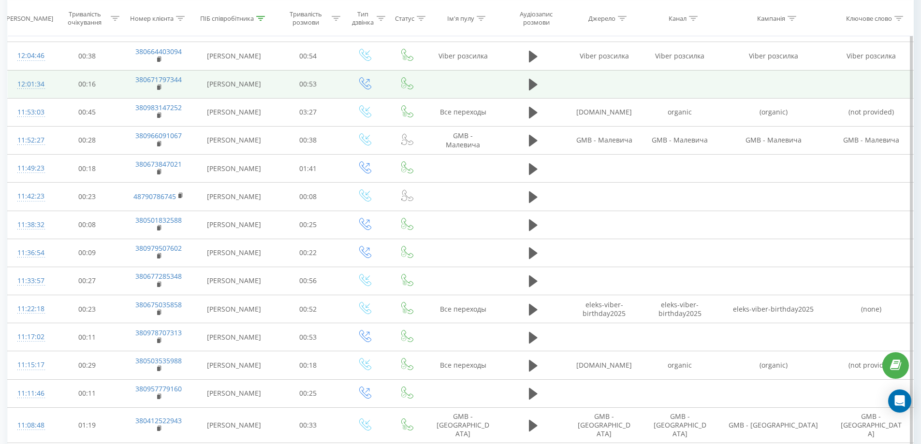
scroll to position [769, 0]
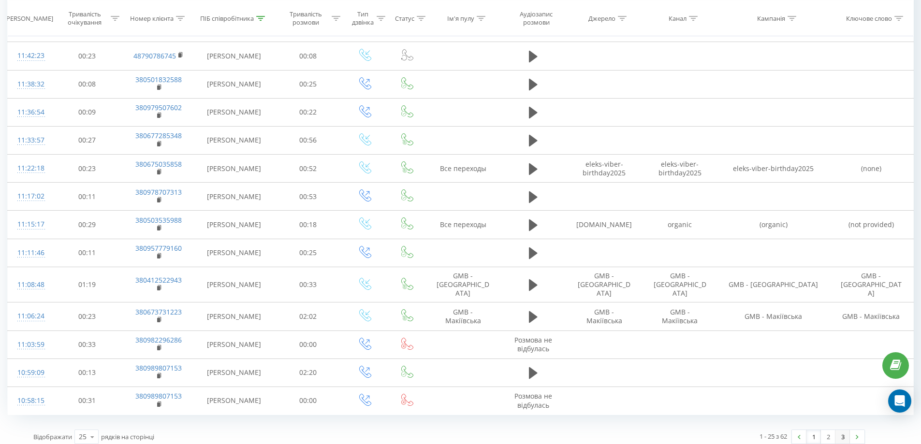
click at [841, 430] on link "3" at bounding box center [842, 437] width 14 height 14
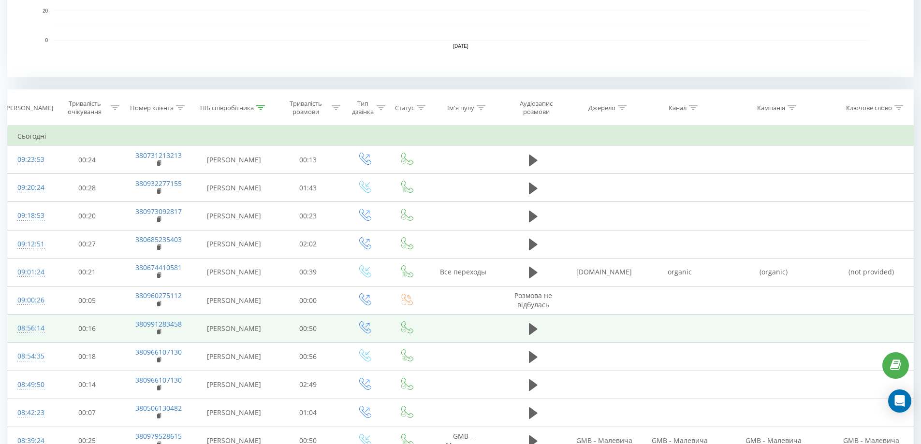
scroll to position [403, 0]
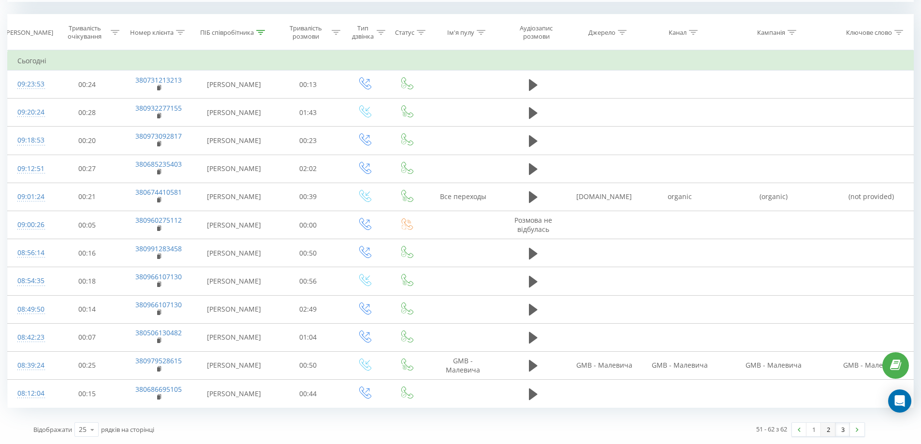
click at [829, 432] on link "2" at bounding box center [827, 430] width 14 height 14
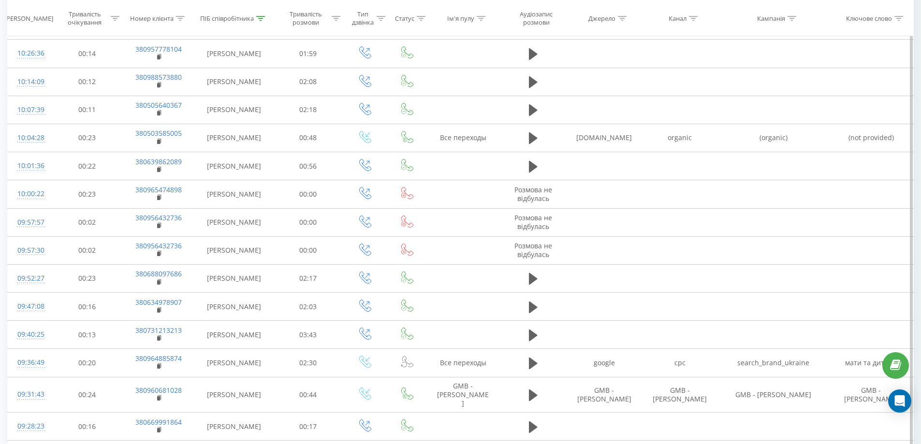
scroll to position [683, 0]
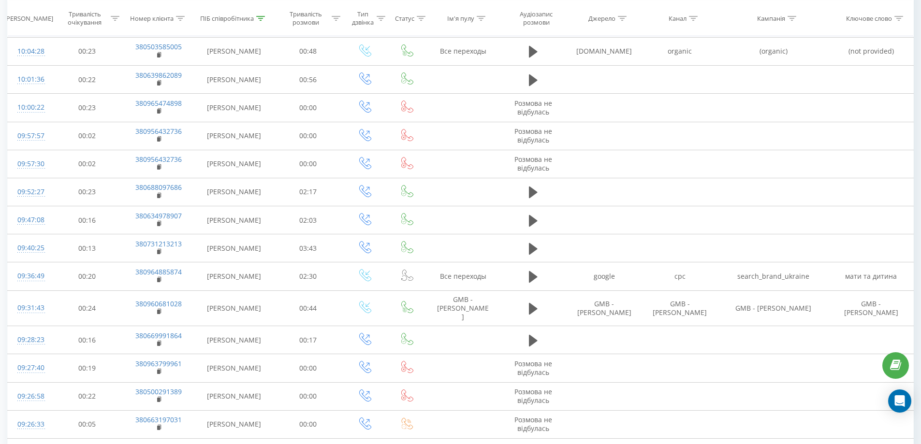
scroll to position [769, 0]
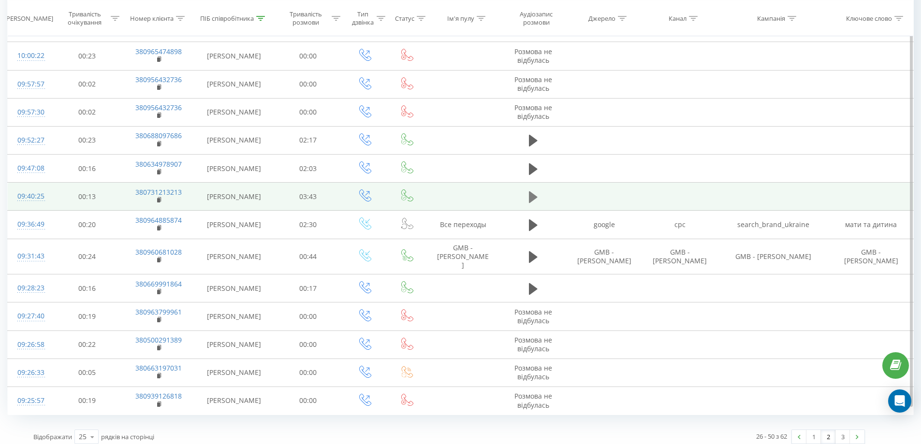
click at [536, 199] on icon at bounding box center [533, 197] width 9 height 14
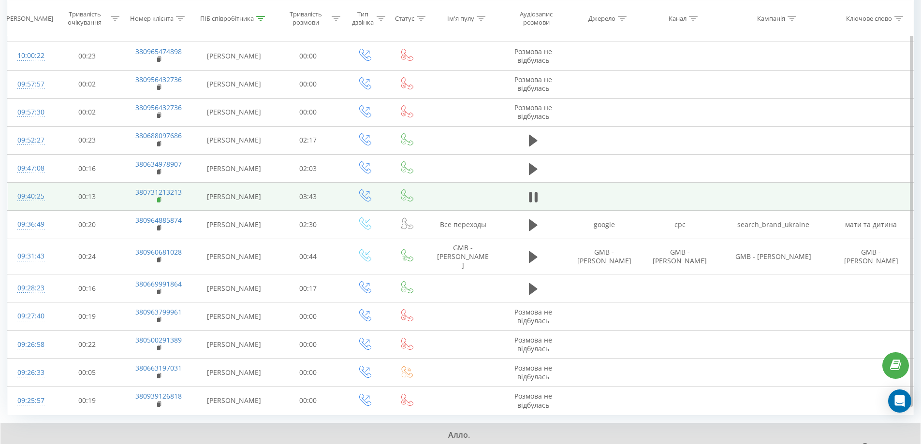
click at [159, 200] on rect at bounding box center [158, 200] width 3 height 4
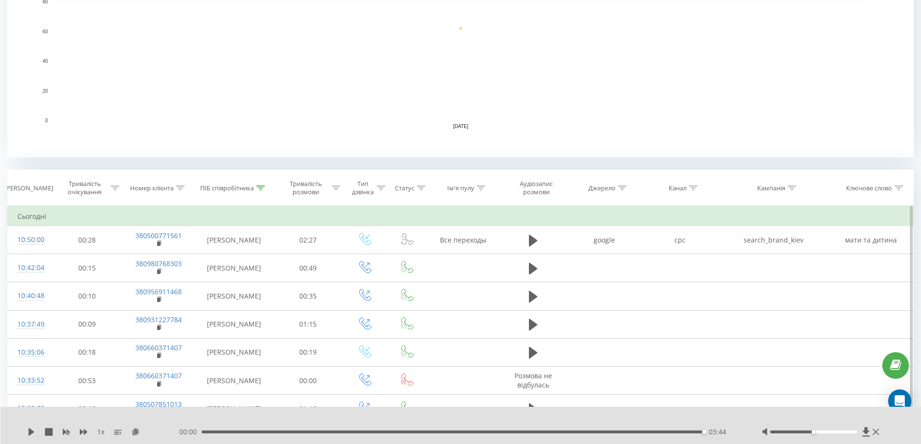
scroll to position [189, 0]
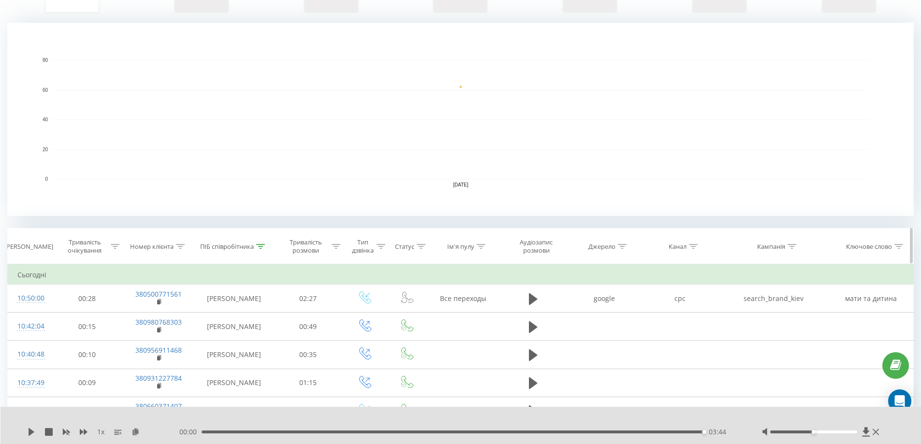
click at [260, 248] on icon at bounding box center [260, 246] width 9 height 5
click at [223, 333] on button "Скасувати" at bounding box center [211, 335] width 41 height 12
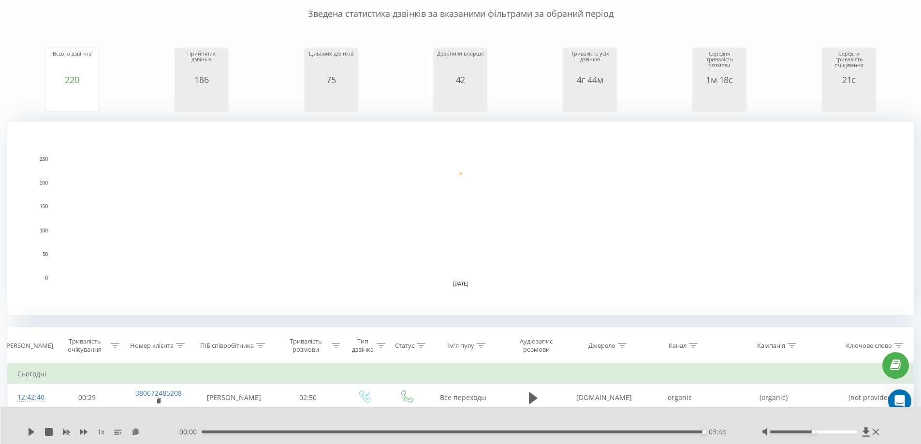
scroll to position [0, 0]
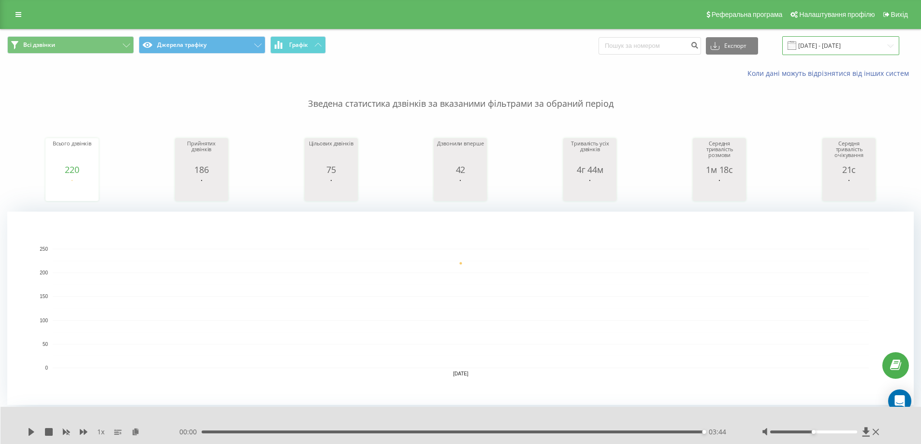
click at [831, 43] on input "[DATE] - [DATE]" at bounding box center [840, 45] width 117 height 19
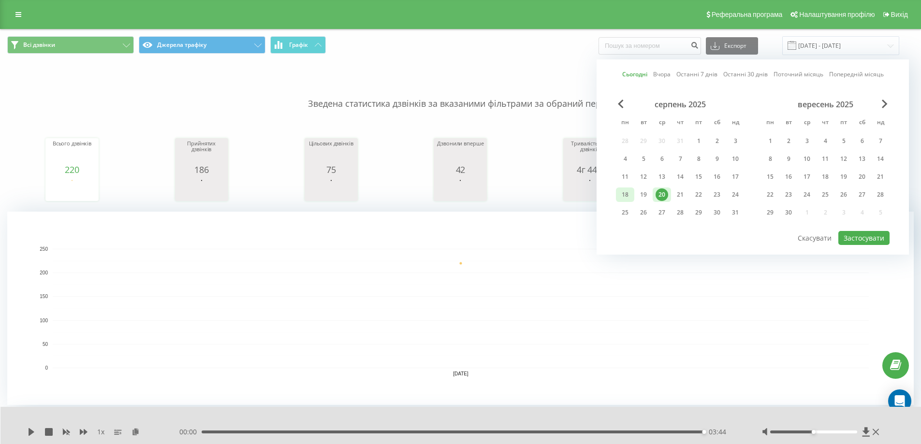
click at [624, 195] on div "18" at bounding box center [625, 194] width 13 height 13
click at [861, 239] on button "Застосувати" at bounding box center [863, 238] width 51 height 14
type input "18.08.2025 - 18.08.2025"
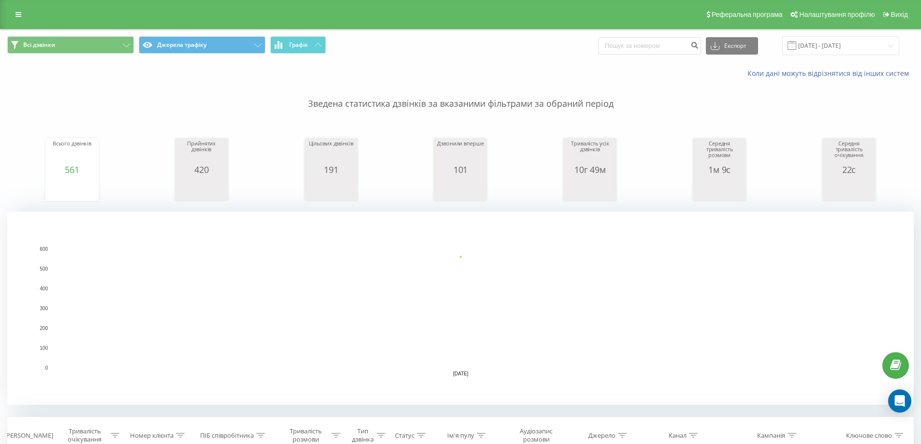
scroll to position [145, 0]
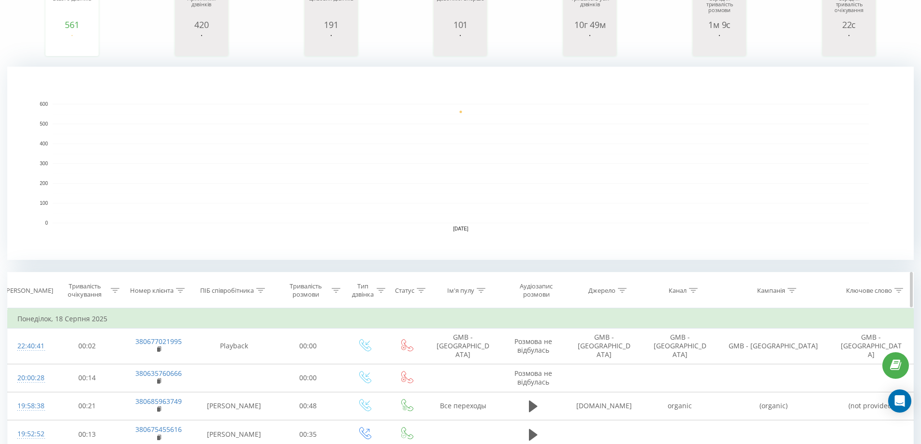
click at [261, 291] on icon at bounding box center [260, 290] width 9 height 5
click at [250, 358] on input "text" at bounding box center [233, 359] width 85 height 17
type input "микит"
click at [257, 380] on span "OK" at bounding box center [254, 378] width 27 height 15
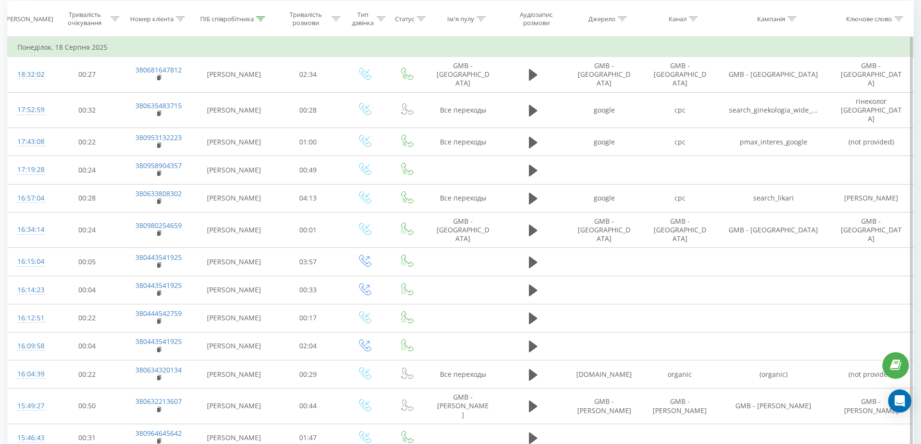
scroll to position [532, 0]
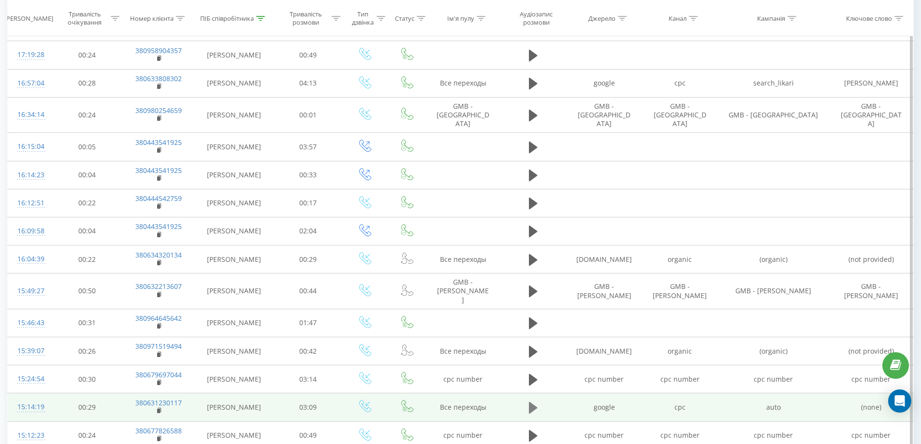
click at [533, 402] on icon at bounding box center [533, 408] width 9 height 12
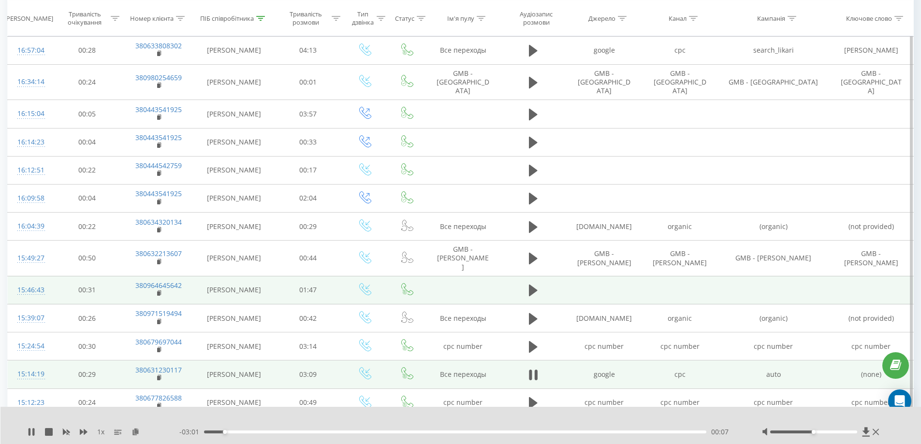
scroll to position [580, 0]
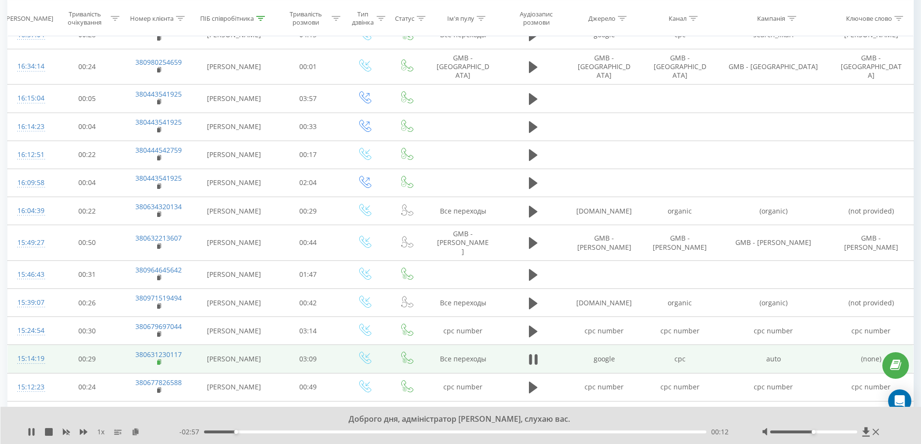
click at [159, 360] on rect at bounding box center [158, 362] width 3 height 4
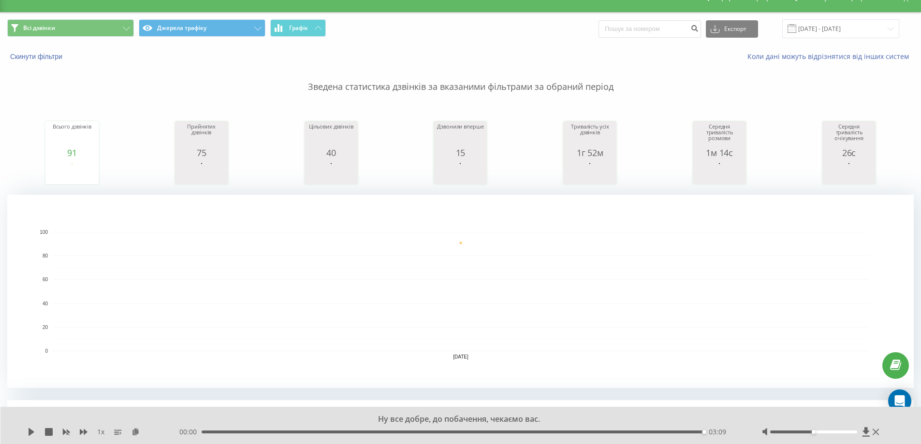
scroll to position [0, 0]
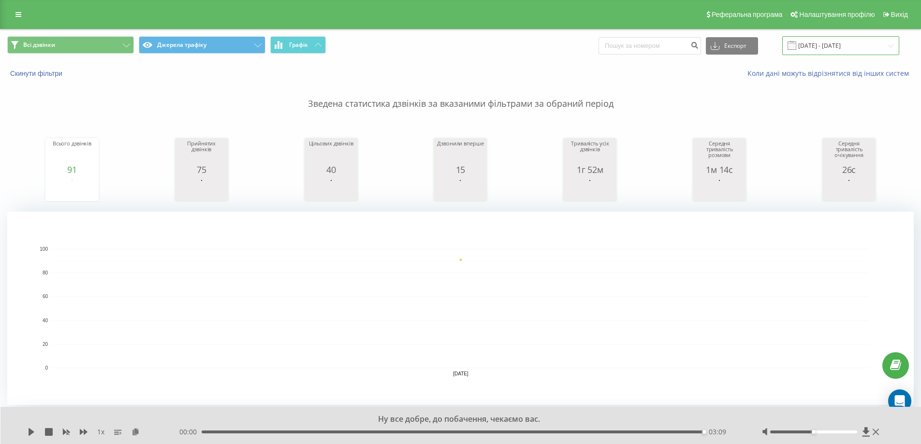
click at [834, 42] on input "18.08.2025 - 18.08.2025" at bounding box center [840, 45] width 117 height 19
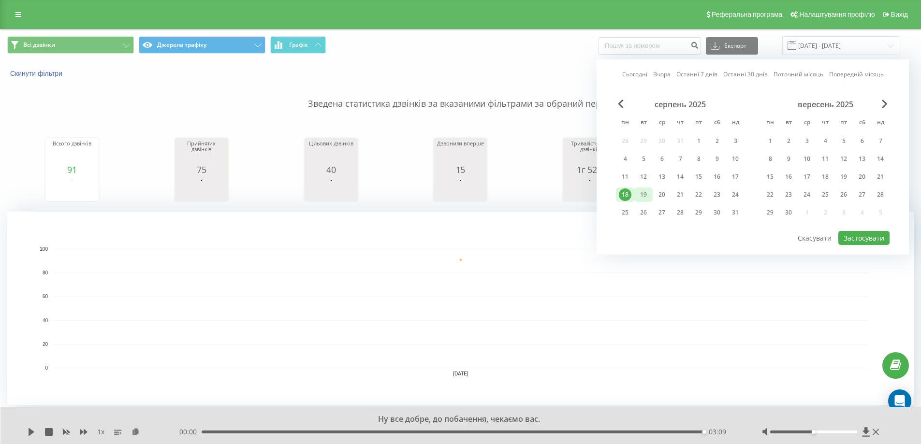
click at [643, 194] on div "19" at bounding box center [643, 194] width 13 height 13
click at [844, 241] on button "Застосувати" at bounding box center [863, 238] width 51 height 14
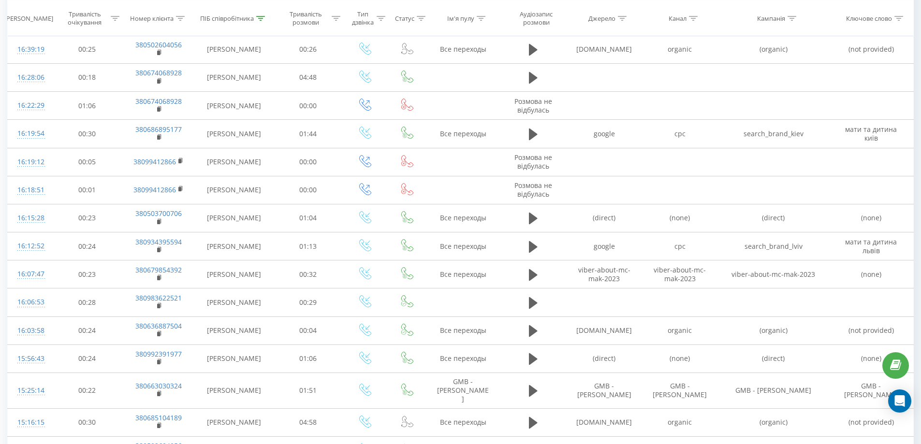
scroll to position [769, 0]
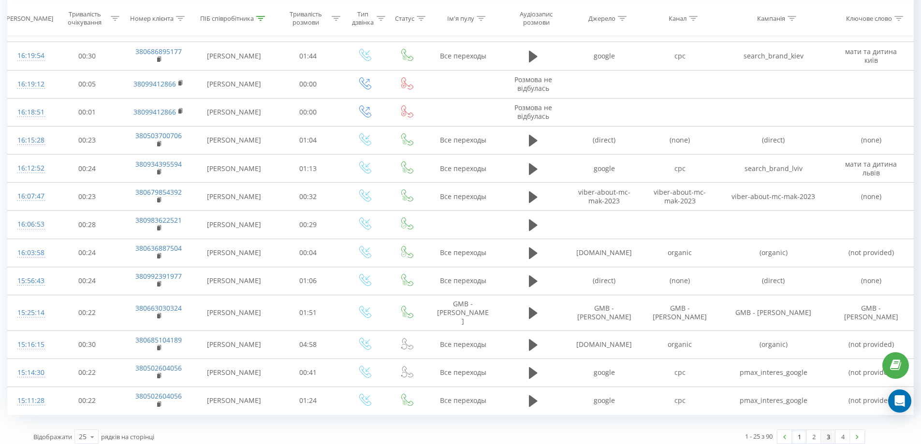
click at [826, 432] on link "3" at bounding box center [827, 437] width 14 height 14
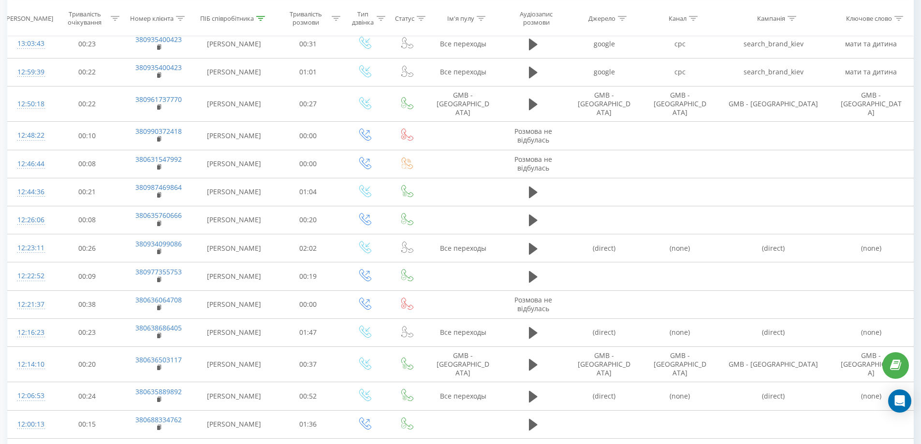
scroll to position [634, 0]
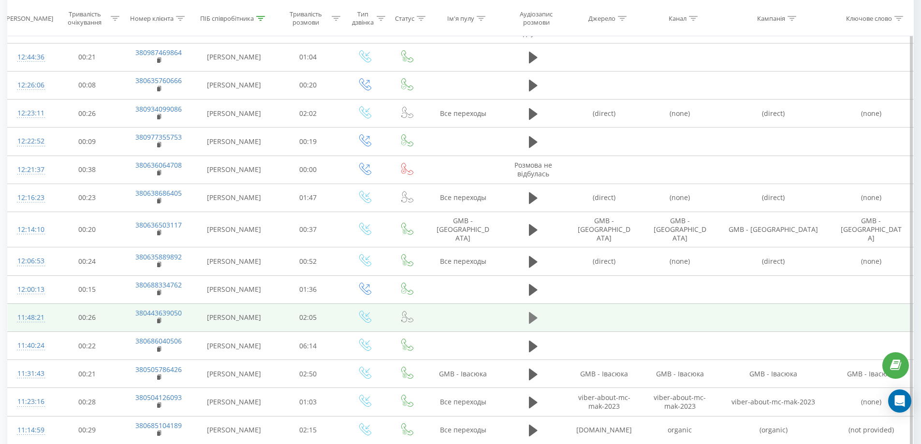
click at [531, 312] on icon at bounding box center [533, 318] width 9 height 12
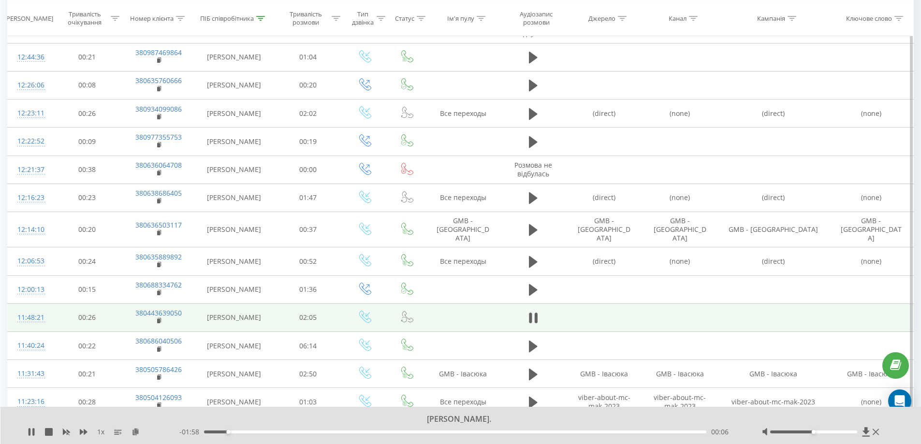
click at [531, 313] on icon at bounding box center [530, 318] width 3 height 11
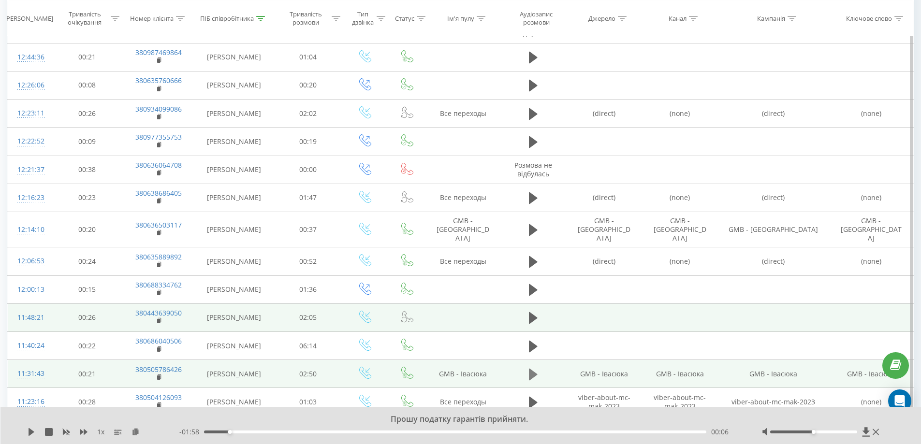
click at [529, 368] on icon at bounding box center [533, 375] width 9 height 14
click at [159, 375] on rect at bounding box center [158, 377] width 3 height 4
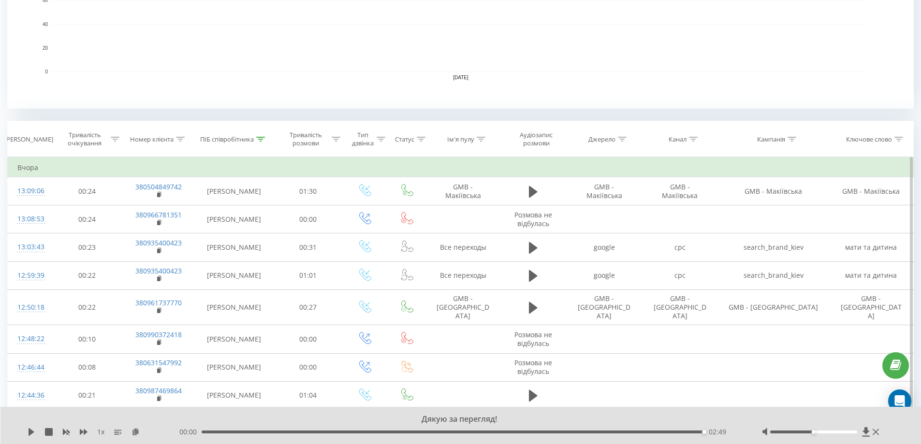
scroll to position [6, 0]
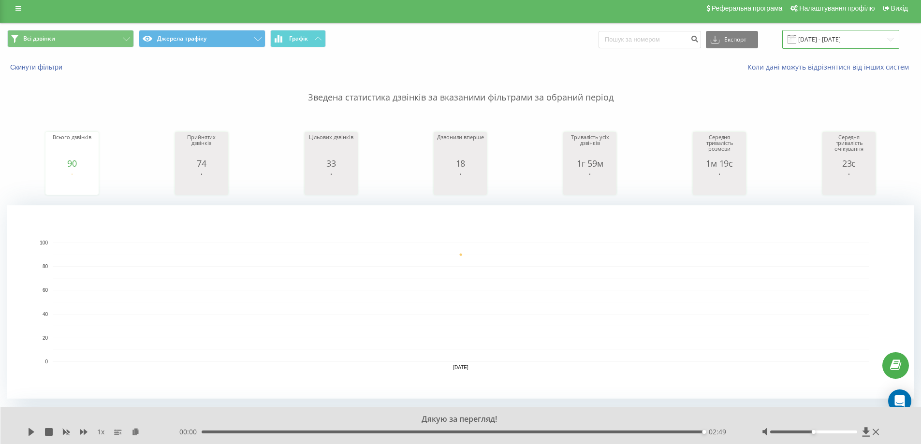
click at [830, 39] on input "19.08.2025 - 19.08.2025" at bounding box center [840, 39] width 117 height 19
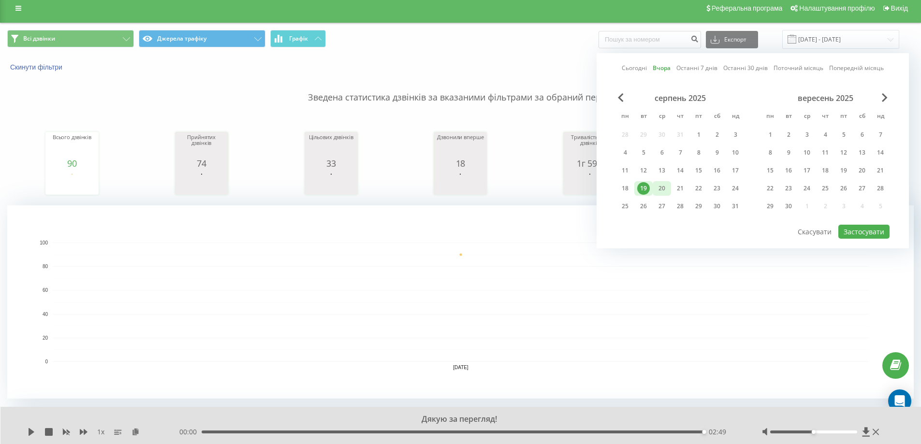
click at [663, 188] on div "20" at bounding box center [661, 188] width 13 height 13
click at [856, 230] on button "Застосувати" at bounding box center [863, 232] width 51 height 14
type input "[DATE] - [DATE]"
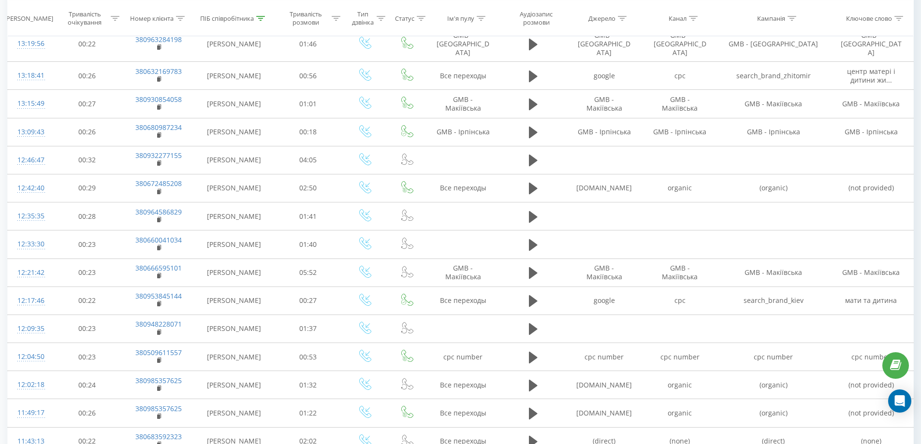
scroll to position [479, 0]
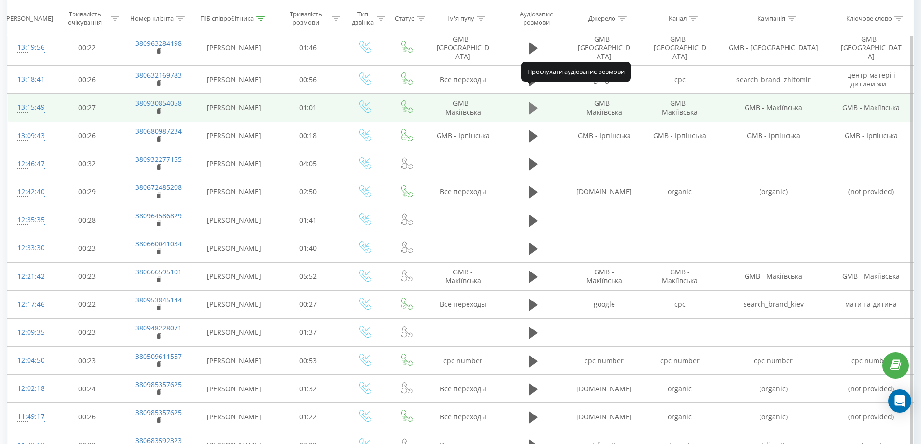
click at [529, 102] on icon at bounding box center [533, 108] width 9 height 12
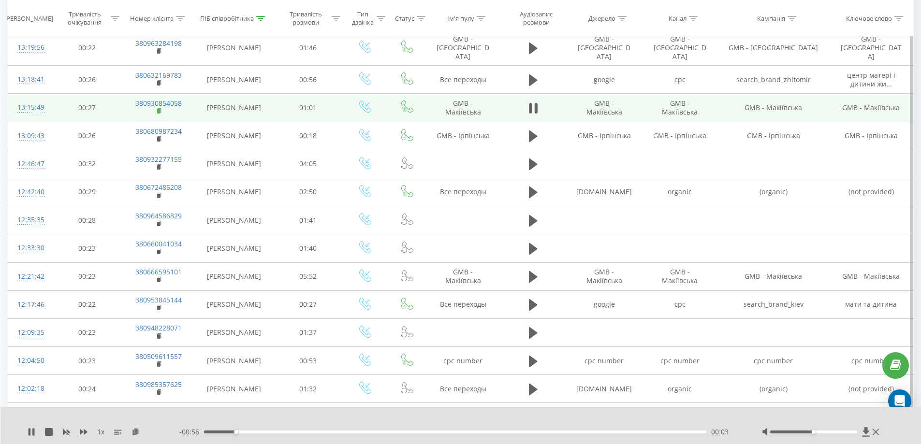
click at [158, 108] on icon at bounding box center [159, 111] width 5 height 7
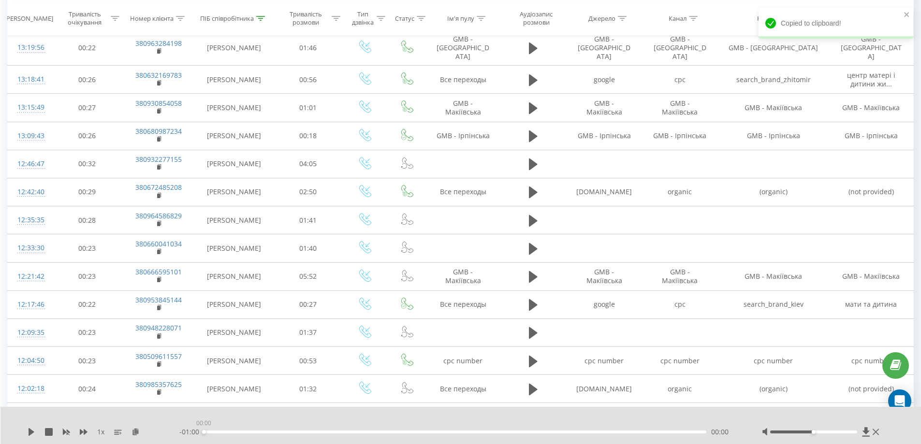
drag, startPoint x: 705, startPoint y: 431, endPoint x: 200, endPoint y: 437, distance: 504.5
click at [200, 437] on div "1 x - 01:00 00:00 00:00" at bounding box center [460, 425] width 921 height 37
click at [27, 431] on div "1 x - 01:00 00:00 00:00" at bounding box center [460, 425] width 921 height 37
click at [33, 431] on icon at bounding box center [32, 432] width 8 height 8
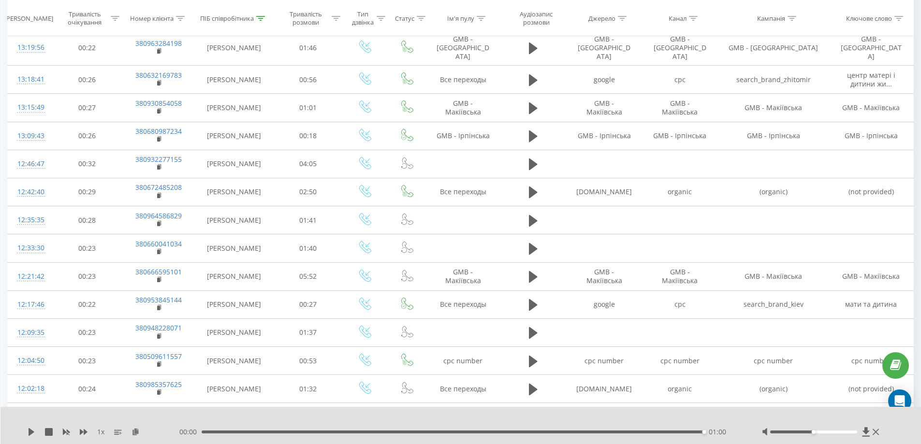
click at [207, 431] on div "01:00" at bounding box center [452, 432] width 503 height 3
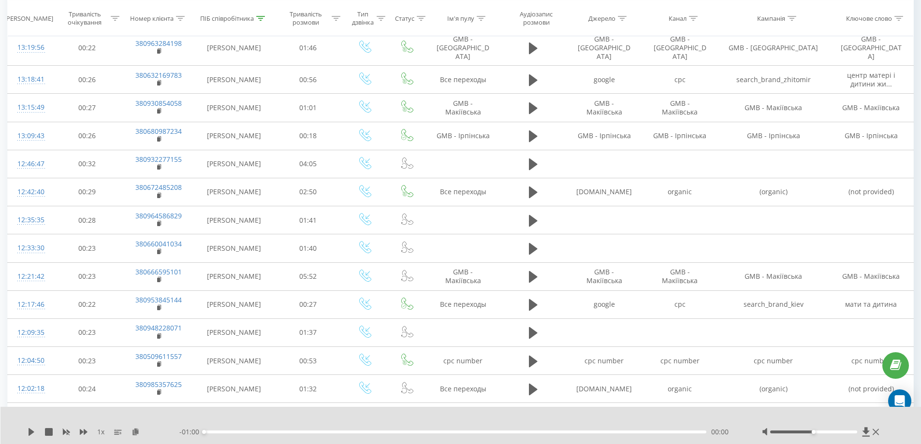
click at [21, 430] on div "1 x - 01:00 00:00 00:00" at bounding box center [460, 425] width 921 height 37
click at [29, 430] on icon at bounding box center [32, 432] width 6 height 8
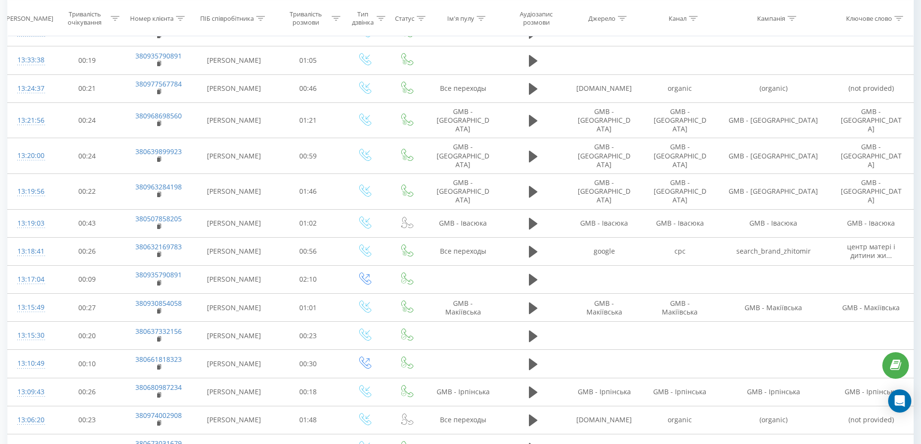
scroll to position [338, 0]
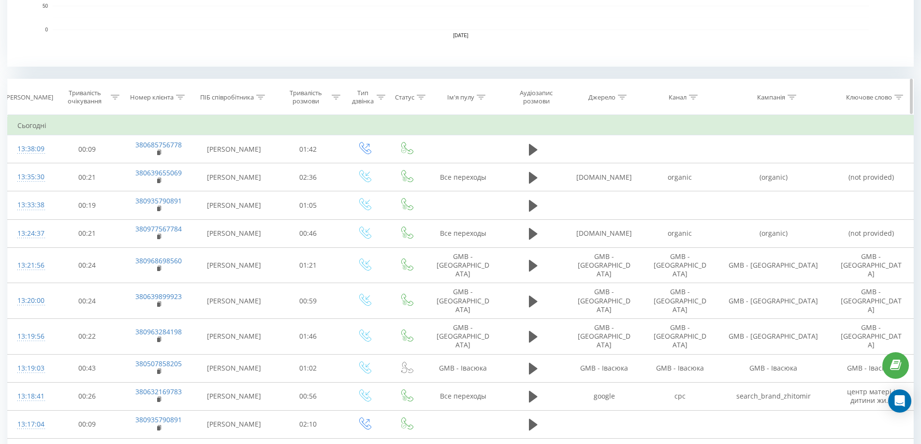
click at [261, 98] on icon at bounding box center [260, 97] width 9 height 5
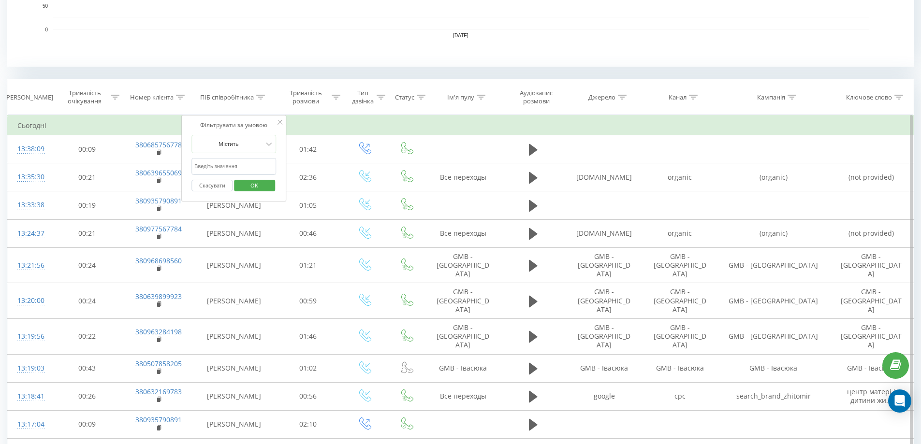
click at [229, 164] on input "text" at bounding box center [233, 166] width 85 height 17
type input "микит"
click at [256, 186] on span "OK" at bounding box center [254, 185] width 27 height 15
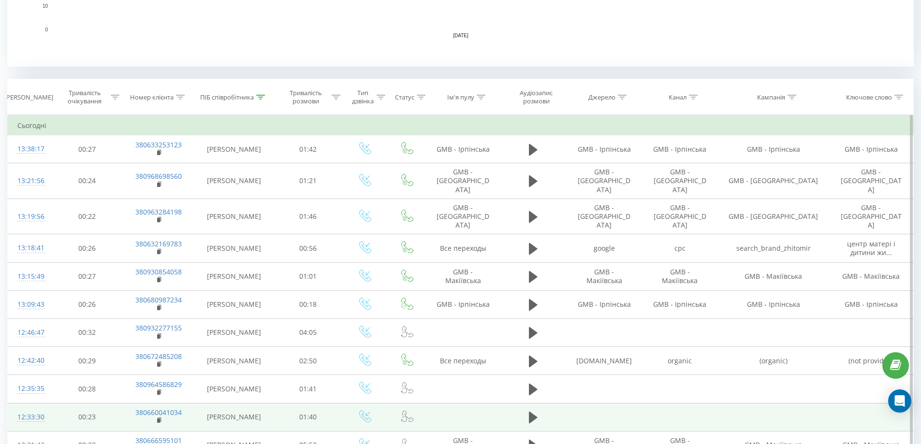
scroll to position [474, 0]
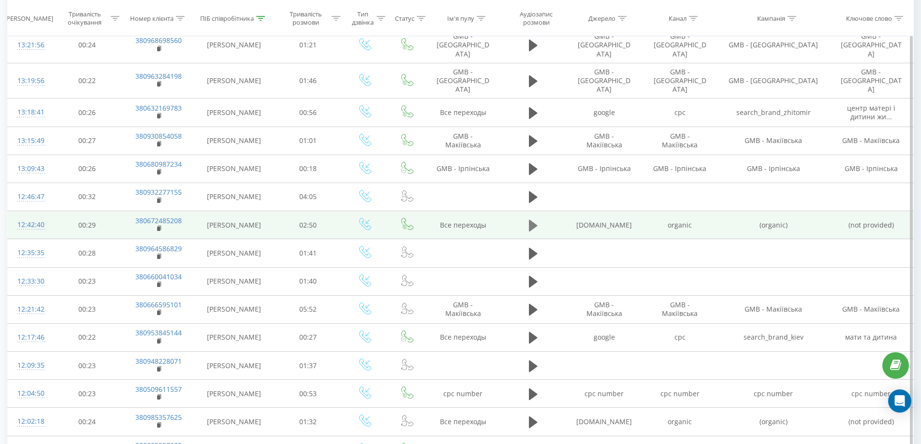
click at [532, 220] on icon at bounding box center [533, 226] width 9 height 12
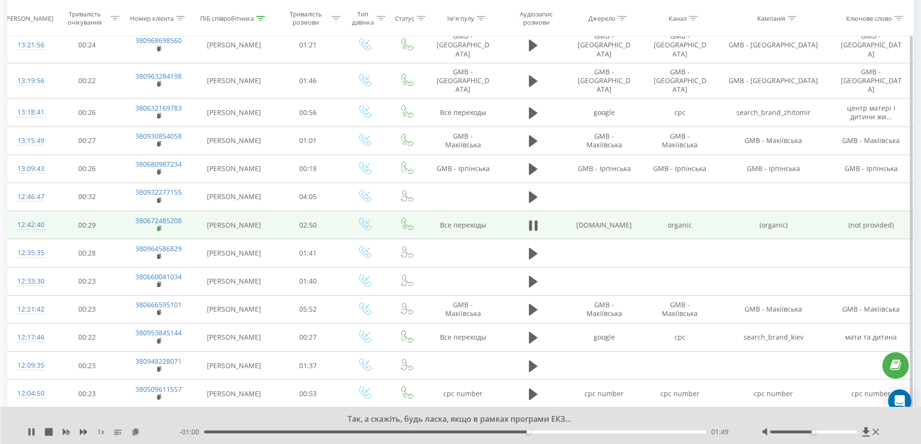
click at [159, 227] on rect at bounding box center [158, 229] width 3 height 4
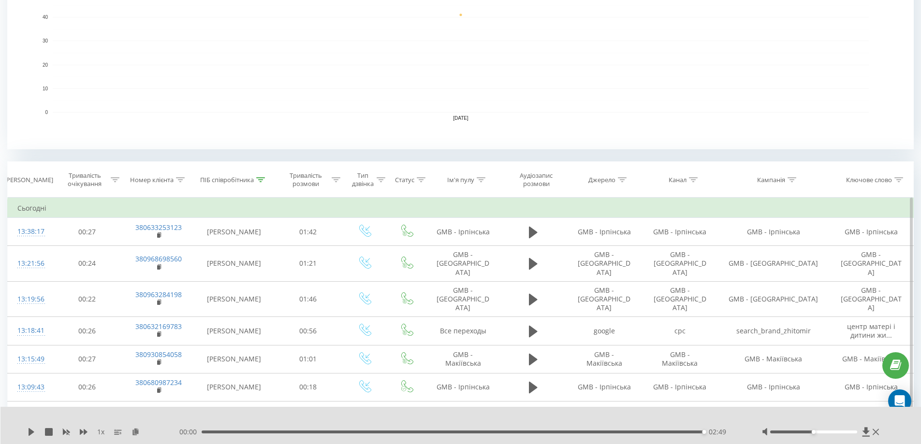
scroll to position [178, 0]
